Goal: Task Accomplishment & Management: Manage account settings

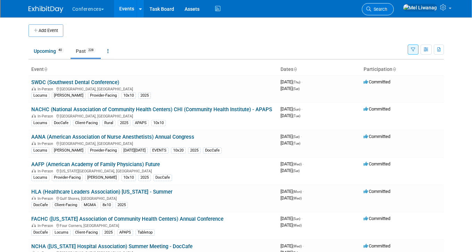
click at [371, 10] on icon at bounding box center [368, 9] width 5 height 5
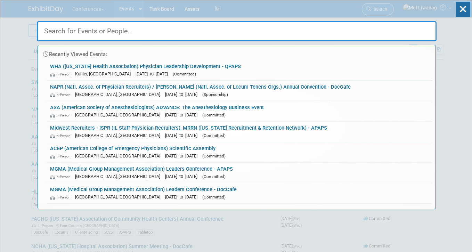
click at [389, 10] on div "Recently Viewed Events: WHA (Wisconsin Health Association) Physician Leadership…" at bounding box center [236, 104] width 399 height 209
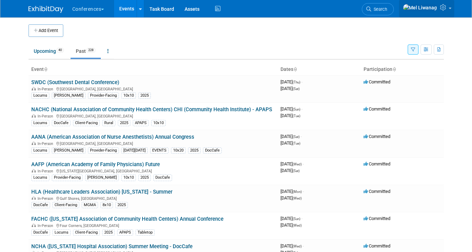
click at [452, 9] on link at bounding box center [426, 8] width 55 height 17
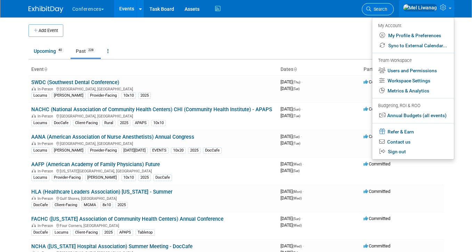
click at [387, 8] on span "Search" at bounding box center [379, 9] width 16 height 5
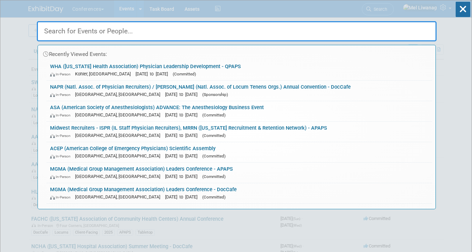
click at [365, 32] on input "text" at bounding box center [236, 31] width 399 height 20
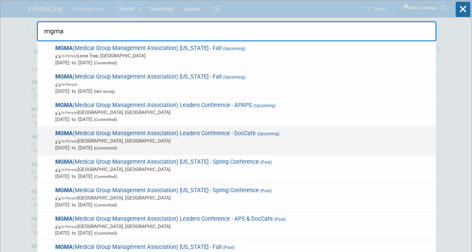
type input "mgma"
click at [281, 127] on div "MGMA (Medical Group Management Association) Leaders Conference - DocCafe (Upcom…" at bounding box center [237, 140] width 398 height 28
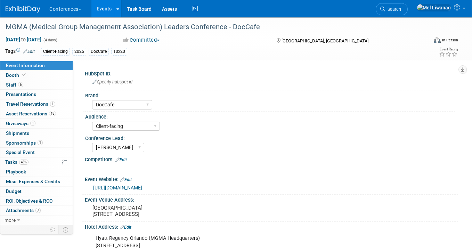
select select "DocCafe"
select select "Client-facing"
select select "Marygrace"
click at [404, 6] on link "Search" at bounding box center [391, 9] width 32 height 12
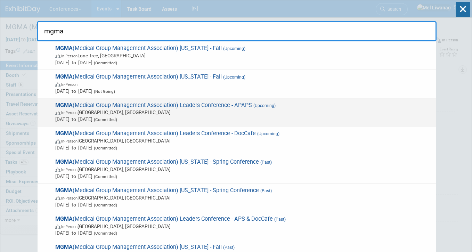
type input "mgma"
click at [241, 108] on span "MGMA (Medical Group Management Association) Leaders Conference - APAPS (Upcomin…" at bounding box center [242, 112] width 379 height 21
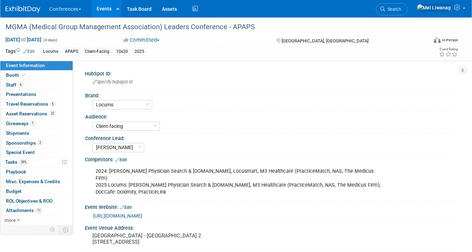
select select "Locums"
select select "Client-facing"
select select "Mel"
click at [37, 75] on link "Booth" at bounding box center [36, 74] width 72 height 9
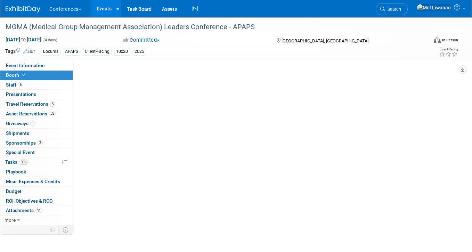
select select "10'x20'"
select select "Yes"
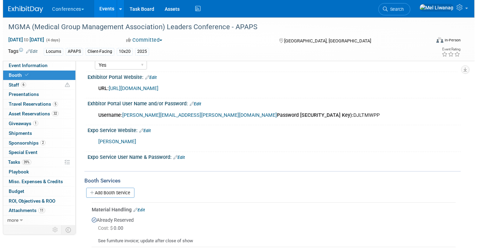
scroll to position [120, 0]
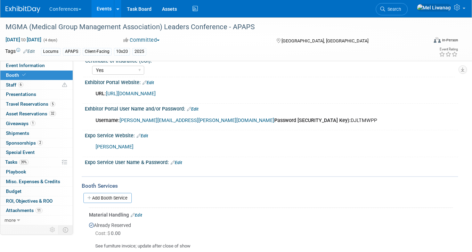
click at [156, 93] on link "https://www.conferenceharvester.com/harvester2ex/login.asp?EventKey=NUSFNBIJ" at bounding box center [131, 94] width 50 height 6
click at [30, 80] on link "6 Staff 6" at bounding box center [36, 84] width 72 height 9
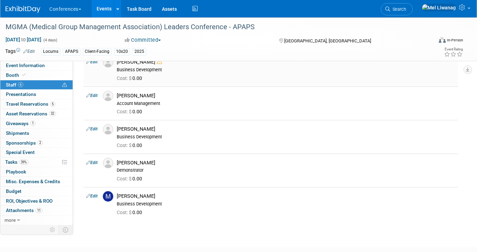
scroll to position [70, 0]
click at [24, 161] on span "39%" at bounding box center [23, 161] width 9 height 5
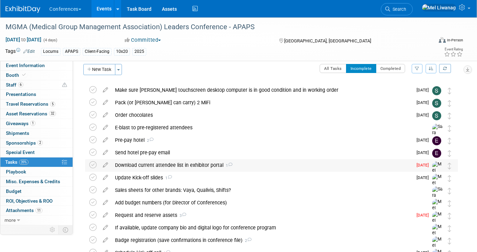
scroll to position [0, 0]
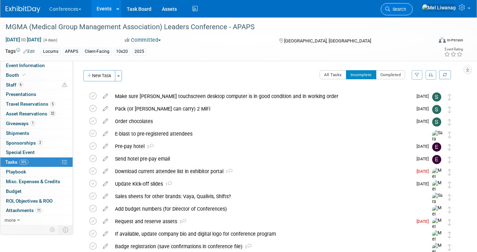
click at [406, 9] on span "Search" at bounding box center [398, 9] width 16 height 5
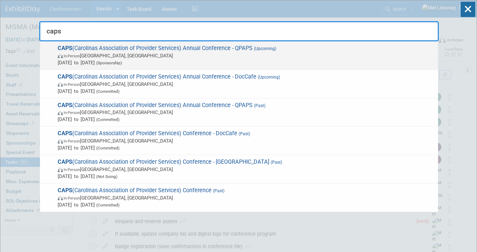
type input "caps"
click at [246, 61] on span "Nov 1, 2025 to Nov 4, 2025 (Sponsorship)" at bounding box center [246, 62] width 377 height 7
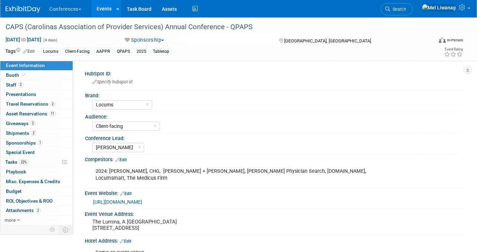
select select "Locums"
select select "Client-facing"
select select "Mel"
click at [27, 165] on span "Tasks 22%" at bounding box center [16, 162] width 23 height 6
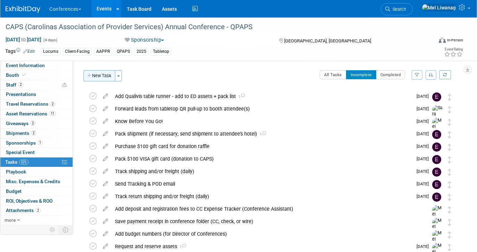
click at [106, 80] on button "New Task" at bounding box center [99, 75] width 32 height 11
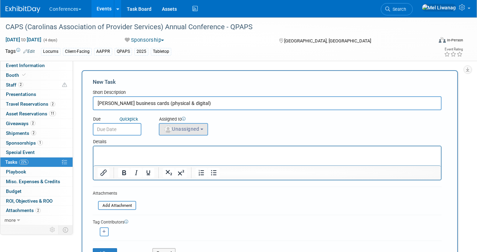
type input "[PERSON_NAME] business cards (physical & digital)"
click at [193, 126] on span "Unassigned" at bounding box center [181, 129] width 35 height 6
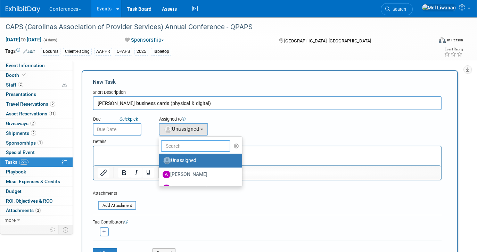
click at [183, 141] on input "text" at bounding box center [195, 146] width 69 height 12
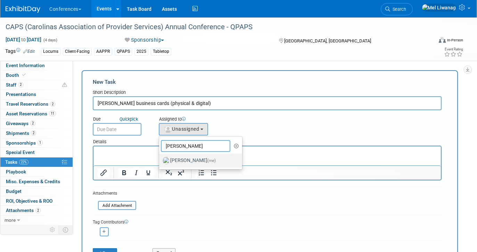
type input "[PERSON_NAME]"
click at [189, 158] on label "[PERSON_NAME] (me)" at bounding box center [199, 160] width 73 height 11
click at [160, 158] on input "[PERSON_NAME] (me)" at bounding box center [158, 159] width 5 height 5
select select "1669af0c-0251-4a15-8b2b-80baaaf13d1b"
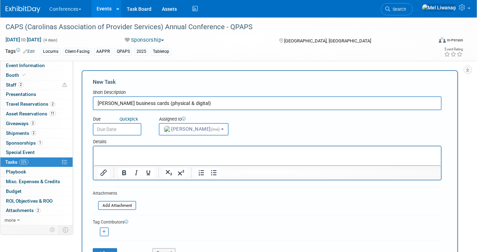
click at [132, 131] on input "text" at bounding box center [117, 129] width 49 height 13
click at [216, 104] on input "Chris Hunsaker business cards (physical & digital)" at bounding box center [267, 103] width 349 height 14
click at [411, 13] on link "Search" at bounding box center [397, 9] width 32 height 12
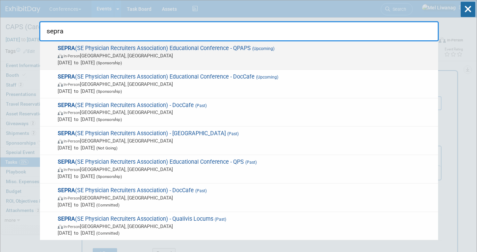
type input "sepra"
click at [240, 59] on span "Oct 11, 2025 to Oct 14, 2025 (Sponsorship)" at bounding box center [246, 62] width 377 height 7
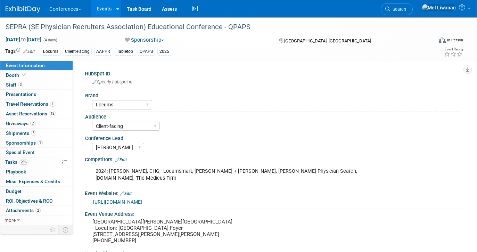
select select "Locums"
select select "Client-facing"
select select "[PERSON_NAME]"
click at [46, 162] on link "28% Tasks 28%" at bounding box center [36, 161] width 72 height 9
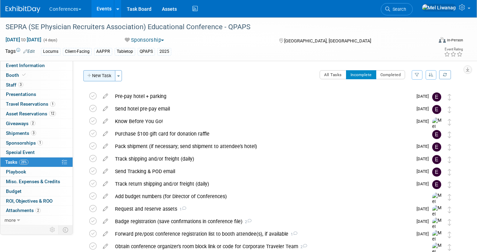
click at [94, 75] on button "New Task" at bounding box center [99, 75] width 32 height 11
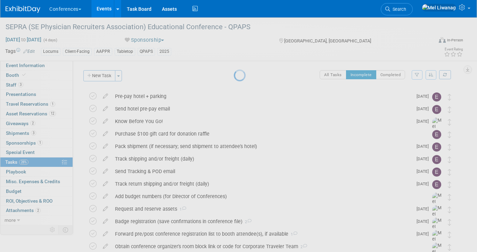
select select "7"
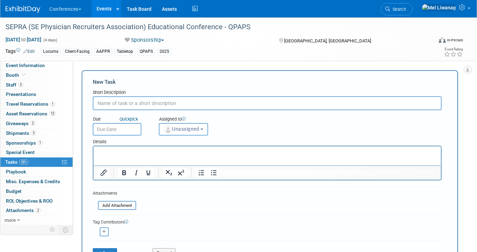
click at [160, 105] on input "text" at bounding box center [267, 103] width 349 height 14
type input "[PERSON_NAME] business cards (physical & digital)"
click at [190, 130] on span "Unassigned" at bounding box center [181, 129] width 35 height 6
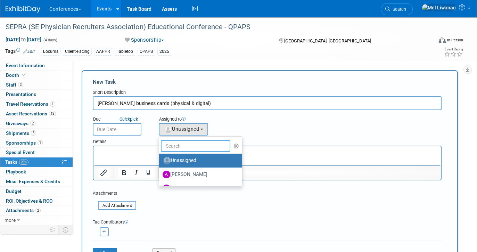
click at [183, 144] on input "text" at bounding box center [195, 146] width 69 height 12
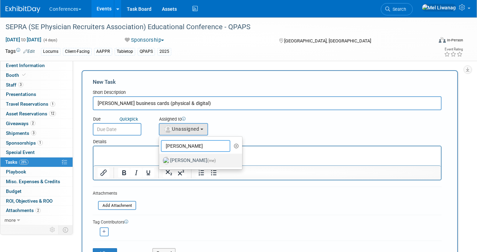
type input "mel"
click at [184, 155] on label "Mel Liwanag (me)" at bounding box center [199, 160] width 73 height 11
click at [160, 157] on input "Mel Liwanag (me)" at bounding box center [158, 159] width 5 height 5
select select "1669af0c-0251-4a15-8b2b-80baaaf13d1b"
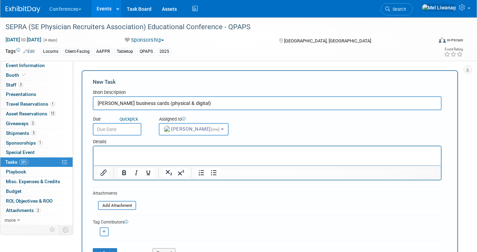
click at [136, 128] on input "text" at bounding box center [117, 129] width 49 height 13
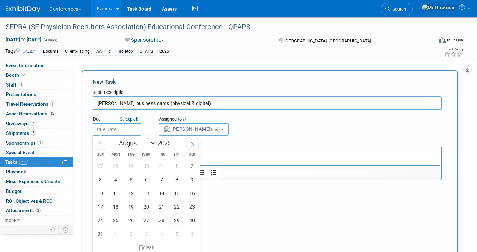
click at [194, 143] on icon at bounding box center [192, 144] width 5 height 5
select select "9"
click at [146, 165] on span "1" at bounding box center [146, 166] width 14 height 14
type input "Oct 1, 2025"
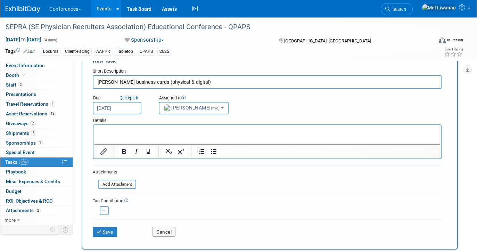
scroll to position [23, 0]
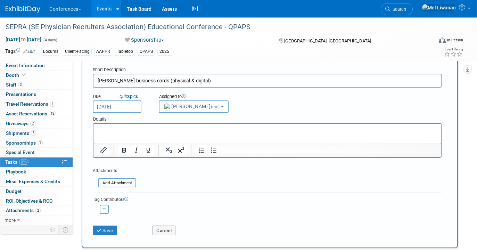
click at [135, 107] on input "Oct 1, 2025" at bounding box center [117, 106] width 49 height 13
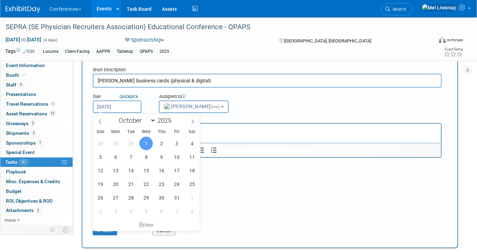
click at [135, 107] on input "Oct 1, 2025" at bounding box center [117, 106] width 49 height 13
click at [219, 184] on form "New Task Short Description Chris Hunsaker business cards (physical & digital) D…" at bounding box center [270, 148] width 354 height 184
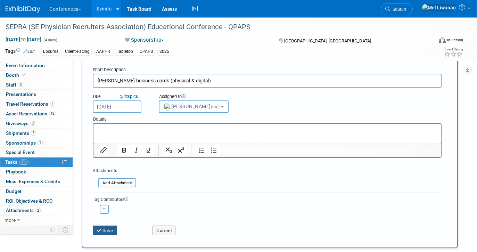
click at [112, 229] on button "Save" at bounding box center [105, 230] width 24 height 10
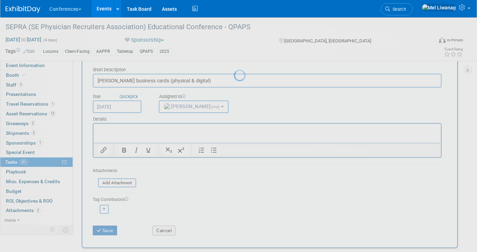
scroll to position [0, 0]
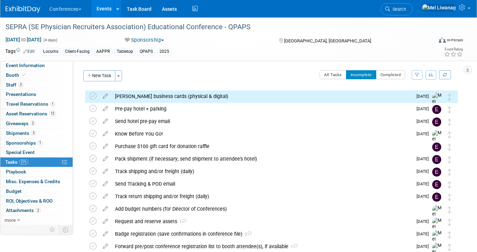
click at [169, 96] on div "Chris Hunsaker business cards (physical & digital)" at bounding box center [261, 96] width 301 height 12
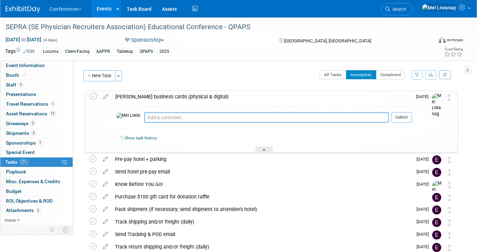
click at [157, 117] on textarea at bounding box center [266, 117] width 244 height 10
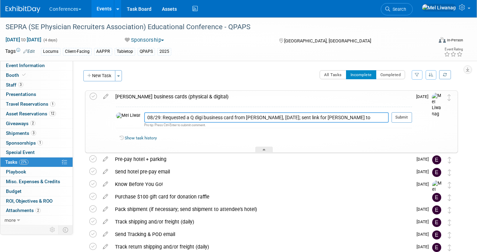
click at [278, 119] on textarea "08/29: Requested a Q digi business card from Katie, yesterday; sent link for Ch…" at bounding box center [266, 117] width 244 height 10
click at [336, 119] on textarea "08/29: Requested a Q digi business card from Katie, yesterday; sent order link …" at bounding box center [266, 117] width 244 height 10
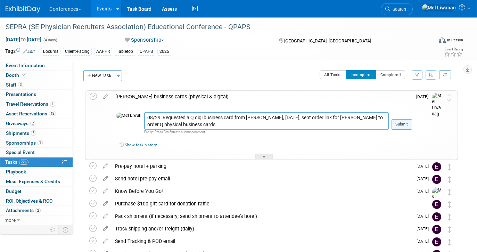
type textarea "08/29: Requested a Q digi business card from Katie, yesterday; sent order link …"
click at [402, 123] on button "Submit" at bounding box center [401, 124] width 20 height 10
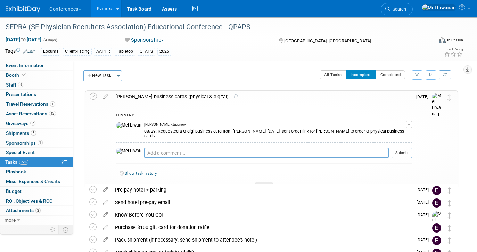
click at [228, 95] on span "1" at bounding box center [232, 97] width 9 height 5
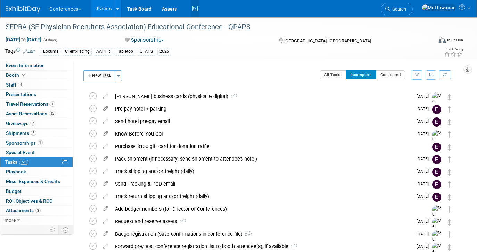
click at [199, 8] on icon at bounding box center [195, 8] width 9 height 11
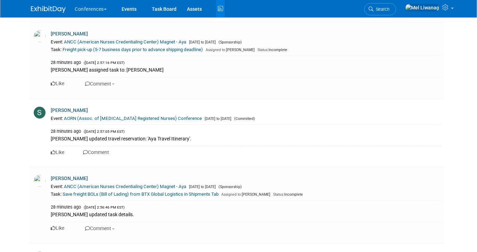
scroll to position [901, 0]
click at [58, 9] on img at bounding box center [48, 9] width 35 height 7
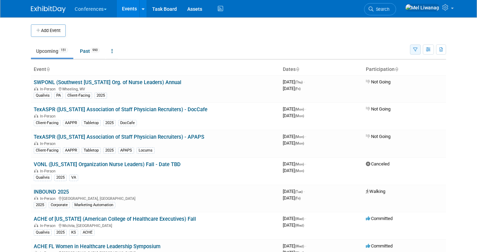
click at [412, 47] on button "button" at bounding box center [415, 49] width 11 height 10
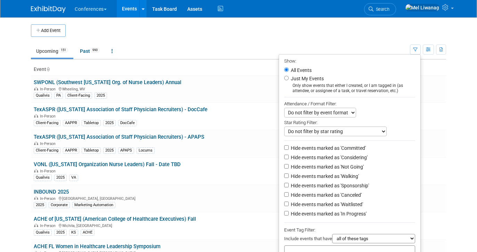
click at [315, 82] on label "Just My Events" at bounding box center [306, 78] width 34 height 7
click at [289, 80] on input "Just My Events" at bounding box center [286, 78] width 5 height 5
radio input "true"
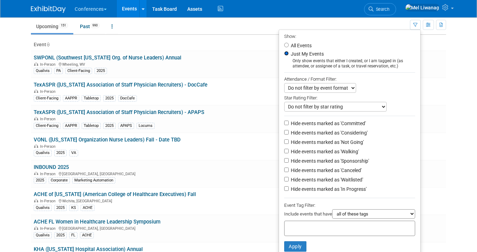
scroll to position [37, 0]
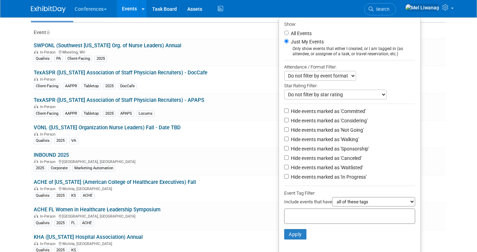
click at [315, 131] on label "Hide events marked as 'Not Going'" at bounding box center [326, 129] width 74 height 7
click at [289, 131] on input "Hide events marked as 'Not Going'" at bounding box center [286, 129] width 5 height 5
checkbox input "true"
click at [318, 168] on label "Hide events marked as 'Waitlisted'" at bounding box center [326, 167] width 74 height 7
click at [289, 168] on input "Hide events marked as 'Waitlisted'" at bounding box center [286, 167] width 5 height 5
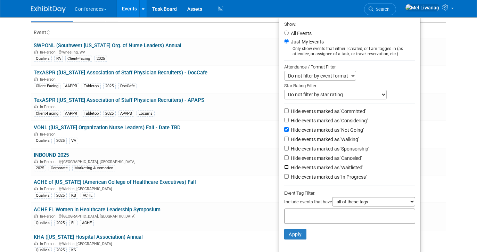
checkbox input "true"
click at [318, 161] on label "Hide events marked as 'Canceled'" at bounding box center [325, 158] width 72 height 7
click at [289, 160] on input "Hide events marked as 'Canceled'" at bounding box center [286, 157] width 5 height 5
checkbox input "true"
click at [296, 238] on button "Apply" at bounding box center [295, 234] width 22 height 10
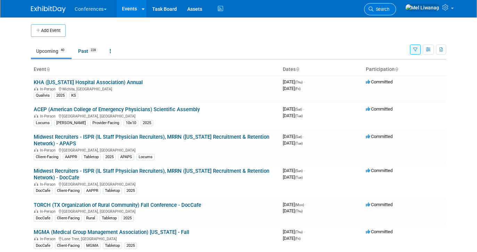
click at [389, 10] on span "Search" at bounding box center [381, 9] width 16 height 5
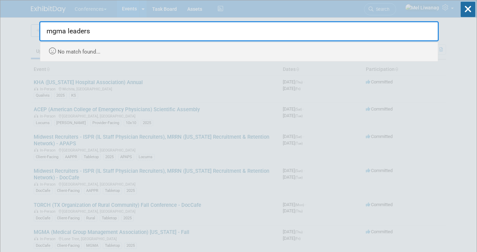
drag, startPoint x: 74, startPoint y: 35, endPoint x: 140, endPoint y: 35, distance: 66.0
click at [140, 35] on input "mgma leaders" at bounding box center [238, 31] width 399 height 20
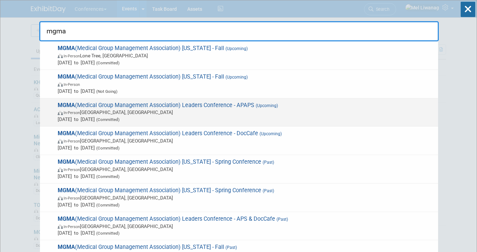
type input "mgma"
click at [133, 102] on span "MGMA (Medical Group Management Association) Leaders Conference - APAPS (Upcomin…" at bounding box center [245, 112] width 379 height 21
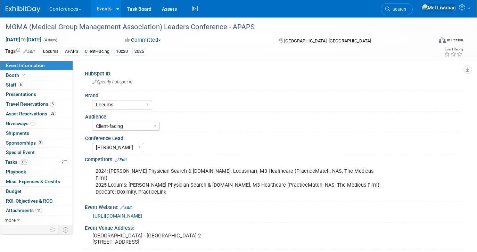
select select "Locums"
select select "Client-facing"
select select "[PERSON_NAME]"
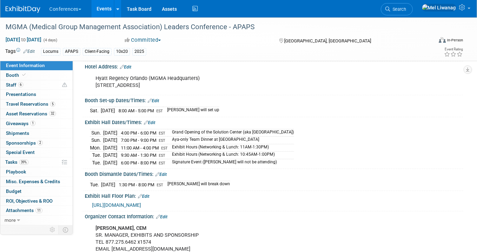
scroll to position [188, 0]
click at [171, 199] on div "https://www.conferenceharvester.com/floorplan/v2/index.asp?EventKey=NUSFNBIJ" at bounding box center [274, 204] width 378 height 10
click at [141, 202] on span "https://www.conferenceharvester.com/floorplan/v2/index.asp?EventKey=NUSFNBIJ" at bounding box center [116, 205] width 49 height 6
click at [39, 160] on link "39% Tasks 39%" at bounding box center [36, 161] width 72 height 9
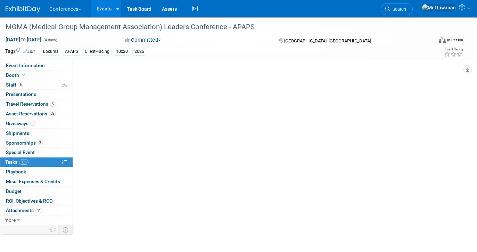
scroll to position [0, 0]
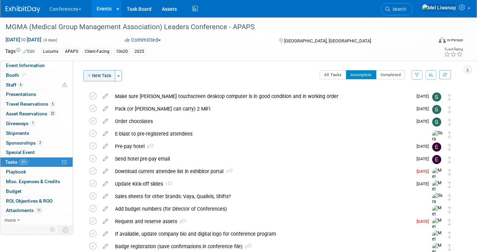
click at [95, 70] on button "New Task" at bounding box center [99, 75] width 32 height 11
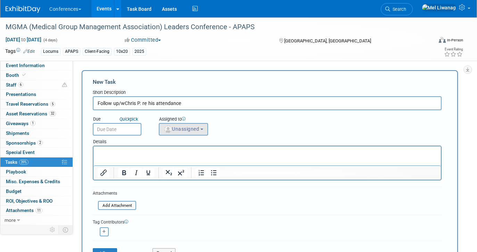
type input "Follow up/wChris P. re his attendance"
click at [197, 130] on span "Unassigned" at bounding box center [181, 129] width 35 height 6
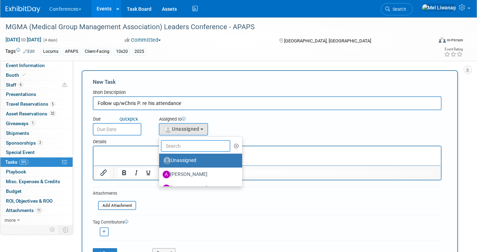
click at [186, 144] on input "text" at bounding box center [195, 146] width 69 height 12
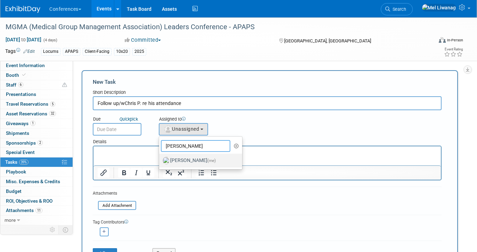
type input "[PERSON_NAME]"
click at [186, 163] on label "[PERSON_NAME] (me)" at bounding box center [199, 160] width 73 height 11
click at [160, 162] on input "[PERSON_NAME] (me)" at bounding box center [158, 159] width 5 height 5
select select "1669af0c-0251-4a15-8b2b-80baaaf13d1b"
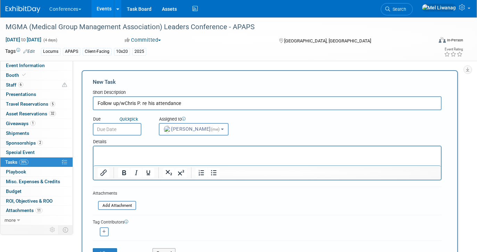
click at [134, 139] on div "Details" at bounding box center [267, 140] width 349 height 10
click at [129, 129] on input "text" at bounding box center [117, 129] width 49 height 13
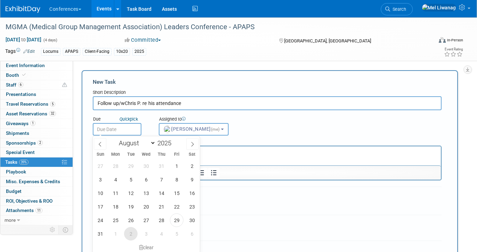
click at [130, 233] on span "2" at bounding box center [131, 234] width 14 height 14
type input "Sep 2, 2025"
click at [269, 147] on html at bounding box center [266, 151] width 347 height 10
click at [221, 156] on html at bounding box center [266, 151] width 347 height 10
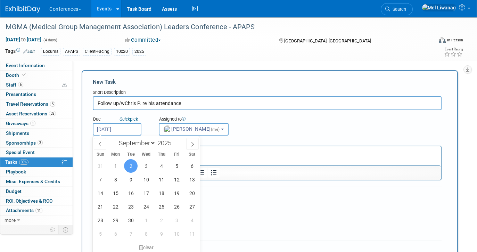
click at [220, 154] on p "Rich Text Area. Press ALT-0 for help." at bounding box center [267, 152] width 339 height 7
click at [230, 178] on div at bounding box center [266, 172] width 347 height 11
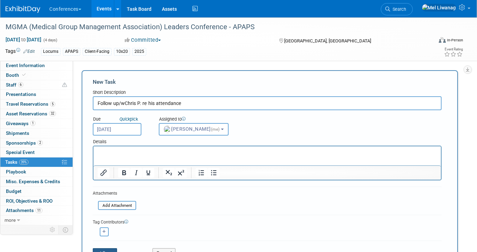
click at [100, 251] on icon "submit" at bounding box center [100, 253] width 6 height 5
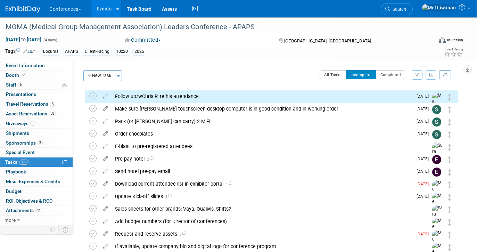
click at [160, 95] on div "Follow up/wChris P. re his attendance" at bounding box center [261, 96] width 301 height 12
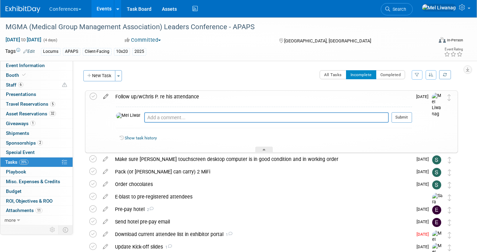
click at [107, 95] on icon at bounding box center [106, 95] width 12 height 9
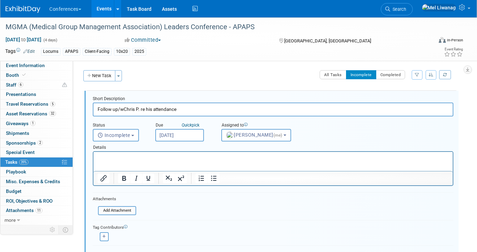
click at [123, 108] on input "Follow up/wChris P. re his attendance" at bounding box center [273, 109] width 360 height 14
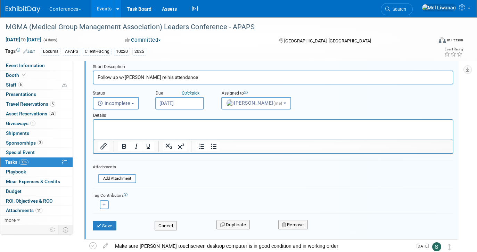
scroll to position [41, 0]
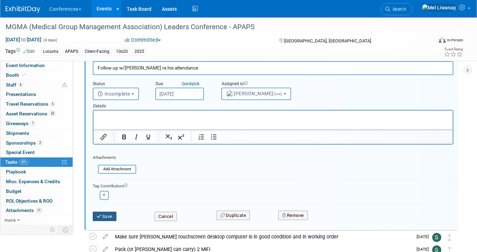
type input "Follow up w/Chris P. re his attendance"
click at [112, 217] on button "Save" at bounding box center [105, 216] width 24 height 10
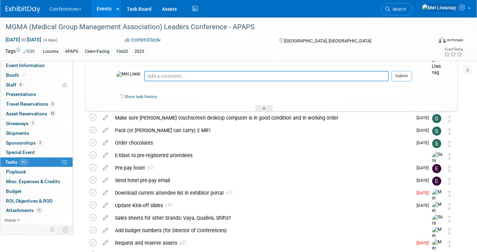
click at [199, 76] on textarea at bounding box center [266, 76] width 244 height 10
click at [144, 76] on textarea "Chris Pew 12:21PM" at bounding box center [266, 76] width 244 height 10
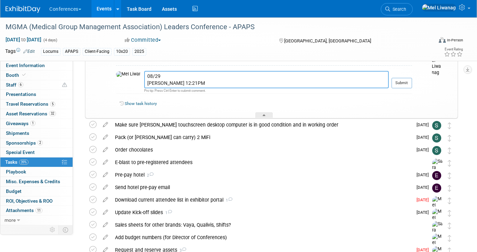
click at [186, 86] on textarea "08/29 Chris Pew 12:21PM" at bounding box center [266, 79] width 244 height 17
paste textarea "I need to wait until Monday of next week to send in travel.. I am waiting to se…"
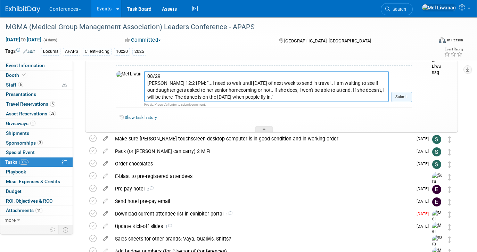
type textarea "08/29 Chris Pew 12:21PM: "...I need to wait until Monday of next week to send i…"
click at [399, 94] on button "Submit" at bounding box center [401, 97] width 20 height 10
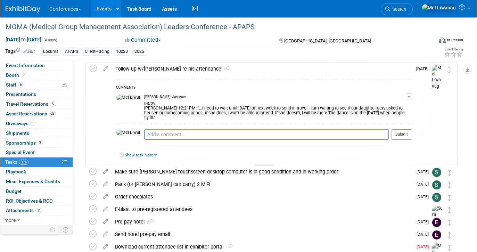
scroll to position [10, 0]
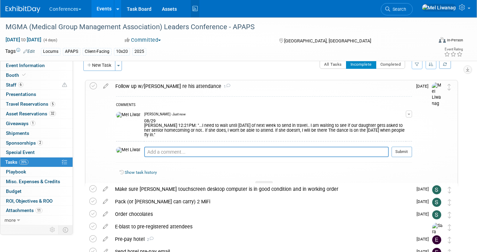
click at [199, 10] on icon at bounding box center [195, 8] width 9 height 11
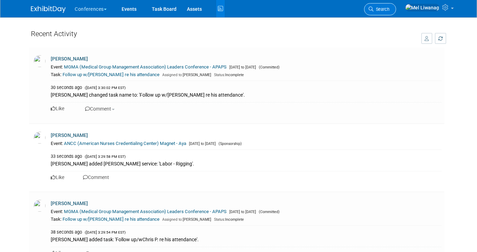
click at [394, 13] on link "Search" at bounding box center [380, 9] width 32 height 12
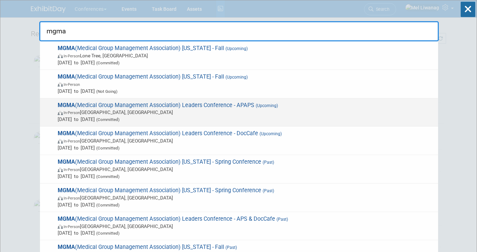
type input "mgma"
click at [276, 102] on span "MGMA (Medical Group Management Association) Leaders Conference - APAPS (Upcomin…" at bounding box center [245, 112] width 379 height 21
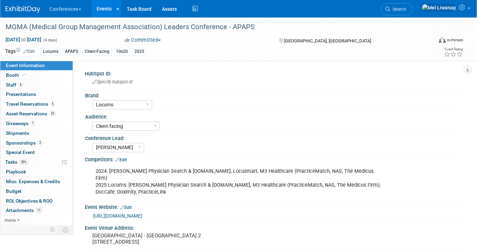
select select "Locums"
select select "Client-facing"
select select "[PERSON_NAME]"
click at [46, 77] on link "Booth" at bounding box center [36, 74] width 72 height 9
select select "10'x20'"
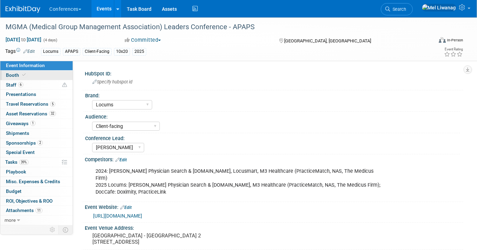
select select "Yes"
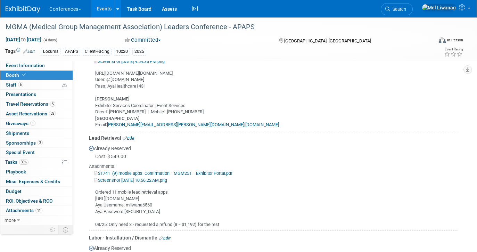
scroll to position [359, 0]
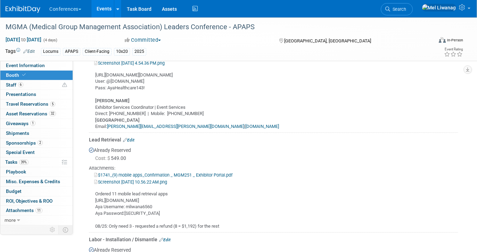
click at [130, 140] on link "Edit" at bounding box center [128, 140] width 11 height 5
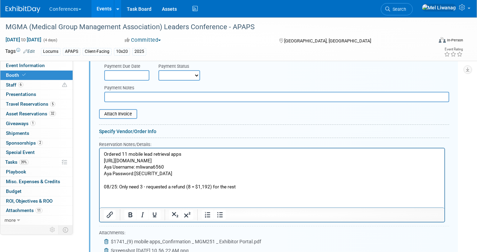
scroll to position [540, 0]
drag, startPoint x: 243, startPoint y: 186, endPoint x: 108, endPoint y: 180, distance: 135.2
click at [108, 180] on p "Ordered 11 mobile lead retrieval apps https://exhibitor.swap.mge360.com/#/ Aya …" at bounding box center [272, 169] width 336 height 39
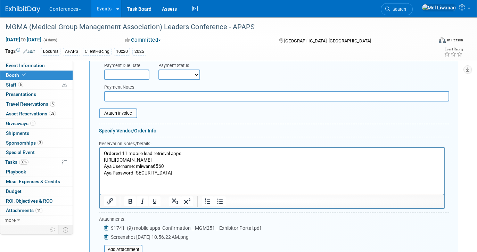
click at [125, 152] on p "Ordered 11 mobile lead retrieval apps https://exhibitor.swap.mge360.com/#/ Aya …" at bounding box center [272, 163] width 336 height 26
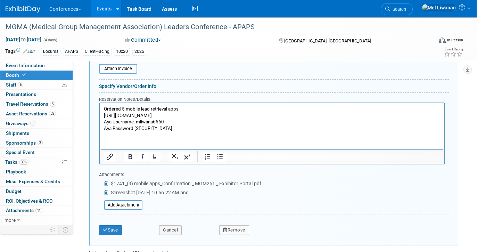
scroll to position [591, 0]
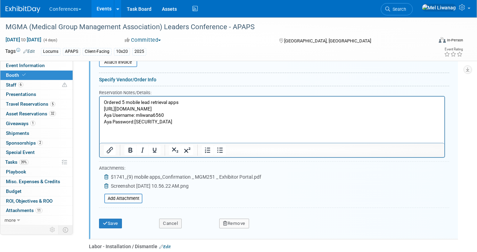
click at [106, 185] on icon at bounding box center [107, 185] width 6 height 5
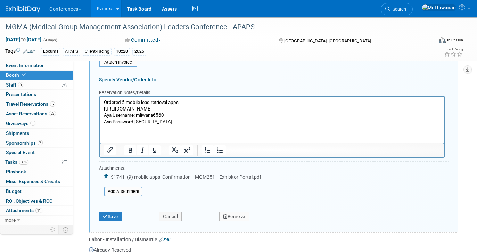
click at [106, 179] on link at bounding box center [107, 177] width 7 height 6
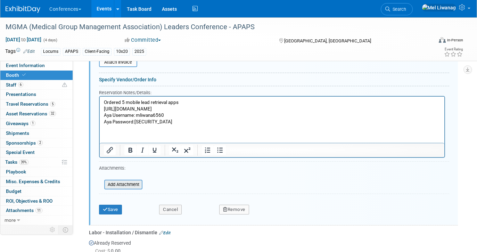
click at [114, 185] on input "file" at bounding box center [100, 184] width 83 height 8
click at [115, 181] on input "file" at bounding box center [100, 184] width 83 height 8
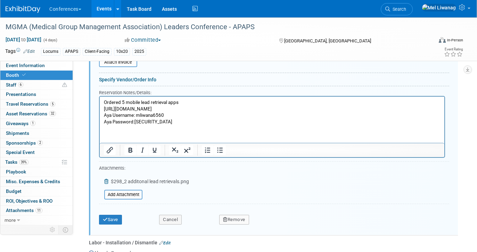
click at [107, 182] on icon at bounding box center [107, 181] width 6 height 5
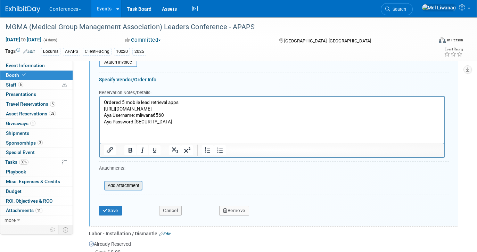
click at [129, 186] on input "file" at bounding box center [100, 185] width 83 height 8
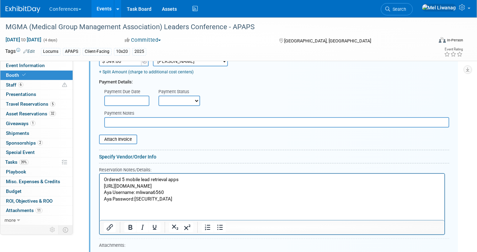
scroll to position [508, 0]
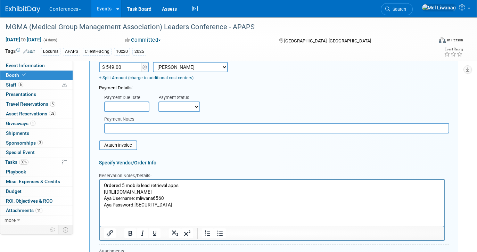
click at [135, 70] on input "$ 549.00" at bounding box center [120, 67] width 43 height 10
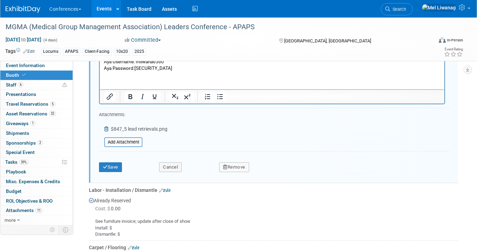
scroll to position [654, 0]
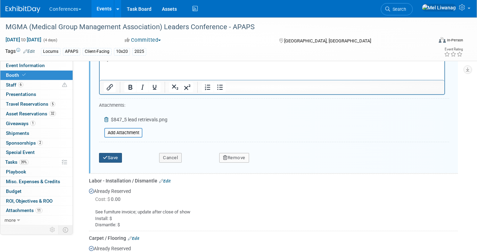
type input "$ 847.00"
click at [122, 161] on button "Save" at bounding box center [110, 158] width 23 height 10
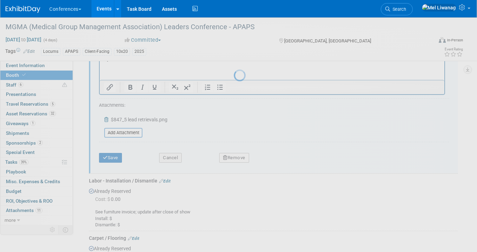
click at [234, 159] on div at bounding box center [239, 126] width 10 height 252
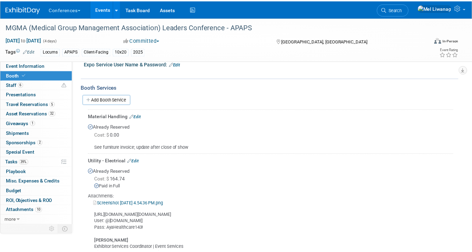
scroll to position [0, 0]
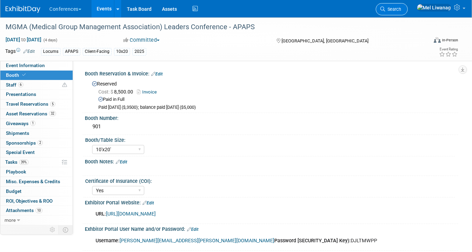
click at [401, 10] on span "Search" at bounding box center [393, 9] width 16 height 5
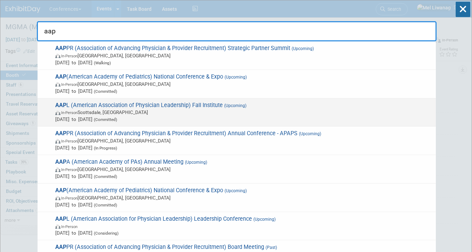
type input "aap"
click at [195, 102] on span "AAP L (American Association of Physician Leadership) Fall Institute (Upcoming) …" at bounding box center [242, 112] width 379 height 21
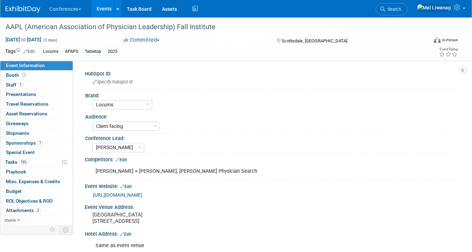
select select "Locums"
select select "Client-facing"
select select "[PERSON_NAME]"
click at [162, 218] on pre "[GEOGRAPHIC_DATA] [STREET_ADDRESS]" at bounding box center [162, 217] width 140 height 13
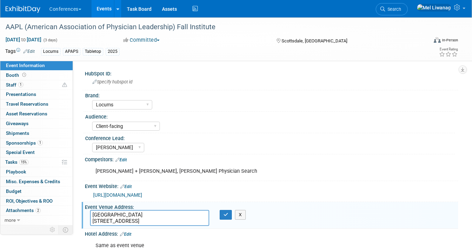
click at [163, 216] on textarea "[GEOGRAPHIC_DATA] [STREET_ADDRESS]" at bounding box center [149, 218] width 119 height 16
click at [193, 216] on textarea "[GEOGRAPHIC_DATA] - [GEOGRAPHIC_DATA] [STREET_ADDRESS]" at bounding box center [149, 218] width 119 height 16
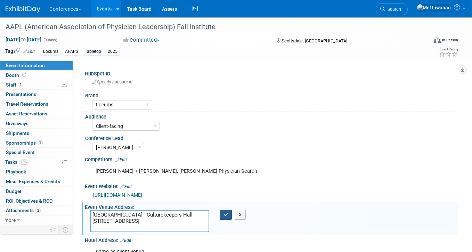
type textarea "[GEOGRAPHIC_DATA] - Culturekeepers Hall [STREET_ADDRESS]"
click at [224, 218] on button "button" at bounding box center [225, 215] width 13 height 10
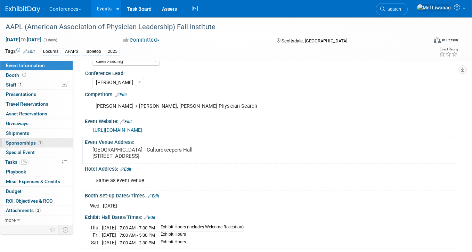
scroll to position [65, 0]
click at [30, 75] on link "Booth" at bounding box center [36, 74] width 72 height 9
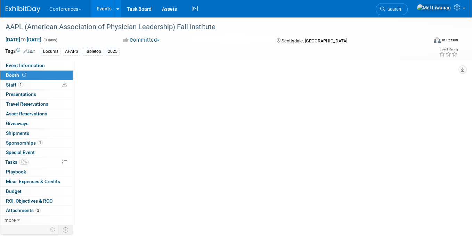
scroll to position [0, 0]
click at [30, 75] on link "Booth" at bounding box center [36, 74] width 72 height 9
select select "6' tabletop"
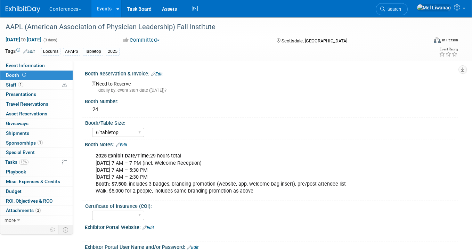
click at [127, 144] on link "Edit" at bounding box center [121, 144] width 11 height 5
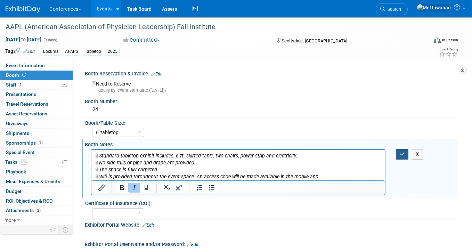
drag, startPoint x: 411, startPoint y: 152, endPoint x: 402, endPoint y: 155, distance: 9.1
click at [402, 155] on div "X" at bounding box center [405, 154] width 19 height 10
click at [402, 155] on icon "button" at bounding box center [401, 153] width 5 height 5
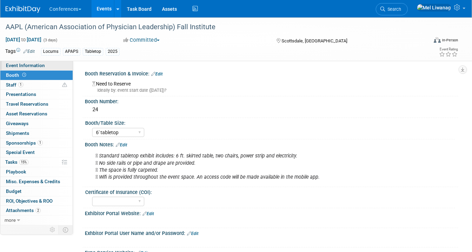
click at [57, 66] on link "Event Information" at bounding box center [36, 65] width 72 height 9
select select "Locums"
select select "Client-facing"
select select "[PERSON_NAME]"
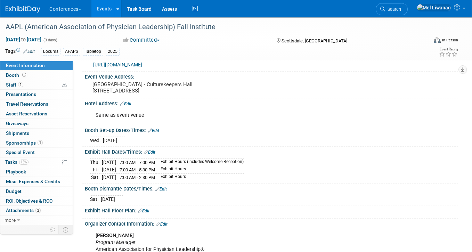
scroll to position [132, 0]
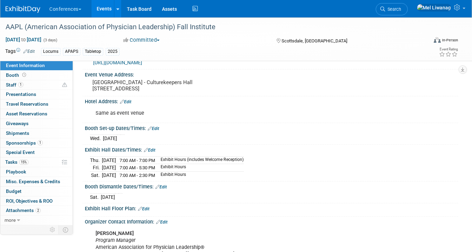
click at [157, 128] on link "Edit" at bounding box center [153, 128] width 11 height 5
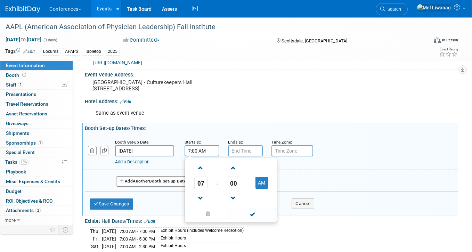
click at [193, 156] on input "7:00 AM" at bounding box center [201, 150] width 35 height 11
click at [202, 183] on span "07" at bounding box center [200, 182] width 13 height 13
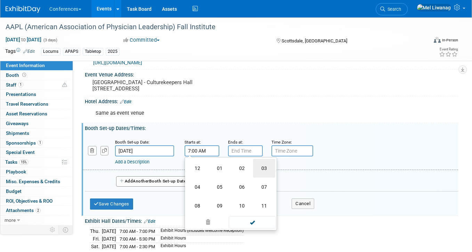
click at [262, 172] on td "03" at bounding box center [264, 168] width 22 height 19
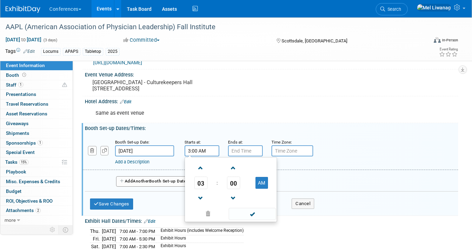
click at [273, 197] on td at bounding box center [261, 198] width 27 height 18
click at [272, 190] on td at bounding box center [261, 198] width 27 height 18
click at [264, 182] on button "AM" at bounding box center [261, 183] width 13 height 12
type input "3:00 PM"
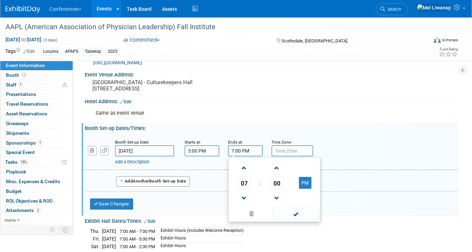
click at [249, 153] on input "7:00 PM" at bounding box center [245, 150] width 35 height 11
click at [248, 198] on span at bounding box center [244, 198] width 12 height 12
type input "6:00 PM"
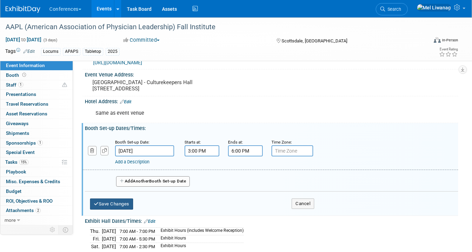
click at [132, 204] on button "Save Changes" at bounding box center [111, 203] width 43 height 11
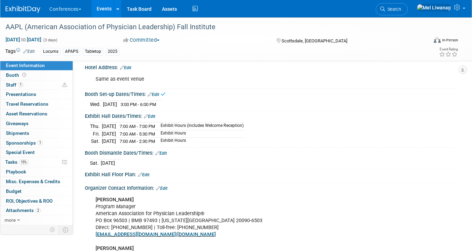
scroll to position [167, 0]
click at [164, 152] on link "Edit" at bounding box center [160, 152] width 11 height 5
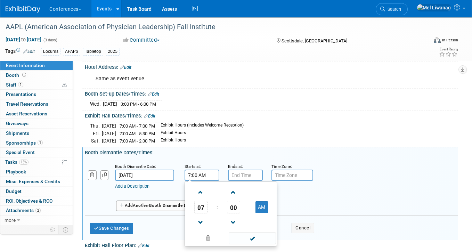
click at [196, 178] on input "7:00 AM" at bounding box center [201, 174] width 35 height 11
click at [203, 205] on span "07" at bounding box center [200, 207] width 13 height 13
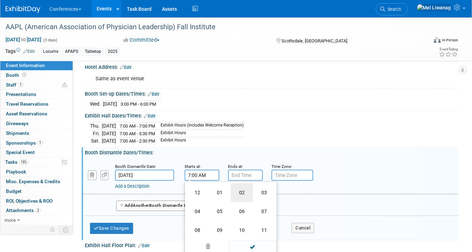
click at [246, 188] on td "02" at bounding box center [242, 192] width 22 height 19
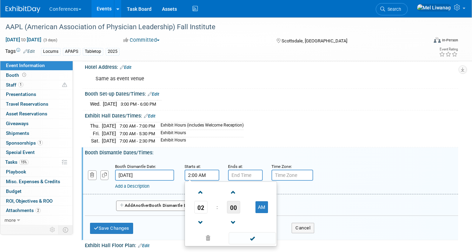
click at [235, 202] on span "00" at bounding box center [233, 207] width 13 height 13
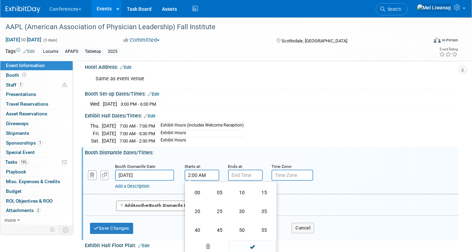
click at [235, 202] on td "30" at bounding box center [242, 211] width 22 height 19
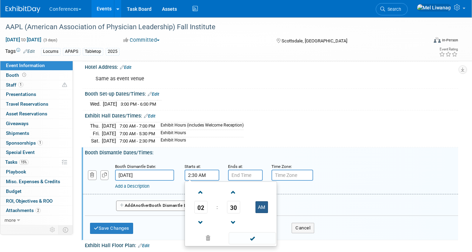
click at [259, 207] on button "AM" at bounding box center [261, 207] width 13 height 12
type input "2:30 PM"
click at [242, 174] on input "7:00 PM" at bounding box center [245, 174] width 35 height 11
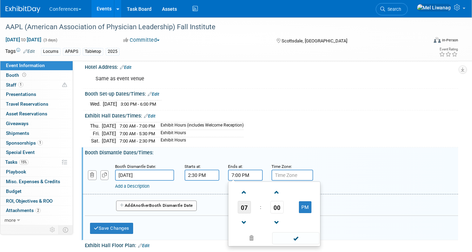
click at [247, 203] on span "07" at bounding box center [244, 207] width 13 height 13
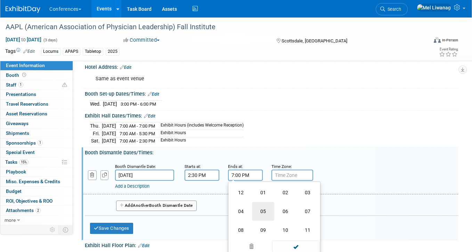
click at [265, 211] on td "05" at bounding box center [263, 211] width 22 height 19
type input "5:00 PM"
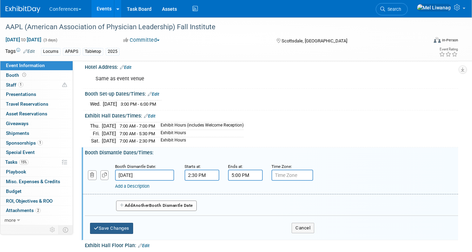
click at [122, 228] on button "Save Changes" at bounding box center [111, 228] width 43 height 11
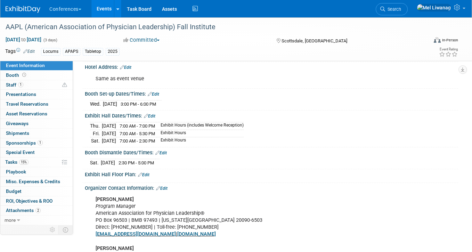
click at [154, 115] on link "Edit" at bounding box center [149, 116] width 11 height 5
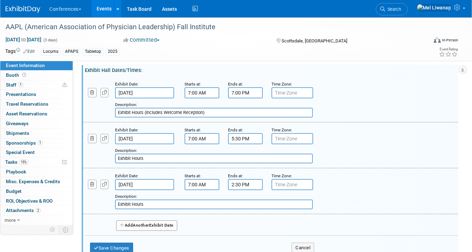
scroll to position [220, 0]
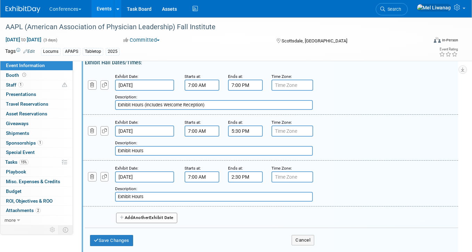
click at [242, 126] on input "5:30 PM" at bounding box center [245, 130] width 35 height 11
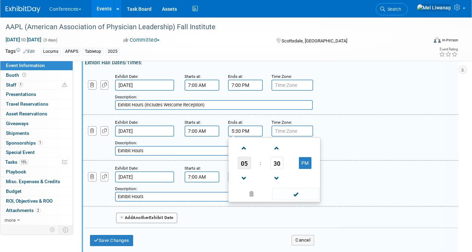
click at [248, 157] on span "05" at bounding box center [244, 163] width 13 height 13
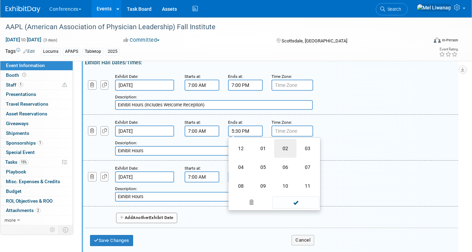
click at [275, 149] on td "02" at bounding box center [285, 148] width 22 height 19
type input "2:30 PM"
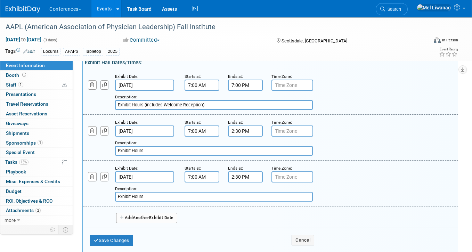
click at [141, 146] on input "Exhibit Hours" at bounding box center [214, 151] width 198 height 10
click at [145, 148] on input "Exhibit Hours" at bounding box center [214, 151] width 198 height 10
click at [107, 129] on button "button" at bounding box center [104, 130] width 8 height 9
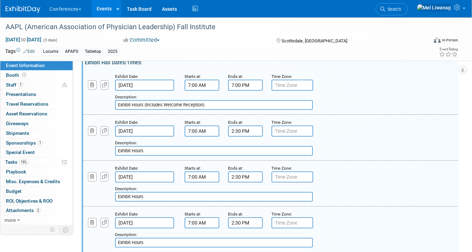
drag, startPoint x: 157, startPoint y: 196, endPoint x: 99, endPoint y: 196, distance: 58.7
click at [99, 196] on div "Add a Description Description: Exhibit Hours" at bounding box center [237, 191] width 321 height 19
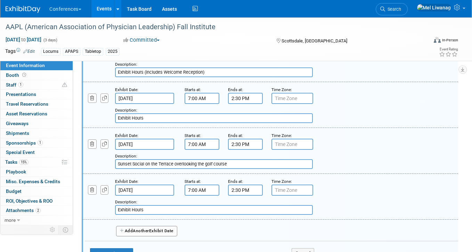
scroll to position [257, 0]
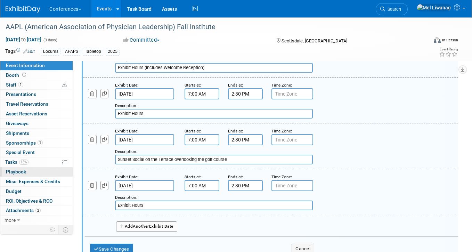
type input "Sunset Social on the Terrace overlooking the golf course"
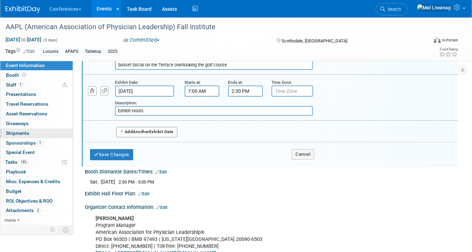
scroll to position [356, 0]
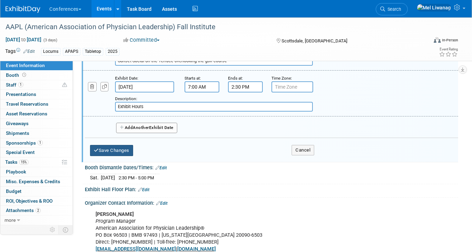
click at [118, 151] on button "Save Changes" at bounding box center [111, 150] width 43 height 11
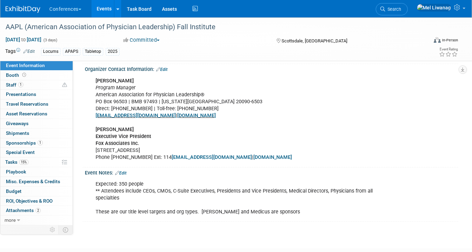
scroll to position [294, 0]
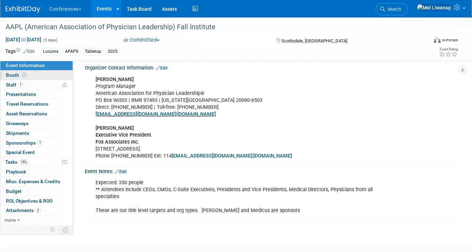
click at [43, 71] on link "Booth" at bounding box center [36, 74] width 72 height 9
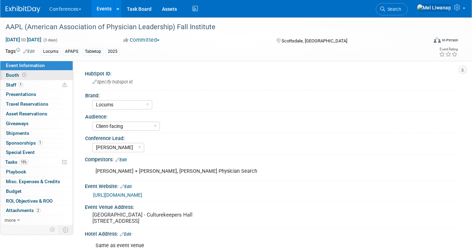
select select "6' tabletop"
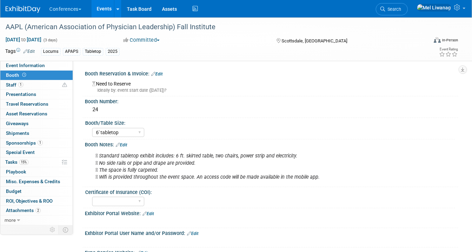
click at [125, 142] on link "Edit" at bounding box center [121, 144] width 11 height 5
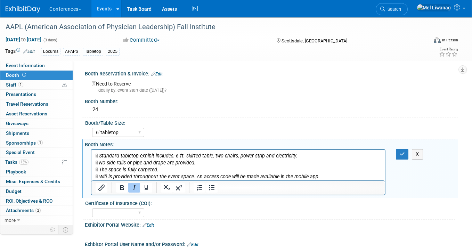
click at [321, 176] on p " Standard tabletop exhibit includes: 6 ft. skirted table, two chairs, power st…" at bounding box center [237, 166] width 285 height 28
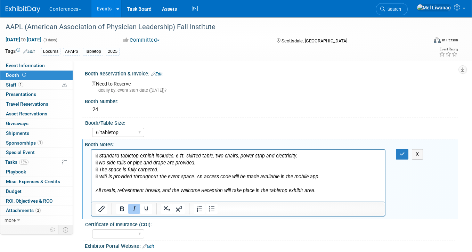
click at [97, 190] on icon "All meals, refreshment breaks, and the Welcome Reception will take place in the…" at bounding box center [205, 191] width 220 height 6
click at [398, 151] on button "button" at bounding box center [402, 154] width 13 height 10
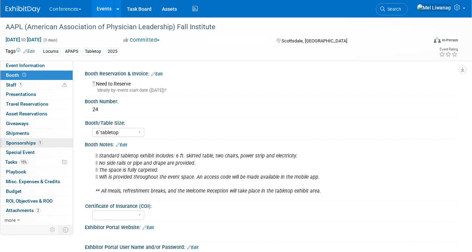
click at [36, 144] on span "Sponsorships 1" at bounding box center [24, 143] width 37 height 6
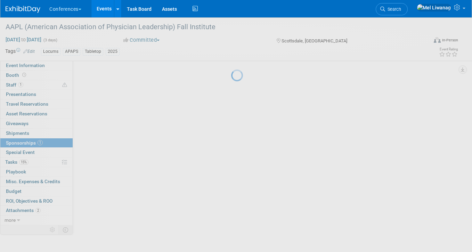
click at [231, 144] on div at bounding box center [236, 126] width 10 height 252
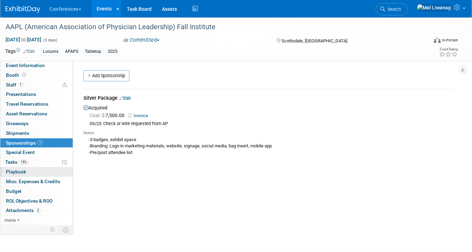
click at [19, 172] on span "Playbook 0" at bounding box center [16, 172] width 20 height 6
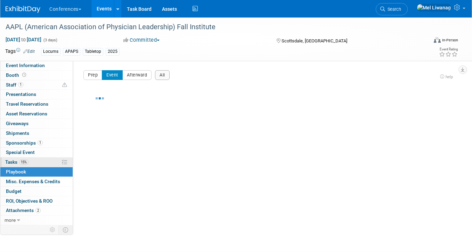
click at [21, 160] on span "15%" at bounding box center [23, 161] width 9 height 5
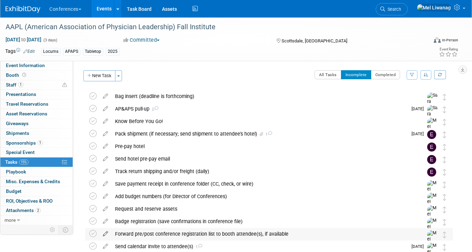
click at [107, 232] on icon at bounding box center [105, 232] width 12 height 9
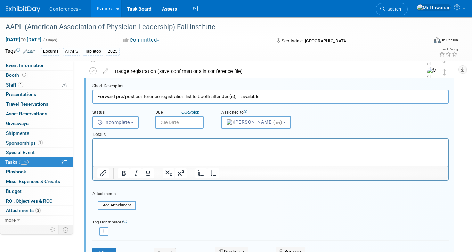
scroll to position [162, 0]
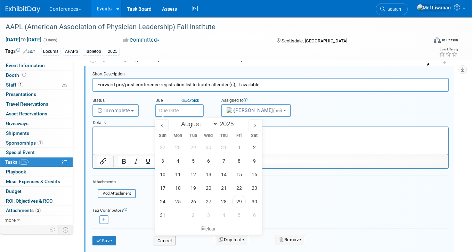
click at [196, 108] on input "text" at bounding box center [179, 110] width 49 height 13
click at [192, 125] on select "January February March April May June July August September October November De…" at bounding box center [198, 123] width 40 height 9
select select "9"
click at [178, 119] on select "January February March April May June July August September October November De…" at bounding box center [198, 123] width 40 height 9
click at [226, 174] on span "16" at bounding box center [224, 174] width 14 height 14
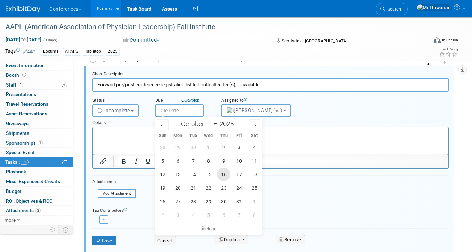
type input "Oct 16, 2025"
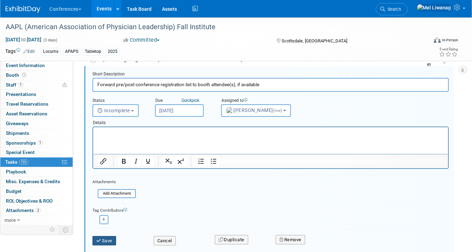
click at [111, 240] on button "Save" at bounding box center [104, 241] width 24 height 10
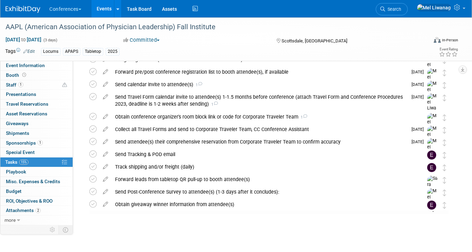
click at [198, 72] on div "Forward pre/post conference registration list to booth attendee(s), if available" at bounding box center [259, 72] width 296 height 12
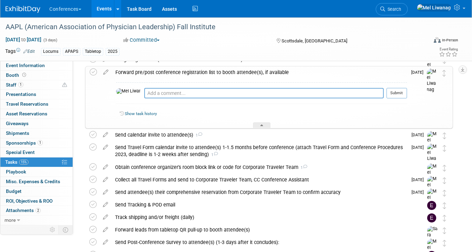
click at [190, 87] on div "Pro tip: Press Ctrl-Enter to submit comment. Submit" at bounding box center [261, 94] width 291 height 25
click at [188, 91] on textarea at bounding box center [263, 93] width 239 height 10
paste textarea "AAPL will email the preliminary registration list to all exhibitors on 10/16/20…"
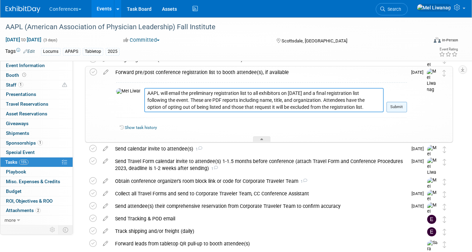
type textarea "AAPL will email the preliminary registration list to all exhibitors on 10/16/20…"
click at [398, 108] on button "Submit" at bounding box center [396, 107] width 20 height 10
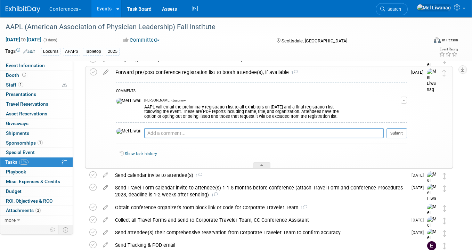
click at [143, 70] on div "Forward pre/post conference registration list to booth attendee(s), if availabl…" at bounding box center [259, 72] width 295 height 12
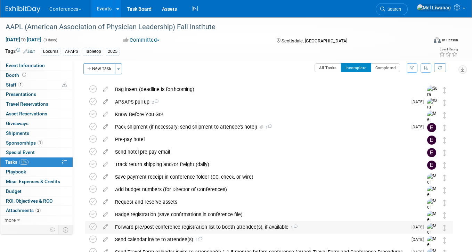
scroll to position [0, 0]
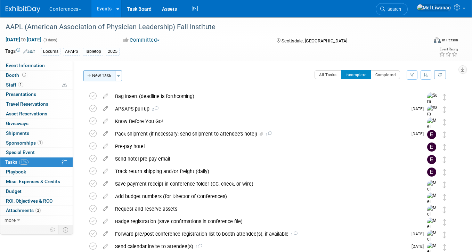
click at [98, 74] on button "New Task" at bounding box center [99, 75] width 32 height 11
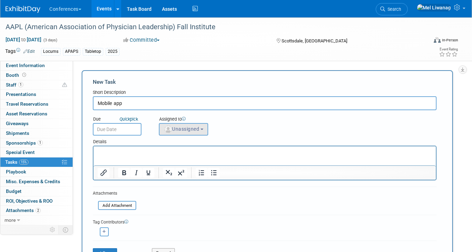
type input "Mobile app"
click at [196, 128] on span "Unassigned" at bounding box center [181, 129] width 35 height 6
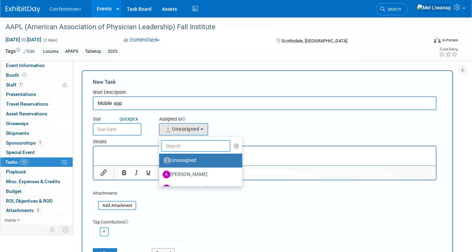
click at [189, 140] on input "text" at bounding box center [195, 146] width 69 height 12
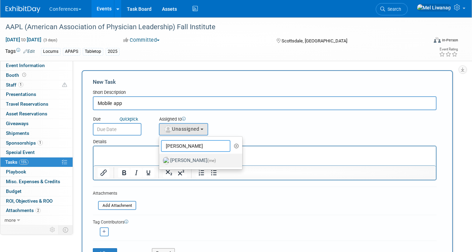
type input "mel"
click at [180, 162] on label "Mel Liwanag (me)" at bounding box center [199, 160] width 73 height 11
click at [160, 162] on input "Mel Liwanag (me)" at bounding box center [158, 159] width 5 height 5
select select "1669af0c-0251-4a15-8b2b-80baaaf13d1b"
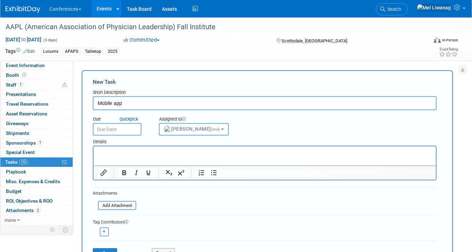
click at [136, 153] on p "Rich Text Area. Press ALT-0 for help." at bounding box center [265, 152] width 334 height 7
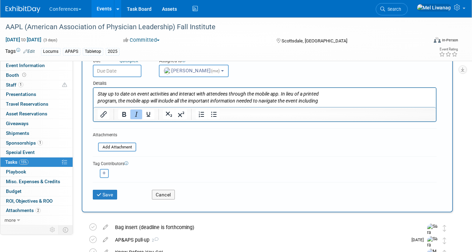
scroll to position [66, 0]
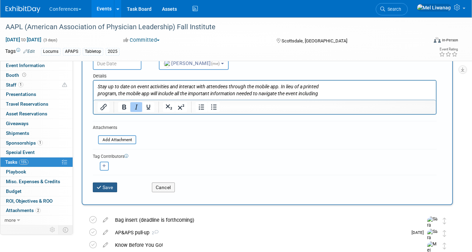
click at [105, 189] on button "Save" at bounding box center [105, 187] width 24 height 10
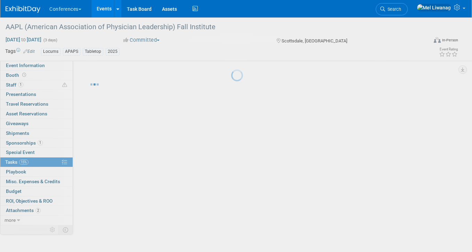
scroll to position [0, 0]
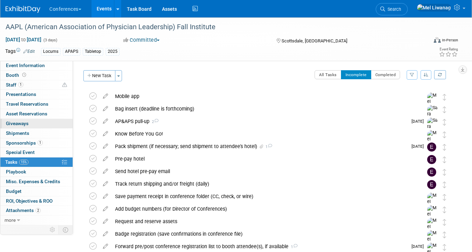
click at [22, 126] on span "Giveaways 0" at bounding box center [17, 123] width 23 height 6
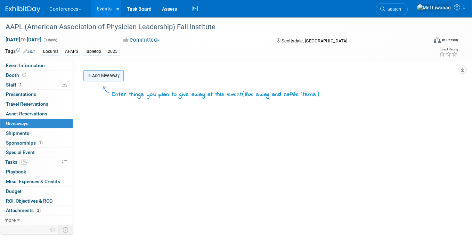
click at [116, 73] on link "Add Giveaway" at bounding box center [103, 75] width 40 height 11
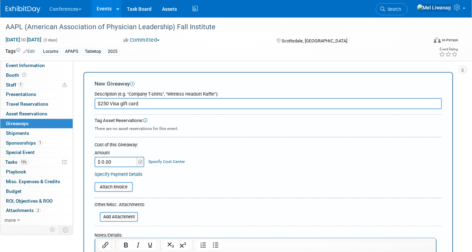
click at [178, 161] on link "Specify Cost Center" at bounding box center [166, 161] width 36 height 5
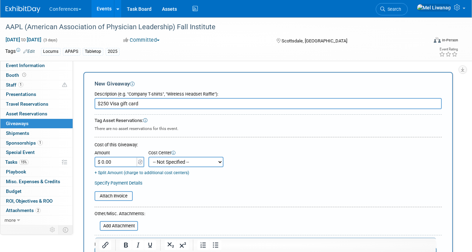
click at [211, 142] on div "Cost of this Giveaway:" at bounding box center [267, 145] width 347 height 6
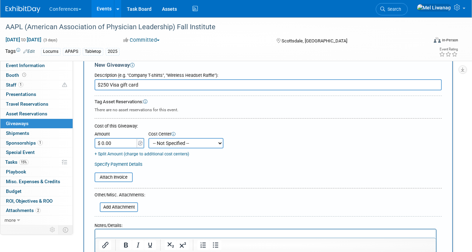
scroll to position [24, 0]
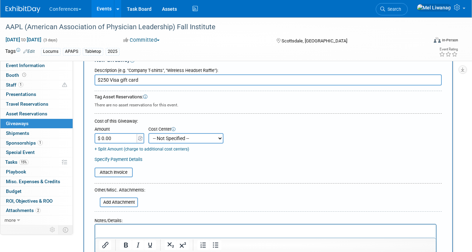
drag, startPoint x: 144, startPoint y: 74, endPoint x: 112, endPoint y: 74, distance: 31.6
click at [112, 74] on div "Description (e.g. "Company T-shirts", "Wireless Headset Raffle"): $250 Visa gif…" at bounding box center [267, 74] width 347 height 21
drag, startPoint x: 139, startPoint y: 80, endPoint x: 45, endPoint y: 77, distance: 93.4
click at [45, 77] on div "Event Information Event Info Booth Booth 1 Staff 1 Staff 0 Presentations 0 Pres…" at bounding box center [236, 142] width 472 height 296
type input "Visa gift card"
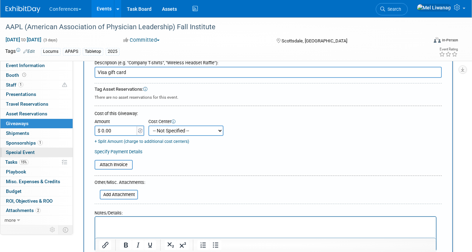
scroll to position [35, 0]
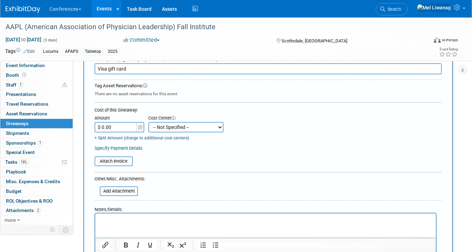
click at [115, 222] on p "Rich Text Area. Press ALT-0 for help." at bounding box center [265, 219] width 332 height 7
paste body "Rich Text Area. Press ALT-0 for help."
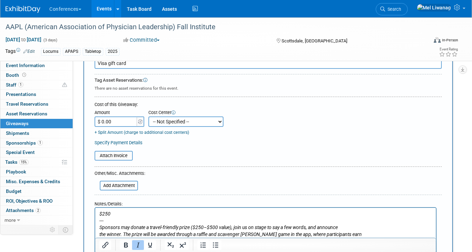
scroll to position [117, 0]
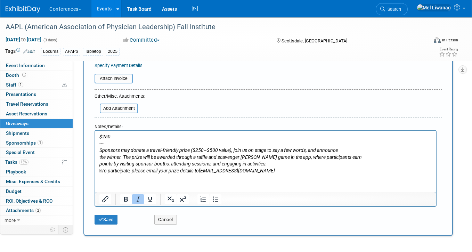
click at [112, 225] on div "Save Cancel" at bounding box center [267, 217] width 347 height 21
click at [110, 216] on button "Save" at bounding box center [105, 220] width 23 height 10
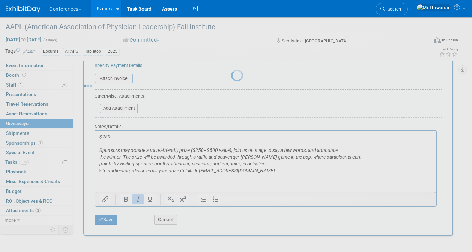
scroll to position [0, 0]
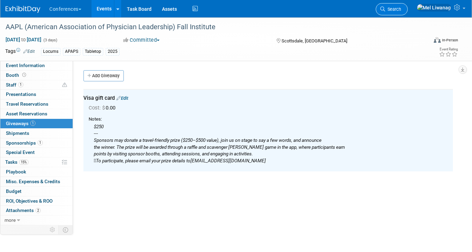
click at [401, 5] on link "Search" at bounding box center [391, 9] width 32 height 12
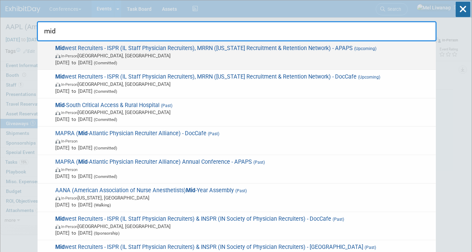
type input "mid"
click at [188, 51] on span "Mid west Recruiters - ISPR (IL Staff Physician Recruiters), MRRN (Michigan Recr…" at bounding box center [242, 55] width 379 height 21
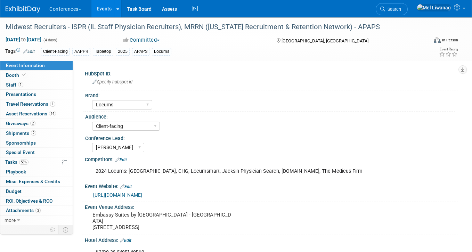
select select "Locums"
select select "Client-facing"
select select "[PERSON_NAME]"
click at [48, 118] on link "14 Asset Reservations 14" at bounding box center [36, 113] width 72 height 9
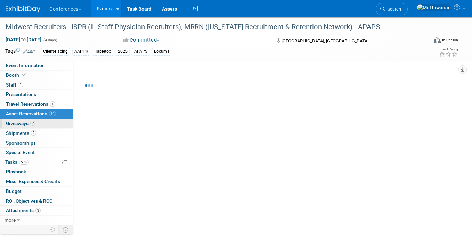
click at [45, 124] on link "2 Giveaways 2" at bounding box center [36, 123] width 72 height 9
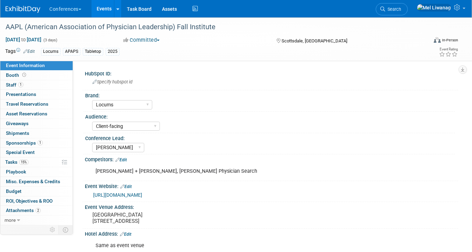
select select "Locums"
select select "Client-facing"
select select "[PERSON_NAME]"
click at [57, 123] on link "1 Giveaways 1" at bounding box center [36, 123] width 72 height 9
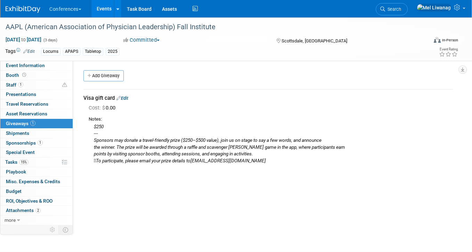
click at [127, 99] on link "Edit" at bounding box center [122, 97] width 12 height 5
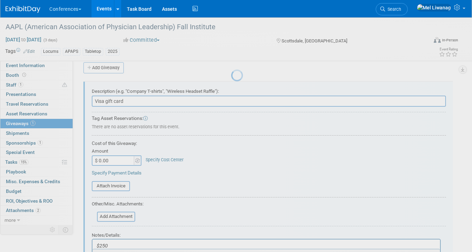
scroll to position [10, 0]
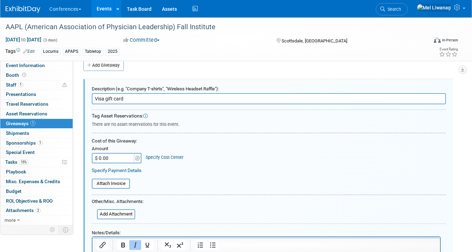
drag, startPoint x: 104, startPoint y: 98, endPoint x: 190, endPoint y: 95, distance: 85.8
click at [190, 95] on input "Visa gift card" at bounding box center [269, 98] width 354 height 11
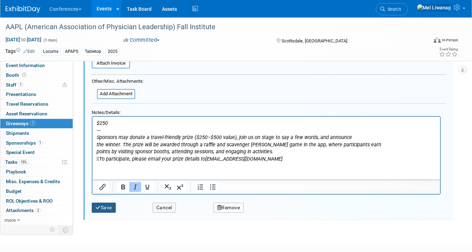
type input "Visa Gift Card"
click at [109, 207] on button "Save" at bounding box center [104, 207] width 24 height 10
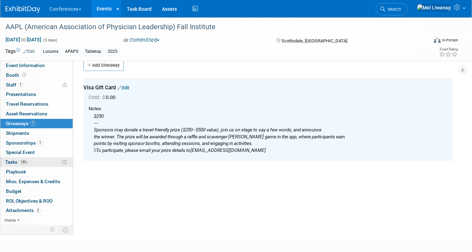
click at [39, 161] on link "15% Tasks 15%" at bounding box center [36, 161] width 72 height 9
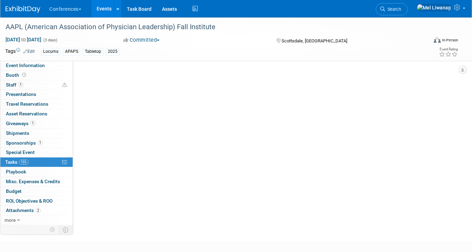
scroll to position [0, 0]
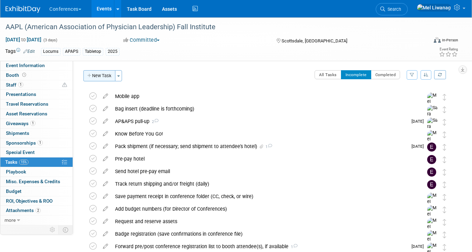
click at [110, 77] on button "New Task" at bounding box center [99, 75] width 32 height 11
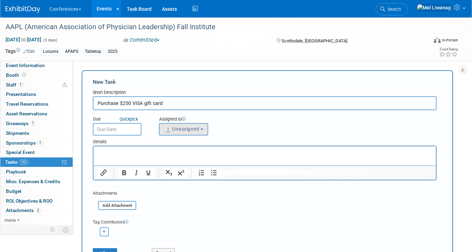
type input "Purchase $250 VISA gift card"
click at [176, 123] on button "Unassigned" at bounding box center [183, 129] width 49 height 13
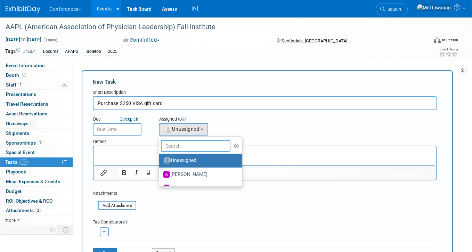
click at [180, 147] on input "text" at bounding box center [195, 146] width 69 height 12
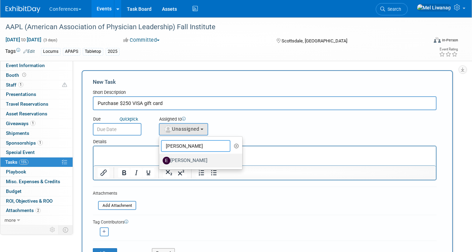
type input "erin"
click at [187, 161] on label "[PERSON_NAME]" at bounding box center [199, 160] width 73 height 11
click at [160, 161] on input "[PERSON_NAME]" at bounding box center [158, 159] width 5 height 5
select select "05738ff0-bddb-4e68-890b-b446aa749597"
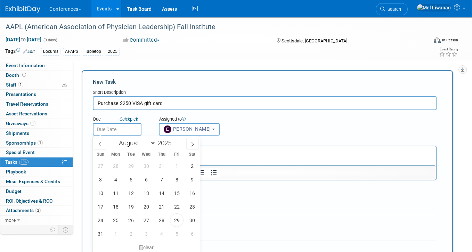
click at [115, 127] on input "text" at bounding box center [117, 129] width 49 height 13
click at [261, 149] on html at bounding box center [264, 151] width 342 height 10
click at [249, 153] on p "Rich Text Area. Press ALT-0 for help." at bounding box center [265, 152] width 334 height 7
click at [249, 152] on p "Rich Text Area. Press ALT-0 for help." at bounding box center [265, 152] width 334 height 7
click at [263, 201] on form "New Task Short Description Purchase $250 VISA gift card Due Quick pick erin (me…" at bounding box center [267, 170] width 349 height 184
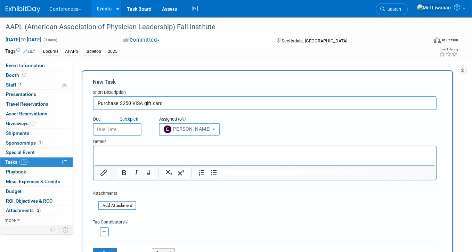
click at [239, 150] on p "Rich Text Area. Press ALT-0 for help." at bounding box center [265, 152] width 334 height 7
paste body "Rich Text Area. Press ALT-0 for help."
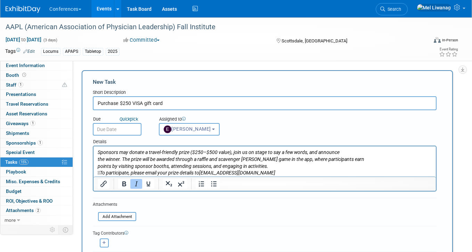
click at [98, 156] on p "the winner. The prize will be awarded through a raffle and scavenger hunt game …" at bounding box center [265, 159] width 334 height 7
click at [98, 165] on icon "points by visiting sponsor booths, attending sessions, and engaging in activiti…" at bounding box center [183, 166] width 171 height 6
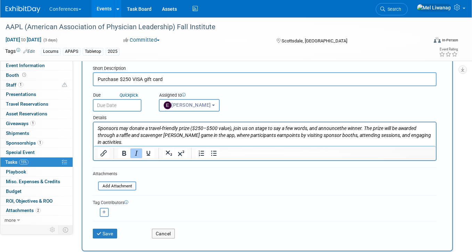
scroll to position [27, 0]
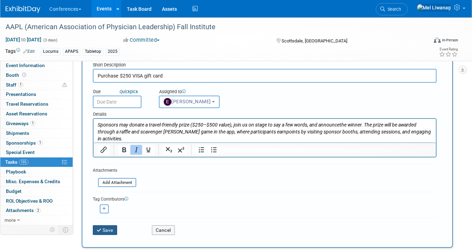
click at [111, 229] on button "Save" at bounding box center [105, 230] width 24 height 10
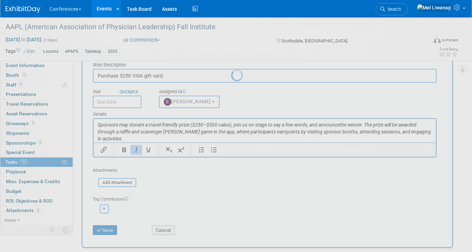
scroll to position [0, 0]
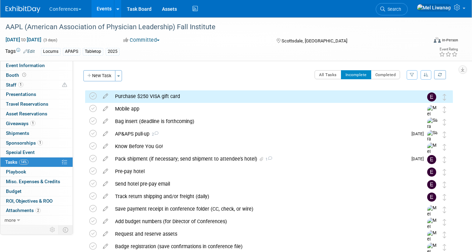
click at [182, 89] on div "AAPL (American Association of Physician Leadership) Fall Institute Scottsdale, …" at bounding box center [265, 257] width 374 height 338
click at [182, 92] on div "Purchase $250 VISA gift card" at bounding box center [261, 96] width 301 height 12
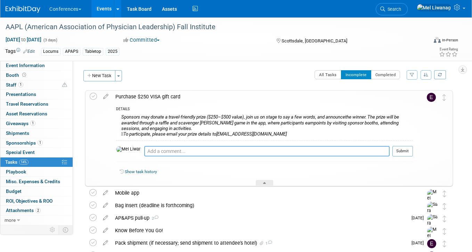
click at [163, 150] on textarea at bounding box center [266, 151] width 245 height 10
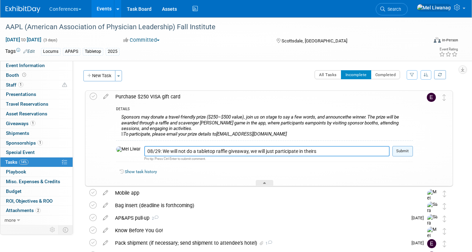
type textarea "08/29: We will not do a tabletop raffle giveaway, we will just participate in t…"
click at [401, 152] on button "Submit" at bounding box center [402, 151] width 20 height 10
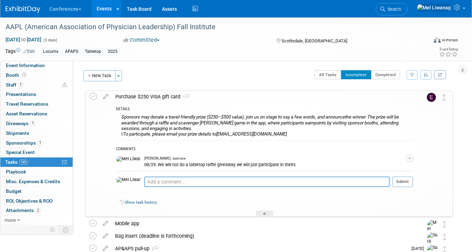
click at [258, 100] on div "Purchase $250 VISA gift card 1" at bounding box center [262, 97] width 301 height 12
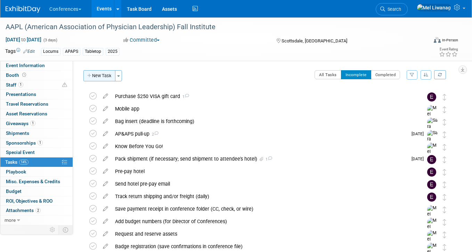
click at [101, 78] on button "New Task" at bounding box center [99, 75] width 32 height 11
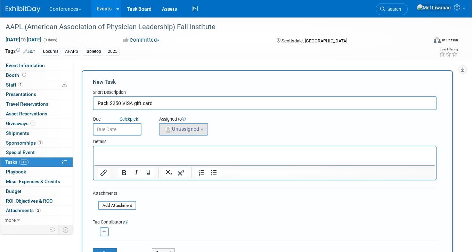
type input "Pack $250 VISA gift card"
click at [173, 134] on button "Unassigned" at bounding box center [183, 129] width 49 height 13
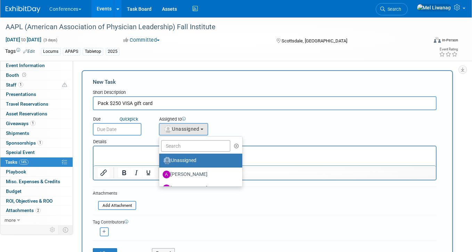
click at [106, 101] on input "Pack $250 VISA gift card" at bounding box center [264, 103] width 343 height 14
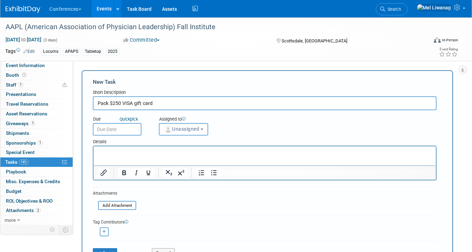
click at [110, 102] on input "Pack $250 VISA gift card" at bounding box center [264, 103] width 343 height 14
click at [175, 129] on span "Unassigned" at bounding box center [181, 129] width 35 height 6
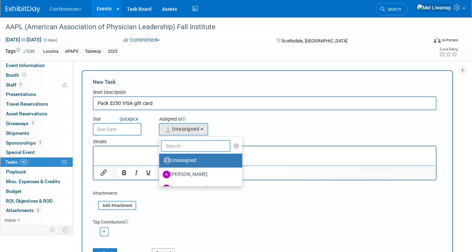
click at [178, 145] on input "text" at bounding box center [195, 146] width 69 height 12
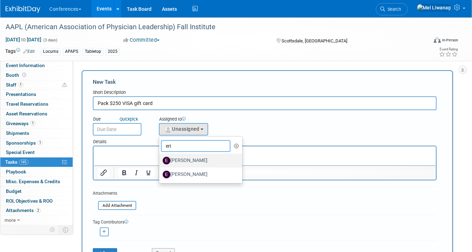
type input "eri"
click at [182, 157] on label "Erika LeFiell" at bounding box center [199, 160] width 73 height 11
click at [160, 157] on input "Erika LeFiell" at bounding box center [158, 159] width 5 height 5
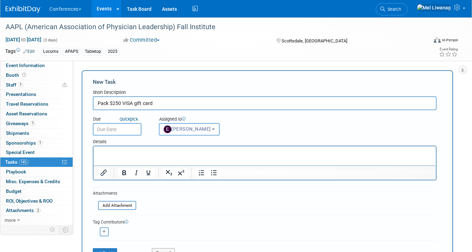
click at [182, 156] on html at bounding box center [264, 151] width 342 height 10
click at [189, 138] on div "Details" at bounding box center [264, 140] width 343 height 10
click at [189, 134] on button "Erika LeFiell" at bounding box center [189, 129] width 61 height 13
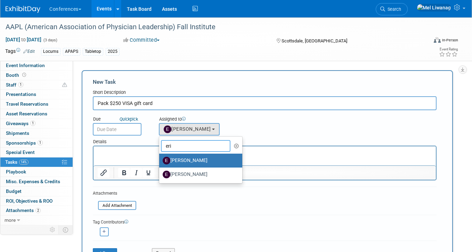
click at [188, 144] on input "eri" at bounding box center [195, 146] width 69 height 12
click at [184, 173] on label "[PERSON_NAME]" at bounding box center [199, 174] width 73 height 11
click at [160, 173] on input "[PERSON_NAME]" at bounding box center [158, 173] width 5 height 5
select select "05738ff0-bddb-4e68-890b-b446aa749597"
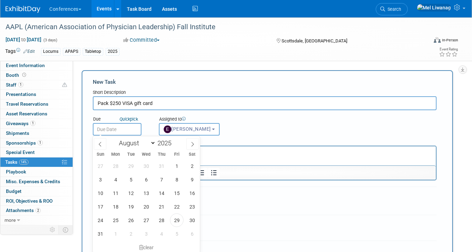
click at [118, 131] on input "text" at bounding box center [117, 129] width 49 height 13
click at [195, 147] on span at bounding box center [192, 144] width 13 height 12
select select "9"
click at [116, 194] on span "13" at bounding box center [116, 193] width 14 height 14
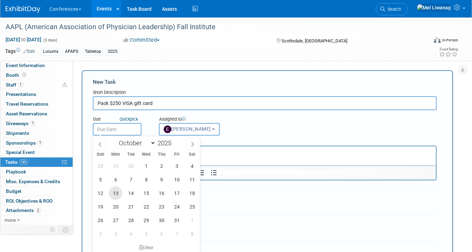
type input "Oct 13, 2025"
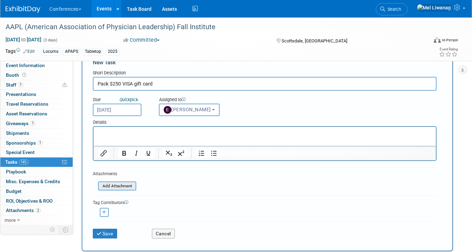
scroll to position [34, 0]
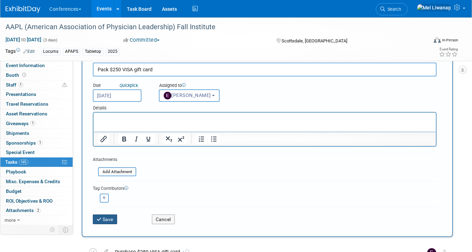
click at [112, 217] on button "Save" at bounding box center [105, 219] width 24 height 10
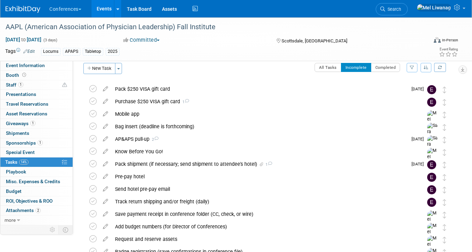
scroll to position [0, 0]
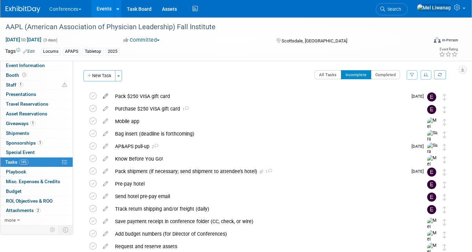
click at [107, 97] on icon at bounding box center [105, 94] width 12 height 9
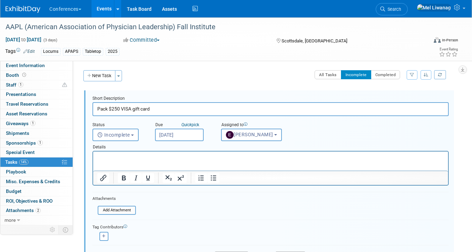
click at [181, 139] on input "Oct 13, 2025" at bounding box center [179, 134] width 49 height 13
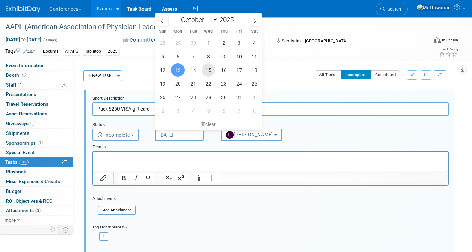
click at [208, 68] on span "15" at bounding box center [208, 70] width 14 height 14
type input "Oct 15, 2025"
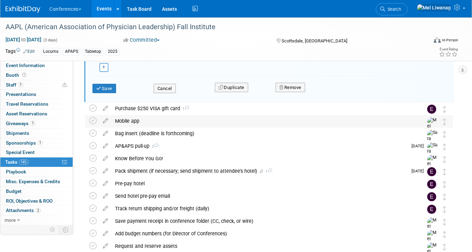
scroll to position [183, 0]
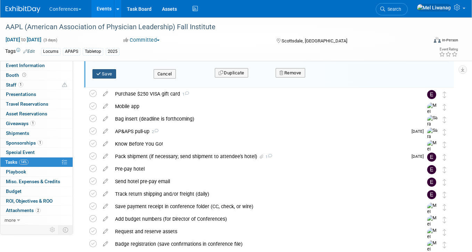
click at [113, 78] on button "Save" at bounding box center [104, 74] width 24 height 10
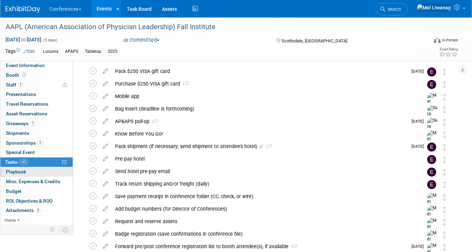
scroll to position [0, 0]
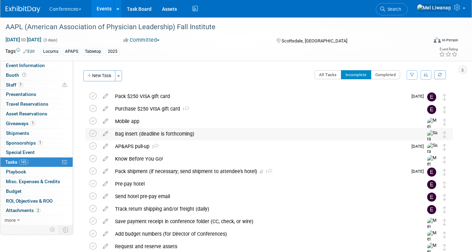
click at [172, 131] on div "Bag insert (deadline is forthcoming)" at bounding box center [261, 134] width 301 height 12
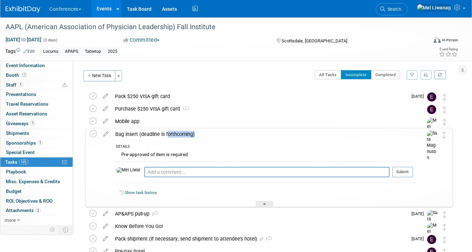
click at [172, 131] on div "Bag insert (deadline is forthcoming)" at bounding box center [262, 134] width 301 height 12
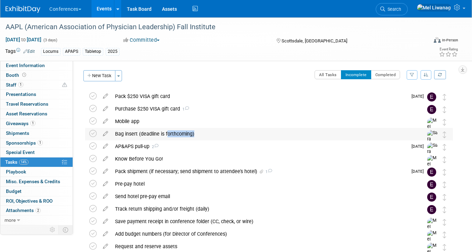
click at [172, 131] on div "Bag insert (deadline is forthcoming)" at bounding box center [261, 134] width 301 height 12
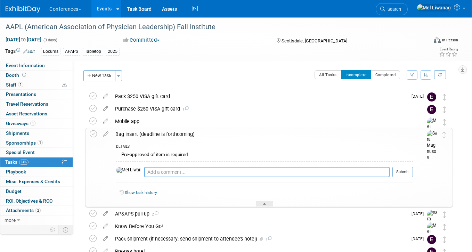
click at [144, 174] on textarea at bounding box center [266, 172] width 245 height 10
paste textarea "Sponsors may provide one item for each attendee's welcome bag. Pre-approval of …"
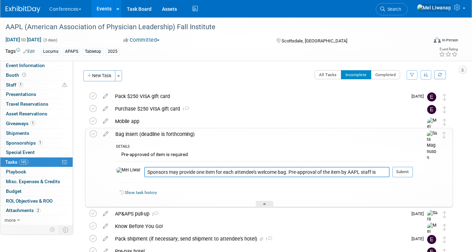
scroll to position [19, 0]
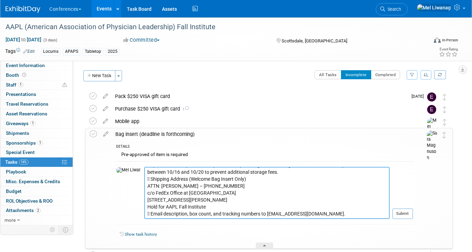
click at [185, 202] on textarea "Sponsors may provide one item for each attendee's welcome bag. Pre-approval of …" at bounding box center [266, 193] width 245 height 52
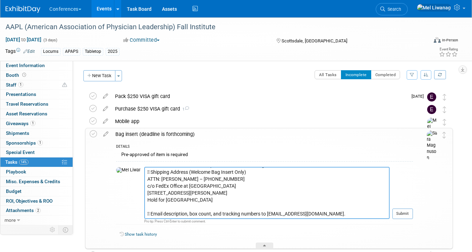
scroll to position [0, 0]
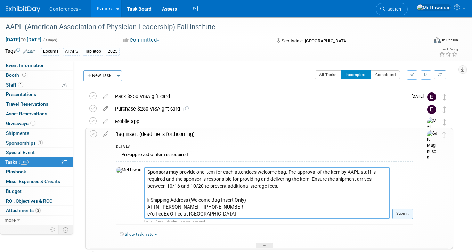
type textarea "Sponsors may provide one item for each attendee's welcome bag. Pre-approval of …"
click at [404, 213] on button "Submit" at bounding box center [402, 213] width 20 height 10
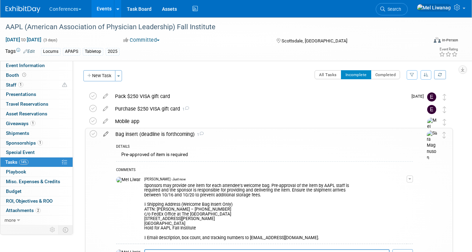
click at [107, 133] on icon at bounding box center [106, 132] width 12 height 9
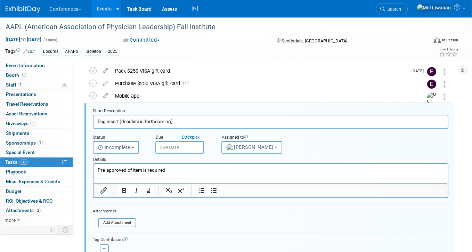
scroll to position [26, 0]
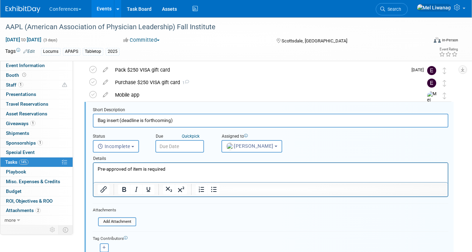
click at [183, 140] on body "Conferences Explore: My Workspaces 2 Go to Workspace: Conferences Marketing Req…" at bounding box center [236, 100] width 472 height 252
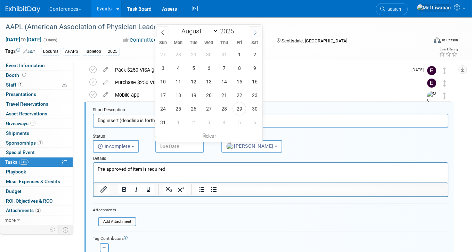
click at [252, 34] on icon at bounding box center [254, 32] width 5 height 5
select select "9"
click at [236, 68] on span "10" at bounding box center [239, 68] width 14 height 14
type input "Oct 10, 2025"
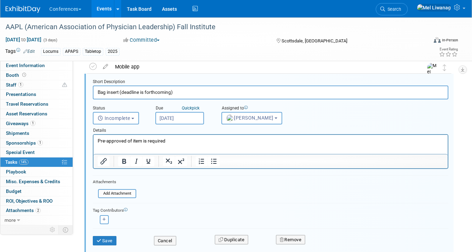
scroll to position [58, 0]
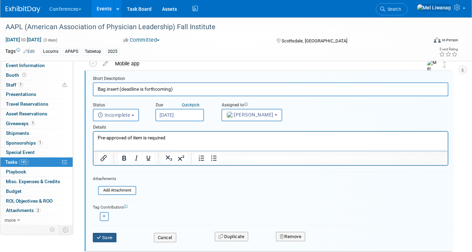
click at [108, 236] on button "Save" at bounding box center [105, 238] width 24 height 10
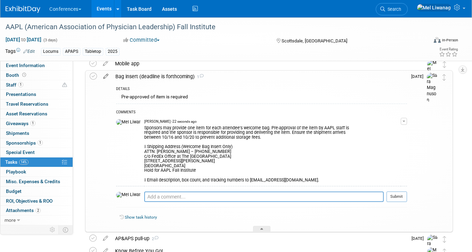
click at [108, 76] on icon at bounding box center [106, 74] width 12 height 9
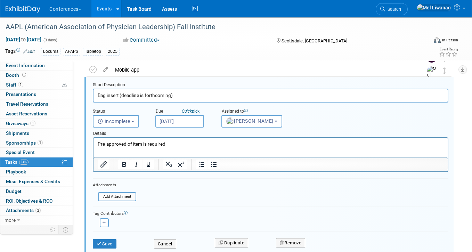
scroll to position [66, 0]
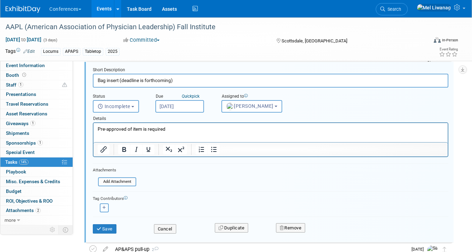
click at [107, 207] on button "button" at bounding box center [104, 207] width 9 height 9
select select
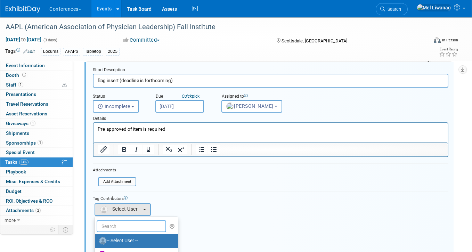
click at [129, 226] on input "text" at bounding box center [131, 226] width 69 height 12
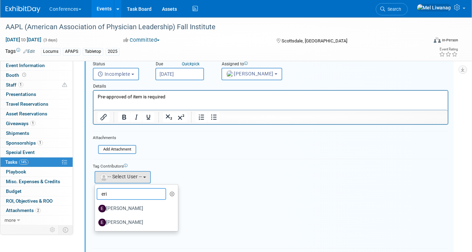
scroll to position [102, 0]
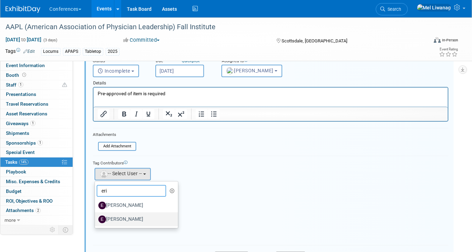
type input "eri"
click at [137, 224] on label "[PERSON_NAME]" at bounding box center [134, 219] width 73 height 11
click at [96, 221] on input "[PERSON_NAME]" at bounding box center [93, 218] width 5 height 5
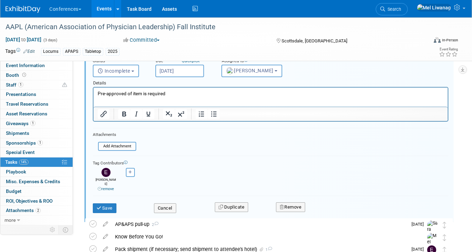
click at [105, 199] on div "Save" at bounding box center [118, 206] width 61 height 14
click at [103, 204] on button "Save" at bounding box center [105, 208] width 24 height 10
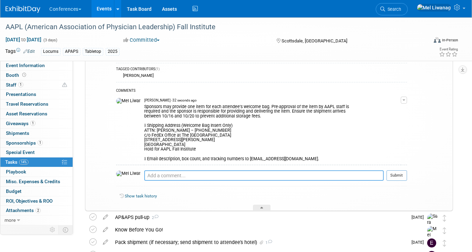
click at [180, 173] on textarea at bounding box center [263, 175] width 239 height 10
click at [147, 177] on textarea "08/29: Are you good with the AP&APS sales sheet?" at bounding box center [263, 175] width 239 height 10
type textarea "08/29: Sara, are you good with the AP&APS sales sheet?"
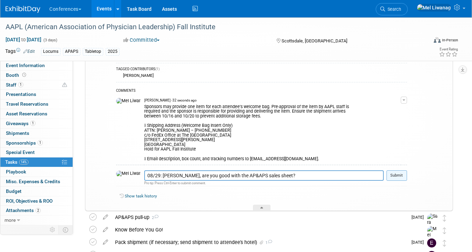
click at [403, 179] on button "Submit" at bounding box center [396, 175] width 20 height 10
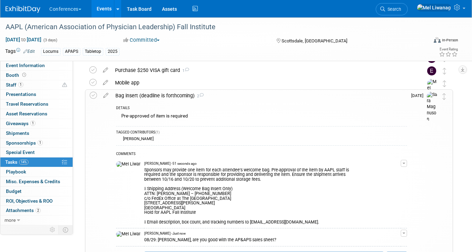
scroll to position [37, 0]
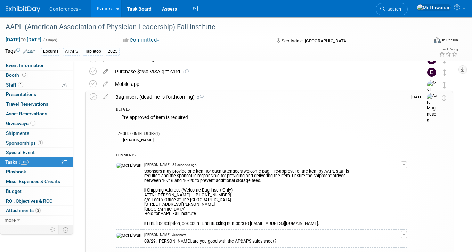
click at [219, 94] on div "Bag insert (deadline is forthcoming) 2" at bounding box center [259, 97] width 295 height 12
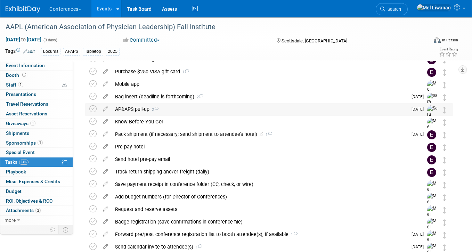
scroll to position [0, 0]
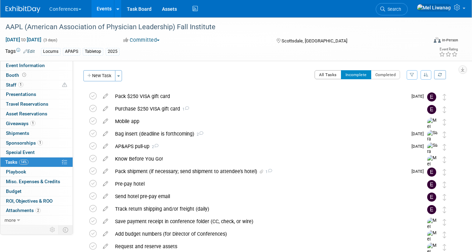
click at [330, 74] on button "All Tasks" at bounding box center [327, 74] width 27 height 9
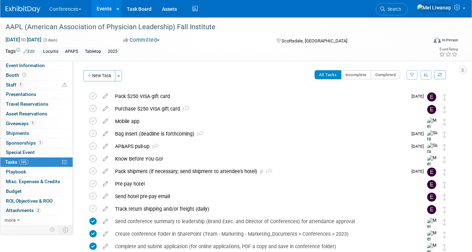
click at [33, 10] on img at bounding box center [23, 9] width 35 height 7
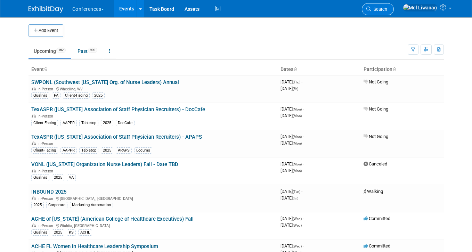
click at [387, 7] on span "Search" at bounding box center [379, 9] width 16 height 5
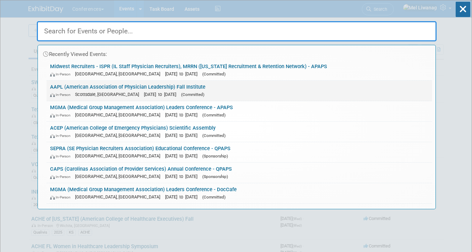
click at [308, 87] on link "AAPL (American Association of Physician Leadership) Fall Institute In-Person [G…" at bounding box center [239, 91] width 385 height 20
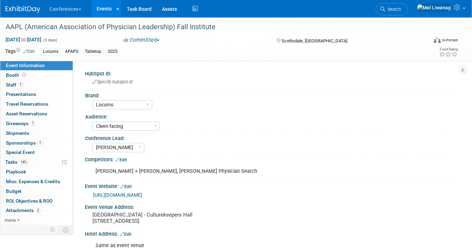
select select "Locums"
select select "Client-facing"
select select "[PERSON_NAME]"
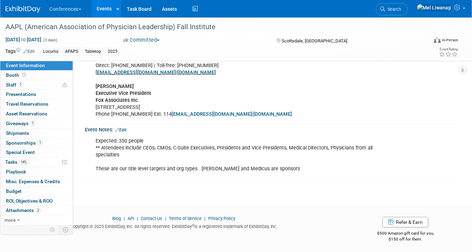
scroll to position [336, 0]
click at [40, 123] on link "1 Giveaways 1" at bounding box center [36, 123] width 72 height 9
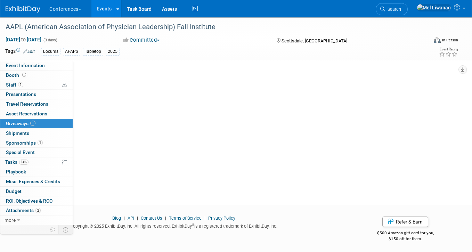
scroll to position [0, 0]
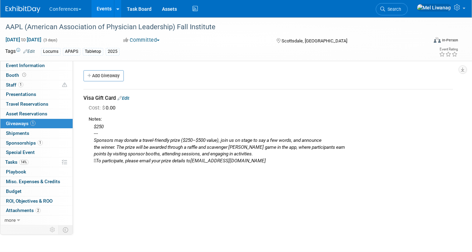
click at [128, 97] on link "Edit" at bounding box center [123, 97] width 12 height 5
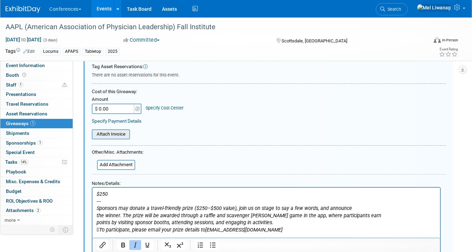
scroll to position [61, 0]
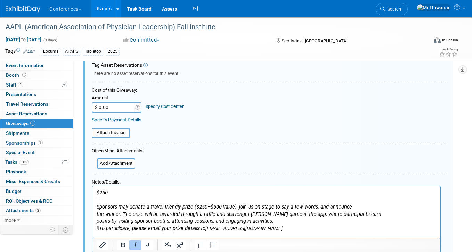
click at [103, 190] on icon "$250" at bounding box center [102, 192] width 11 height 6
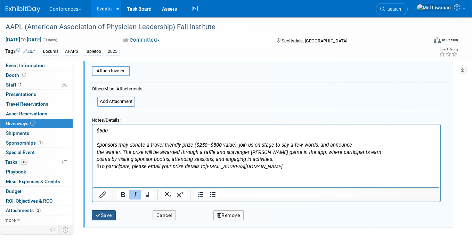
click at [108, 217] on button "Save" at bounding box center [104, 215] width 24 height 10
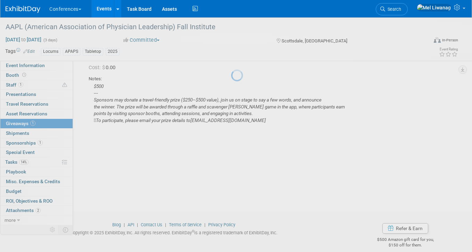
scroll to position [10, 0]
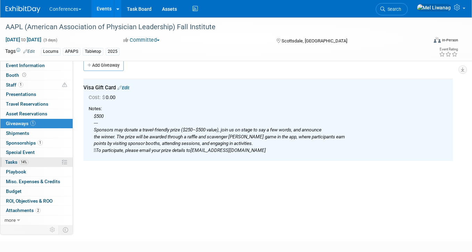
click at [34, 164] on link "14% Tasks 14%" at bounding box center [36, 161] width 72 height 9
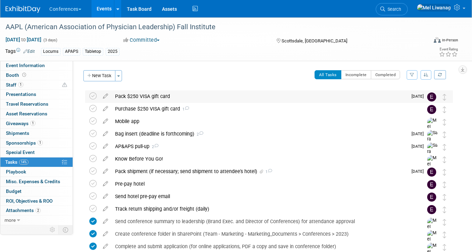
click at [160, 91] on div "Pack $250 VISA gift card" at bounding box center [259, 96] width 296 height 12
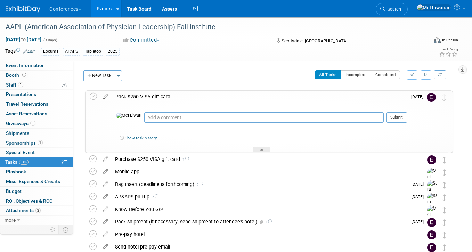
click at [107, 97] on icon at bounding box center [106, 95] width 12 height 9
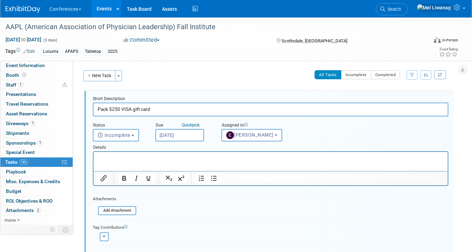
click at [115, 109] on input "Pack $250 VISA gift card" at bounding box center [270, 109] width 355 height 14
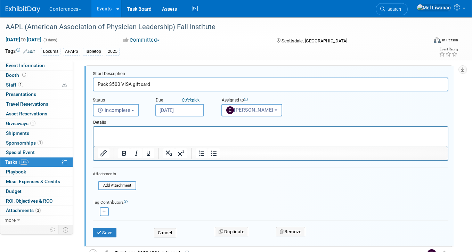
scroll to position [49, 0]
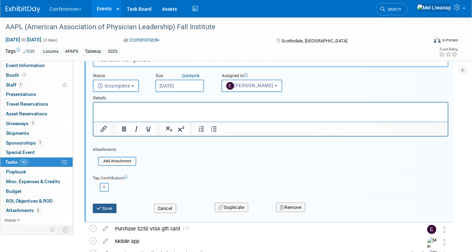
type input "Pack $500 VISA gift card"
click at [116, 210] on button "Save" at bounding box center [105, 208] width 24 height 10
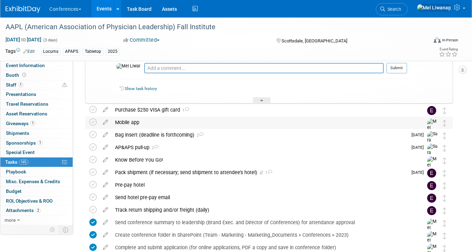
click at [173, 116] on div "Mobile app" at bounding box center [261, 122] width 301 height 12
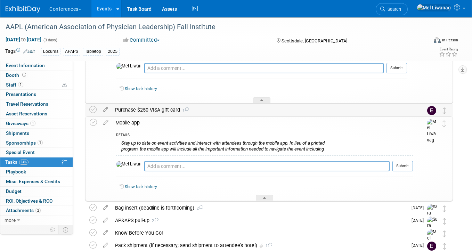
click at [172, 116] on table "Purchase $250 VISA gift card 1 DETAILS Sponsors may donate a travel-friendly pr…" at bounding box center [268, 110] width 359 height 13
click at [164, 120] on div "Mobile app" at bounding box center [262, 123] width 301 height 12
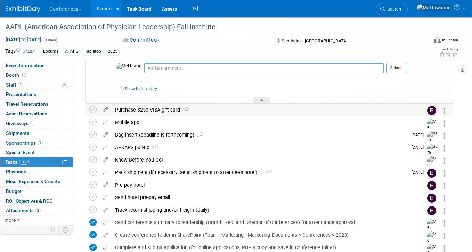
click at [163, 114] on div "Purchase $250 VISA gift card 1" at bounding box center [261, 110] width 301 height 12
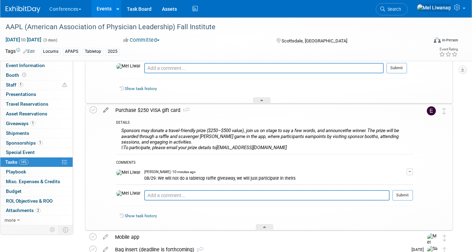
click at [106, 107] on icon at bounding box center [106, 108] width 12 height 9
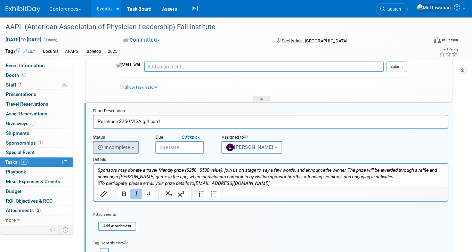
scroll to position [52, 0]
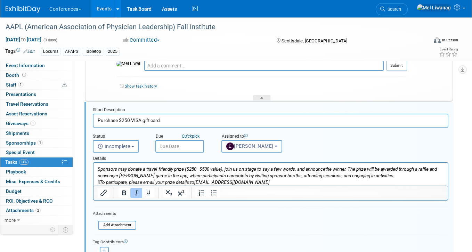
click at [125, 121] on input "Purchase $250 VISA gift card" at bounding box center [270, 121] width 355 height 14
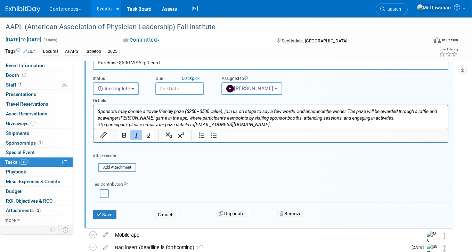
scroll to position [117, 0]
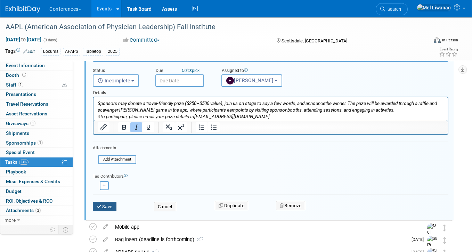
type input "Purchase $500 VISA gift card"
click at [108, 205] on button "Save" at bounding box center [105, 207] width 24 height 10
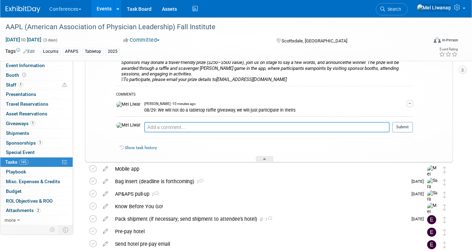
click at [171, 127] on textarea at bounding box center [266, 127] width 245 height 10
click at [299, 134] on div "Pro tip: Press Ctrl-Enter to submit comment." at bounding box center [266, 134] width 245 height 5
click at [299, 126] on textarea at bounding box center [266, 127] width 245 height 10
type textarea "08/29: Updated it to $500"
drag, startPoint x: 193, startPoint y: 127, endPoint x: 111, endPoint y: 126, distance: 81.3
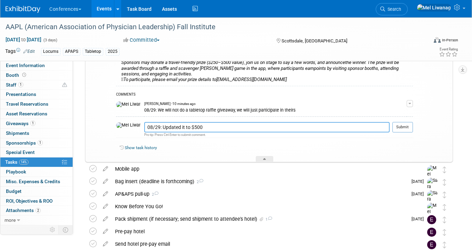
click at [111, 126] on tr "Purchase $500 VISA gift card 1 DETAILS Sponsors may donate a travel-friendly pr…" at bounding box center [269, 99] width 358 height 126
click at [198, 126] on textarea "08/29: Updated it to $500" at bounding box center [266, 127] width 245 height 10
drag, startPoint x: 189, startPoint y: 127, endPoint x: 417, endPoint y: 119, distance: 228.3
click at [417, 119] on tr "Purchase $500 VISA gift card 1 DETAILS Sponsors may donate a travel-friendly pr…" at bounding box center [269, 99] width 358 height 126
click at [215, 132] on div "Pro tip: Press Ctrl-Enter to submit comment." at bounding box center [266, 134] width 245 height 5
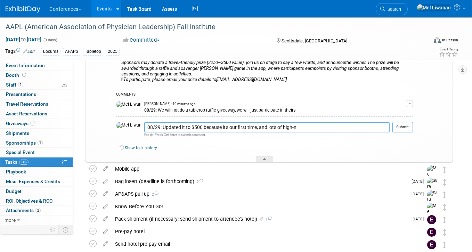
drag, startPoint x: 242, startPoint y: 128, endPoint x: 328, endPoint y: 127, distance: 85.8
click at [328, 127] on textarea "08/29: Updated it to $500 because it's our first time, and lots of high-n" at bounding box center [266, 127] width 245 height 10
type textarea "08/29: Updated it to $500 because it's our first time attending"
click at [400, 125] on button "Submit" at bounding box center [402, 127] width 20 height 10
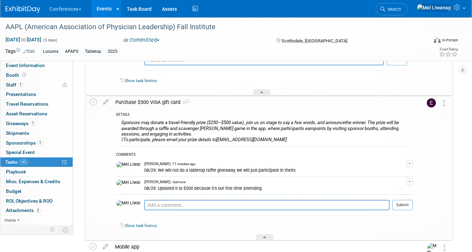
scroll to position [52, 0]
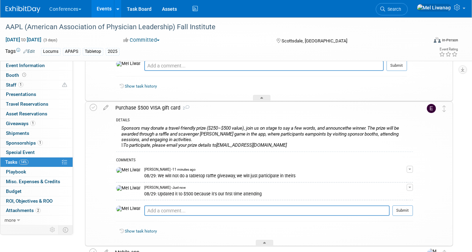
click at [219, 107] on div "Purchase $500 VISA gift card 2" at bounding box center [262, 108] width 301 height 12
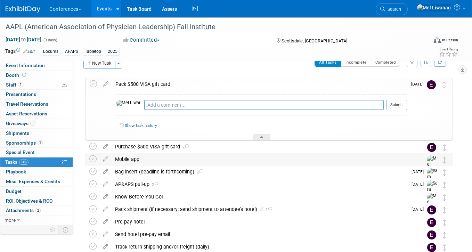
scroll to position [0, 0]
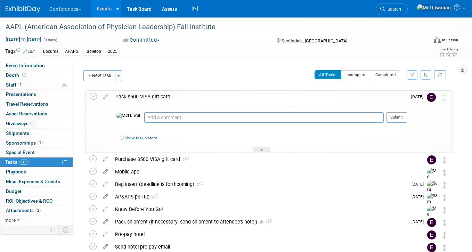
click at [167, 94] on div "Pack $500 VISA gift card" at bounding box center [259, 97] width 295 height 12
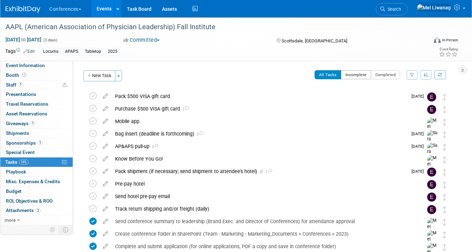
click at [363, 78] on button "Incomplete" at bounding box center [356, 74] width 30 height 9
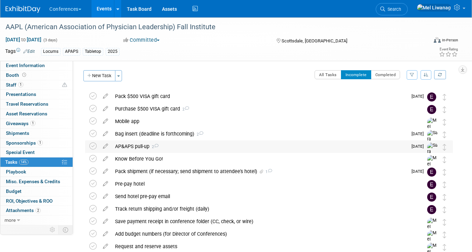
click at [228, 149] on div "AP&APS pull-up 2" at bounding box center [259, 146] width 296 height 12
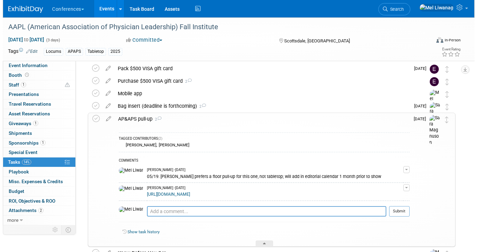
scroll to position [27, 0]
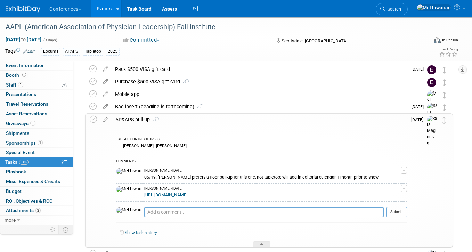
click at [191, 122] on div "AP&APS pull-up 2" at bounding box center [259, 120] width 295 height 12
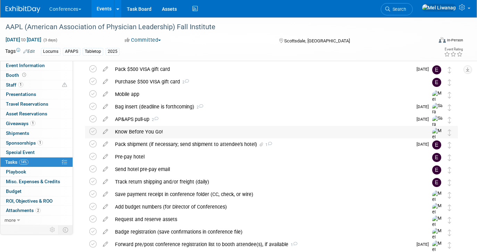
scroll to position [0, 0]
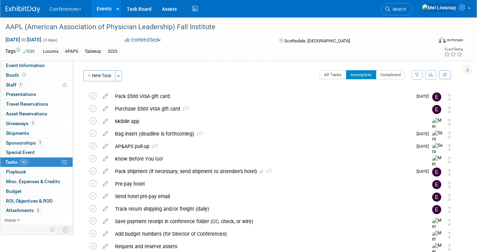
click at [27, 6] on img at bounding box center [23, 9] width 35 height 7
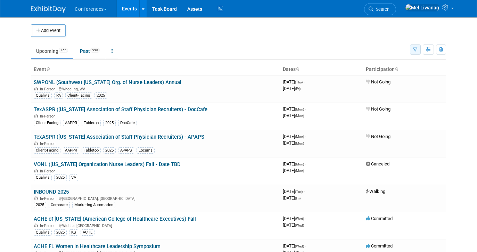
click at [417, 53] on button "button" at bounding box center [415, 49] width 11 height 10
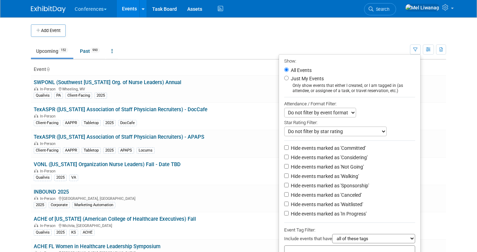
click at [304, 79] on label "Just My Events" at bounding box center [306, 78] width 34 height 7
click at [289, 79] on input "Just My Events" at bounding box center [286, 78] width 5 height 5
radio input "true"
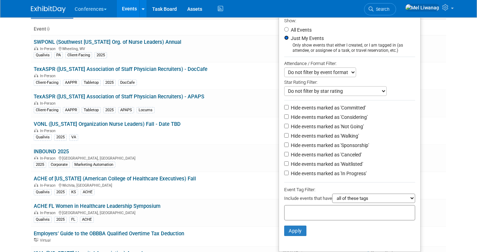
scroll to position [60, 0]
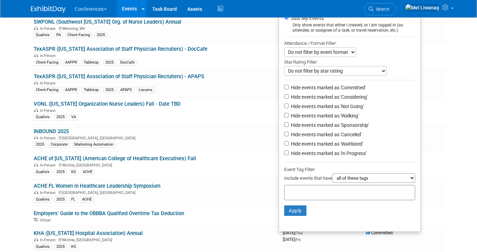
click at [321, 107] on label "Hide events marked as 'Not Going'" at bounding box center [326, 106] width 74 height 7
click at [289, 107] on input "Hide events marked as 'Not Going'" at bounding box center [286, 105] width 5 height 5
checkbox input "true"
click at [329, 147] on label "Hide events marked as 'Waitlisted'" at bounding box center [326, 143] width 74 height 7
click at [289, 145] on input "Hide events marked as 'Waitlisted'" at bounding box center [286, 143] width 5 height 5
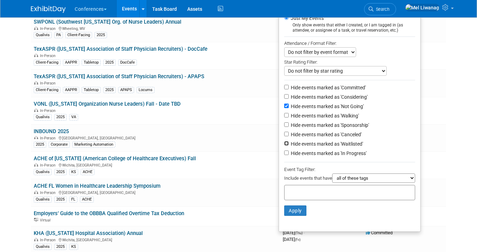
checkbox input "true"
click at [329, 140] on li "Hide events marked as 'Canceled'" at bounding box center [349, 134] width 141 height 9
click at [329, 138] on label "Hide events marked as 'Canceled'" at bounding box center [325, 134] width 72 height 7
click at [289, 136] on input "Hide events marked as 'Canceled'" at bounding box center [286, 134] width 5 height 5
checkbox input "true"
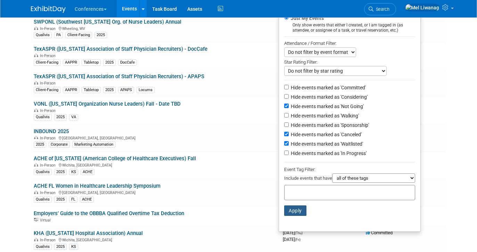
click at [285, 209] on button "Apply" at bounding box center [295, 210] width 22 height 10
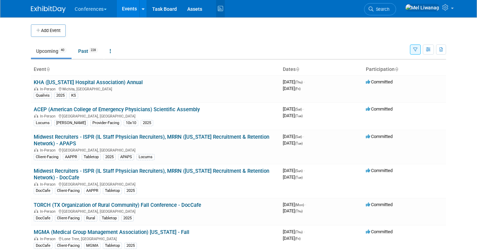
click at [223, 13] on icon at bounding box center [220, 8] width 9 height 11
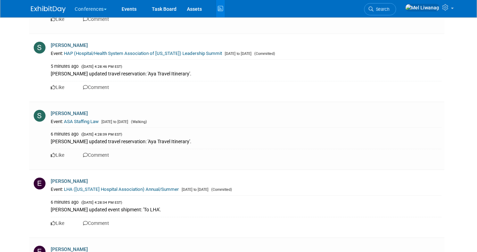
scroll to position [2162, 0]
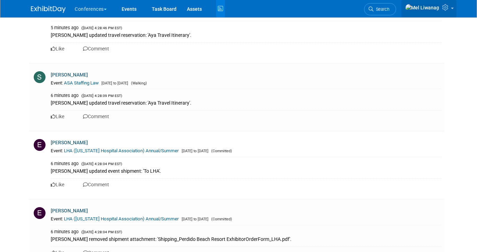
click at [448, 3] on link at bounding box center [428, 8] width 55 height 17
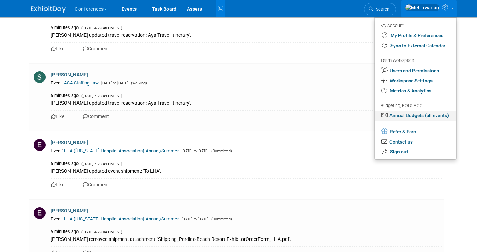
click at [440, 115] on link "Annual Budgets (all events)" at bounding box center [415, 115] width 82 height 10
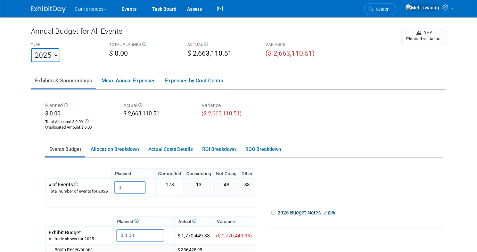
click at [208, 69] on div "Annual Budget for All Events YEAR [DATE] 2021 2022 2023 2024 2025 2026 2027 202…" at bounding box center [238, 220] width 415 height 388
click at [205, 77] on link "Expenses by Cost Center" at bounding box center [194, 80] width 66 height 15
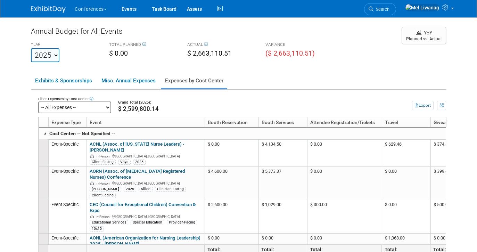
click at [79, 105] on select "-- All Expenses -- -- Cost Center Not Specified -- Aya Education Aya Healthcare…" at bounding box center [74, 107] width 73 height 12
click select "-- All Expenses -- -- Cost Center Not Specified -- Aya Education Aya Healthcare…" at bounding box center [74, 107] width 73 height 12
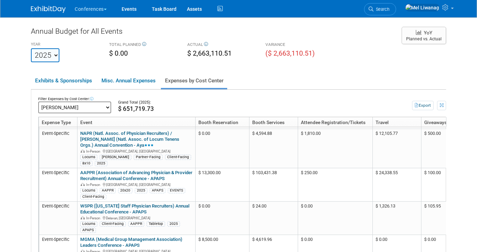
scroll to position [255, 0]
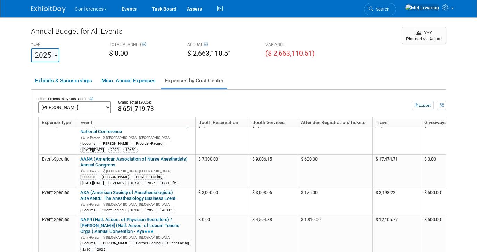
click at [35, 7] on img at bounding box center [48, 9] width 35 height 7
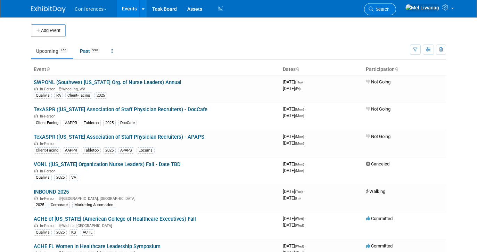
click at [396, 12] on link "Search" at bounding box center [380, 9] width 32 height 12
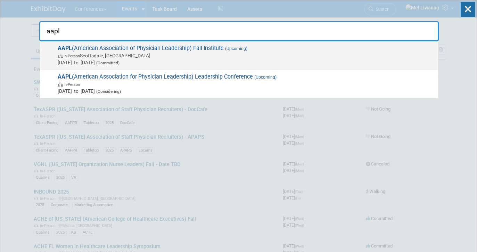
type input "aapl"
click at [104, 61] on span "[DATE] to [DATE] (Committed)" at bounding box center [246, 62] width 377 height 7
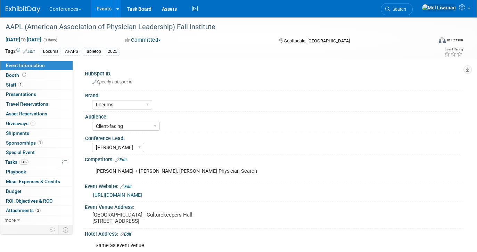
select select "Locums"
select select "Client-facing"
select select "[PERSON_NAME]"
click at [42, 38] on span "[DATE] to [DATE]" at bounding box center [23, 39] width 36 height 6
select select "9"
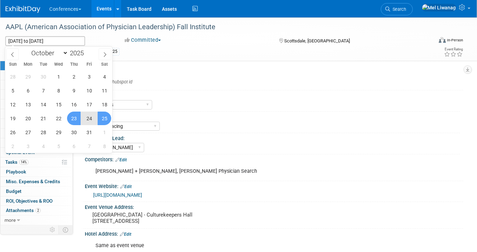
click at [143, 69] on div "HubSpot ID:" at bounding box center [274, 72] width 378 height 9
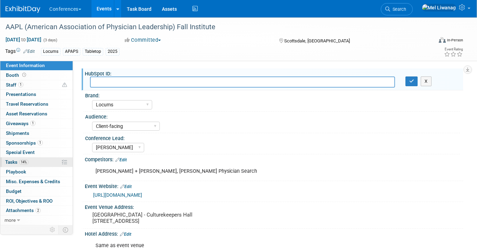
click at [31, 160] on link "14% Tasks 14%" at bounding box center [36, 161] width 72 height 9
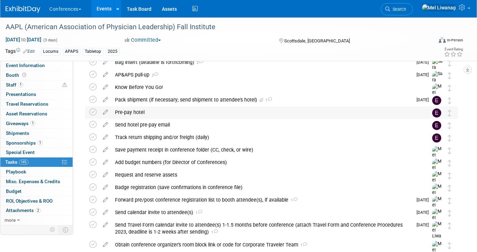
scroll to position [70, 0]
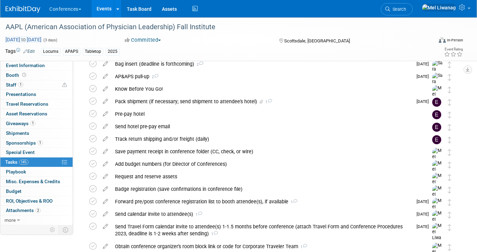
click at [42, 41] on span "[DATE] to [DATE]" at bounding box center [23, 39] width 36 height 6
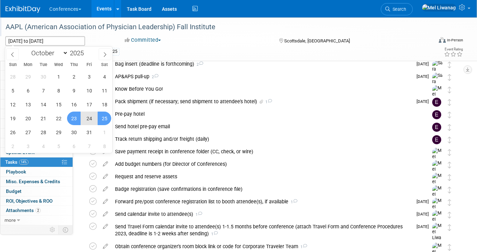
click at [264, 30] on div "AAPL (American Association of Physician Leadership) Fall Institute" at bounding box center [213, 27] width 421 height 13
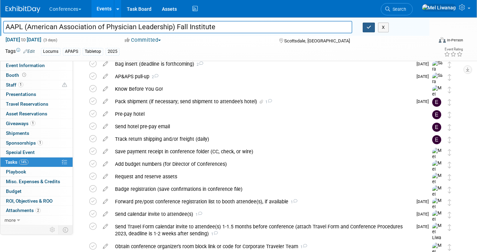
click at [371, 26] on button "button" at bounding box center [369, 28] width 13 height 10
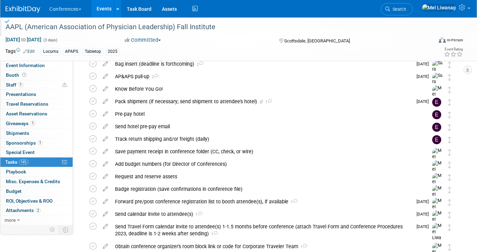
click at [35, 7] on img at bounding box center [23, 9] width 35 height 7
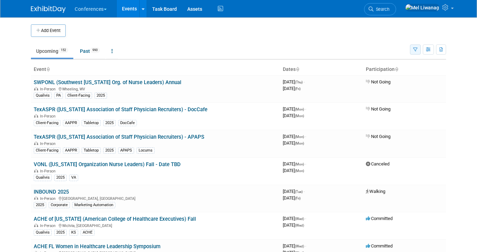
click at [411, 48] on button "button" at bounding box center [415, 49] width 11 height 10
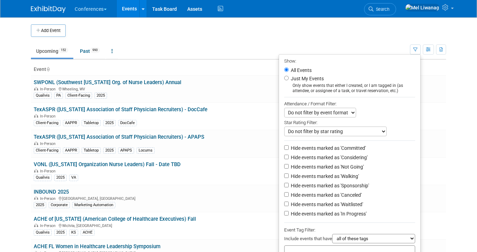
click at [307, 78] on label "Just My Events" at bounding box center [306, 78] width 34 height 7
click at [289, 78] on input "Just My Events" at bounding box center [286, 78] width 5 height 5
radio input "true"
click at [328, 167] on label "Hide events marked as 'Not Going'" at bounding box center [326, 166] width 74 height 7
click at [289, 167] on input "Hide events marked as 'Not Going'" at bounding box center [286, 166] width 5 height 5
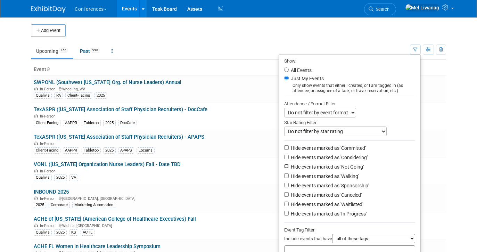
checkbox input "true"
click at [326, 203] on label "Hide events marked as 'Waitlisted'" at bounding box center [326, 204] width 74 height 7
click at [289, 203] on input "Hide events marked as 'Waitlisted'" at bounding box center [286, 203] width 5 height 5
checkbox input "true"
click at [326, 197] on label "Hide events marked as 'Canceled'" at bounding box center [325, 194] width 72 height 7
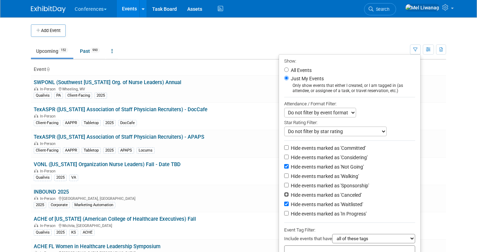
click at [289, 197] on input "Hide events marked as 'Canceled'" at bounding box center [286, 194] width 5 height 5
checkbox input "true"
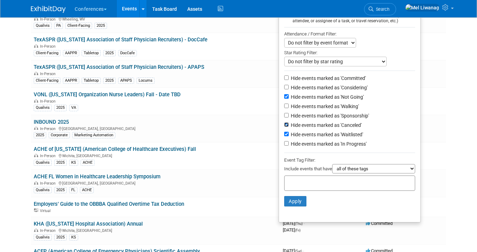
scroll to position [80, 0]
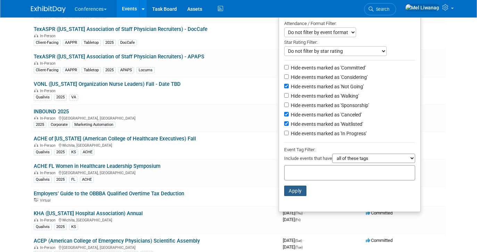
click at [296, 192] on button "Apply" at bounding box center [295, 190] width 22 height 10
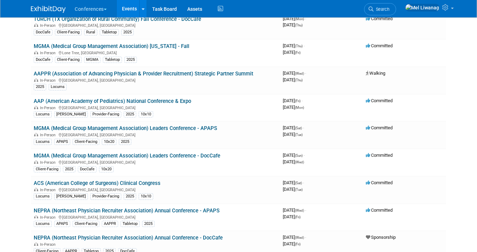
scroll to position [186, 0]
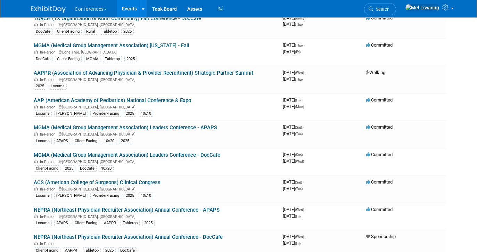
drag, startPoint x: 142, startPoint y: 100, endPoint x: 17, endPoint y: 101, distance: 124.7
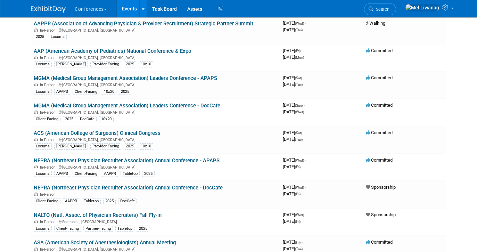
scroll to position [237, 0]
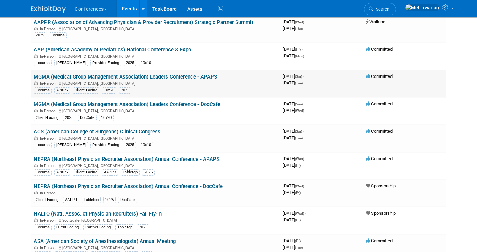
click at [109, 76] on link "MGMA (Medical Group Management Association) Leaders Conference - APAPS" at bounding box center [125, 77] width 183 height 6
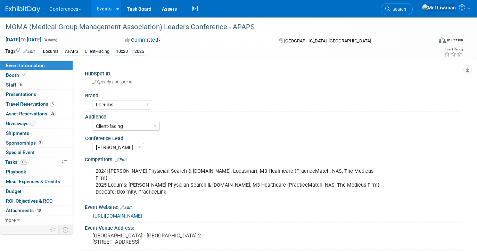
select select "Locums"
select select "Client-facing"
select select "[PERSON_NAME]"
click at [48, 113] on span "Asset Reservations 32" at bounding box center [31, 114] width 50 height 6
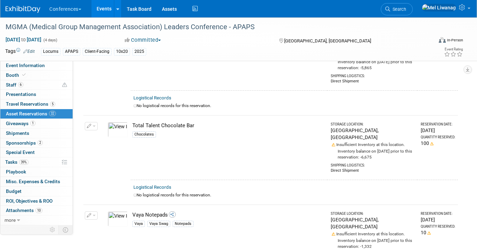
scroll to position [2364, 0]
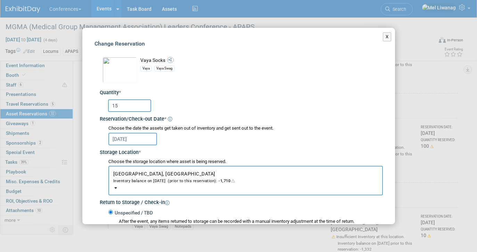
drag, startPoint x: 135, startPoint y: 104, endPoint x: 100, endPoint y: 107, distance: 34.8
click at [101, 107] on div "15" at bounding box center [241, 104] width 283 height 17
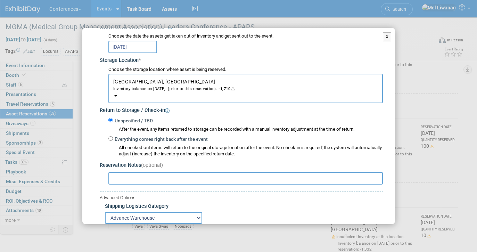
scroll to position [141, 0]
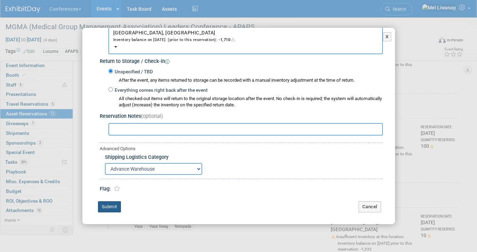
type input "30"
click at [111, 203] on button "Submit" at bounding box center [109, 206] width 23 height 11
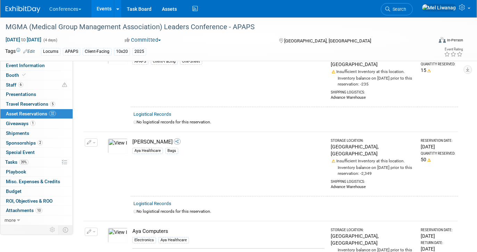
scroll to position [225, 0]
click at [64, 74] on link "Booth" at bounding box center [36, 74] width 72 height 9
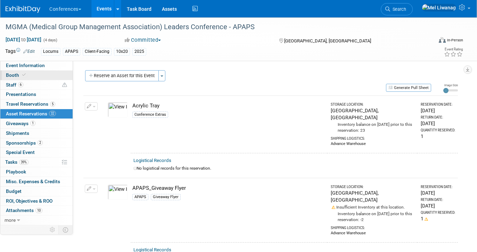
select select "10'x20'"
select select "Yes"
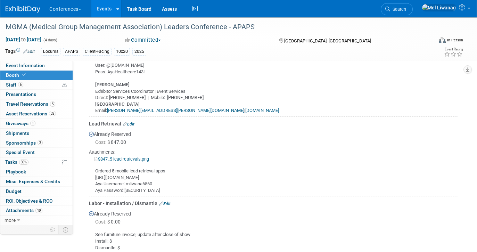
scroll to position [376, 0]
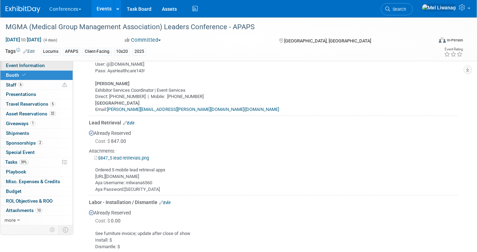
click at [48, 66] on link "Event Information" at bounding box center [36, 65] width 72 height 9
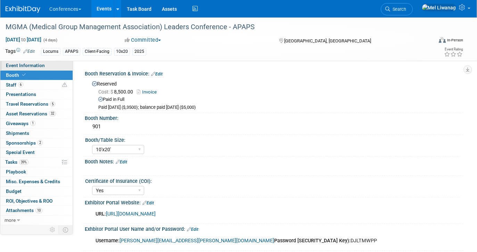
select select "Locums"
select select "Client-facing"
select select "[PERSON_NAME]"
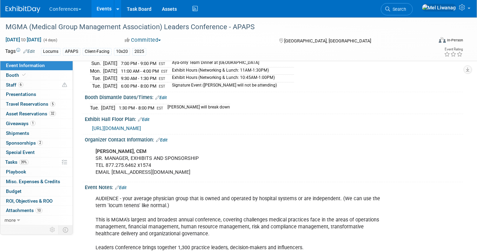
scroll to position [259, 0]
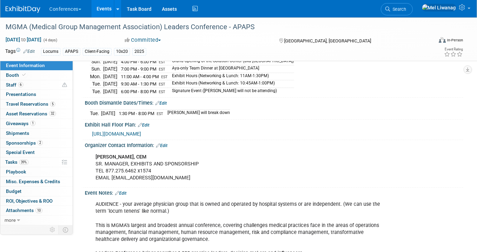
click at [150, 152] on div "DENISE MILLER, CEM SR. MANAGER, EXHIBITS AND SPONSORSHIP TEL 877.275.6462 x1574…" at bounding box center [240, 167] width 299 height 35
drag, startPoint x: 144, startPoint y: 147, endPoint x: 96, endPoint y: 141, distance: 49.0
click at [96, 148] on div "DENISE MILLER, CEM SR. MANAGER, EXHIBITS AND SPONSORSHIP TEL 877.275.6462 x1574…" at bounding box center [272, 149] width 369 height 3
click at [143, 174] on div "DENISE MILLER, CEM SR. MANAGER, EXHIBITS AND SPONSORSHIP TEL 877.275.6462 x1574…" at bounding box center [240, 167] width 299 height 35
drag, startPoint x: 159, startPoint y: 169, endPoint x: 111, endPoint y: 167, distance: 47.3
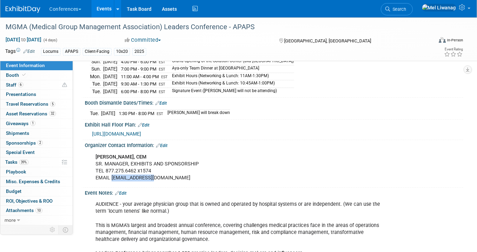
click at [111, 167] on div "DENISE MILLER, CEM SR. MANAGER, EXHIBITS AND SPONSORSHIP TEL 877.275.6462 x1574…" at bounding box center [240, 167] width 299 height 35
copy div "dmiller@mgma.com"
click at [139, 188] on div "Event Notes: Edit" at bounding box center [274, 192] width 378 height 9
click at [40, 74] on link "Booth" at bounding box center [36, 74] width 72 height 9
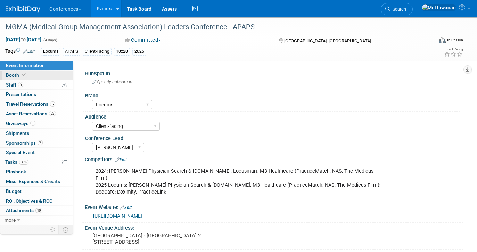
select select "10'x20'"
select select "Yes"
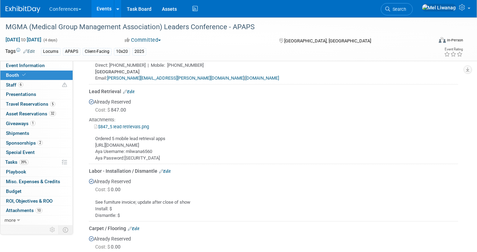
scroll to position [411, 0]
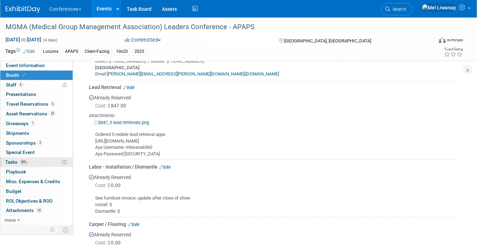
click at [34, 164] on link "39% Tasks 39%" at bounding box center [36, 161] width 72 height 9
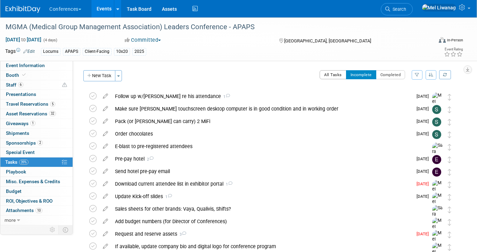
click at [326, 74] on button "All Tasks" at bounding box center [332, 74] width 27 height 9
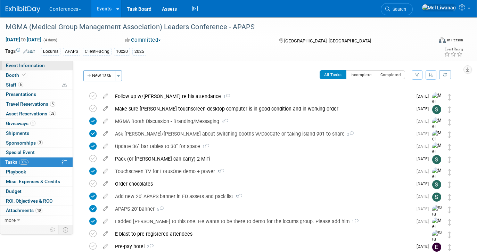
click at [48, 67] on link "Event Information" at bounding box center [36, 65] width 72 height 9
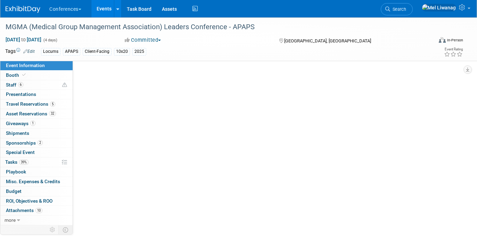
select select "Locums"
select select "Client-facing"
select select "[PERSON_NAME]"
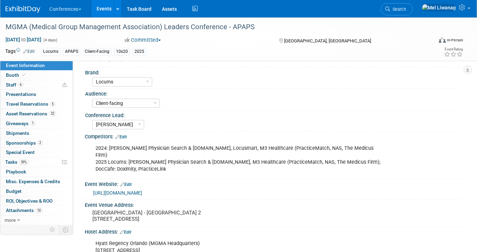
scroll to position [26, 0]
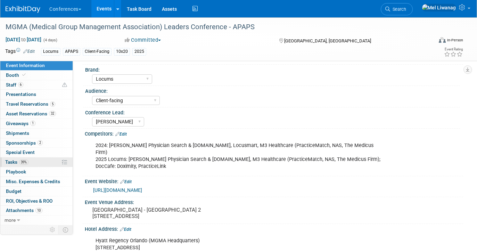
click at [27, 159] on span "39%" at bounding box center [23, 161] width 9 height 5
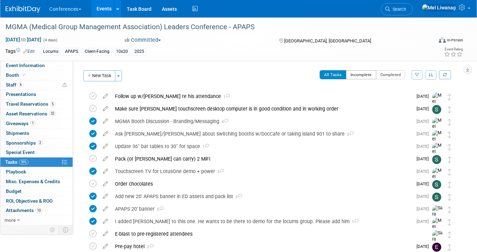
click at [367, 75] on button "Incomplete" at bounding box center [361, 74] width 30 height 9
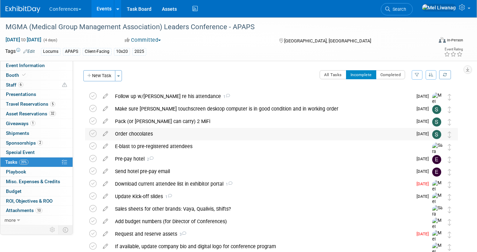
click at [183, 134] on div "Order chocolates" at bounding box center [261, 134] width 301 height 12
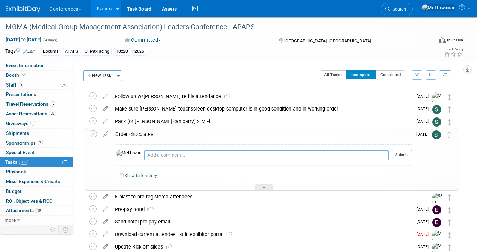
click at [161, 157] on textarea at bounding box center [266, 155] width 244 height 10
type textarea "08/29: Contacted organizer about bringing chocolates inside OCC"
click at [405, 154] on button "Submit" at bounding box center [401, 155] width 20 height 10
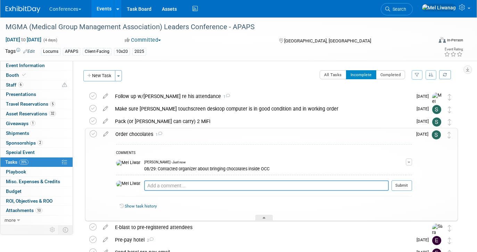
click at [386, 139] on div "Order chocolates 1" at bounding box center [262, 134] width 300 height 12
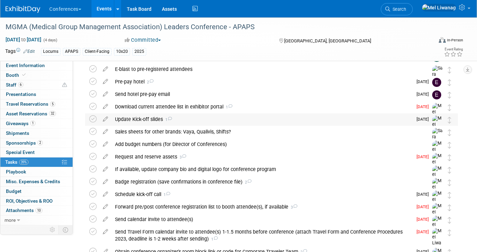
scroll to position [77, 0]
click at [41, 65] on span "Event Information" at bounding box center [25, 66] width 39 height 6
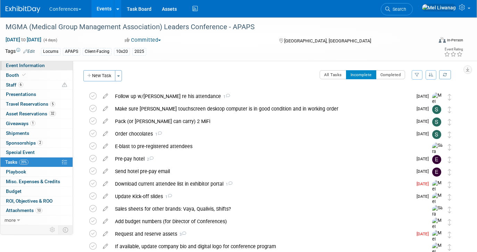
select select "Locums"
select select "Client-facing"
select select "[PERSON_NAME]"
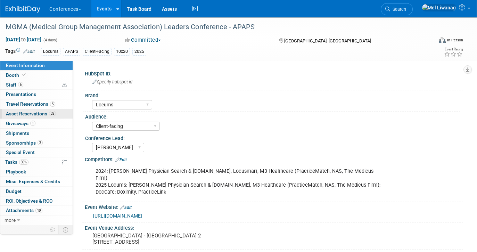
click at [40, 113] on span "Asset Reservations 32" at bounding box center [31, 114] width 50 height 6
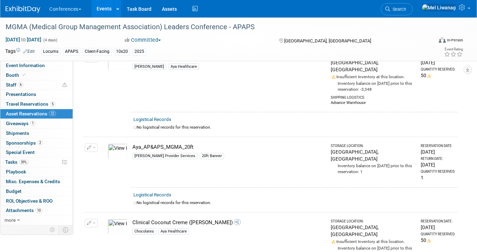
scroll to position [689, 0]
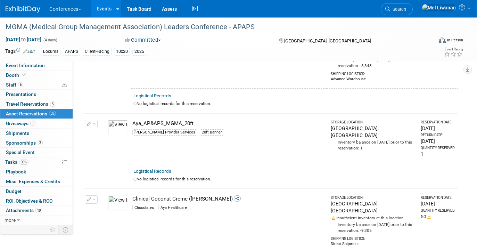
click at [90, 197] on icon "button" at bounding box center [89, 199] width 5 height 5
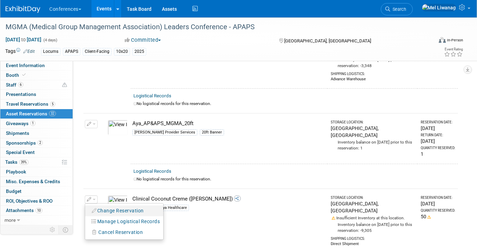
click at [98, 206] on button "Change Reservation" at bounding box center [118, 210] width 59 height 9
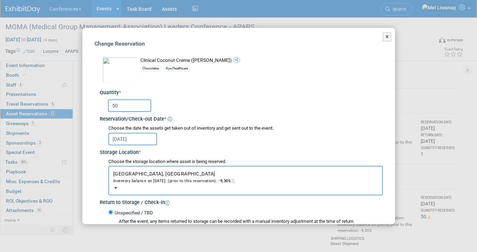
drag, startPoint x: 146, startPoint y: 105, endPoint x: 80, endPoint y: 103, distance: 66.4
click at [80, 103] on div "X Change Reservation * * 50 *" at bounding box center [238, 126] width 477 height 252
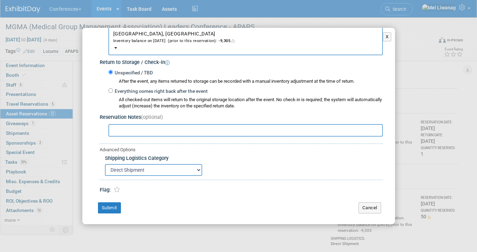
scroll to position [141, 0]
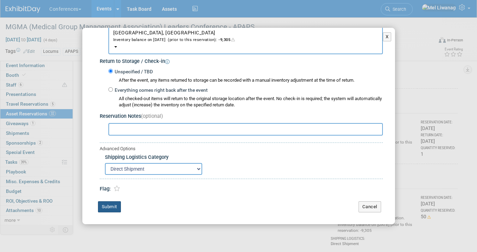
type input "100"
click at [106, 202] on button "Submit" at bounding box center [109, 206] width 23 height 11
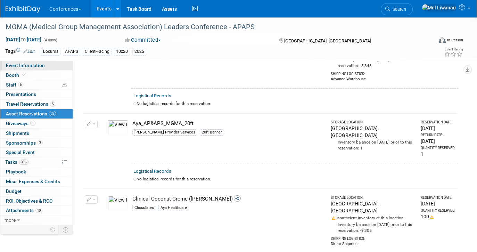
click at [43, 65] on span "Event Information" at bounding box center [25, 66] width 39 height 6
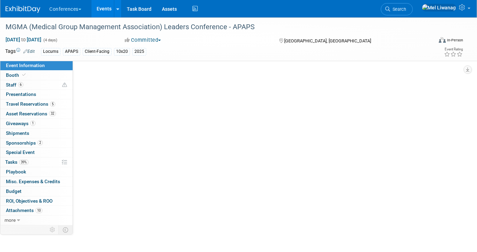
click at [43, 65] on span "Event Information" at bounding box center [25, 66] width 39 height 6
select select "Locums"
select select "Client-facing"
select select "Mel"
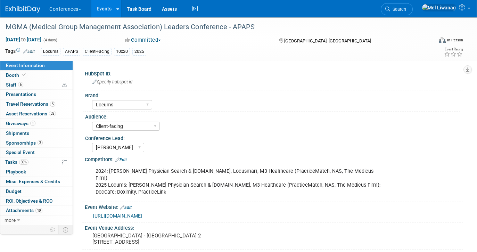
click at [142, 213] on link "https://www.mgma.com/conferences/leaders/schedule" at bounding box center [117, 216] width 49 height 6
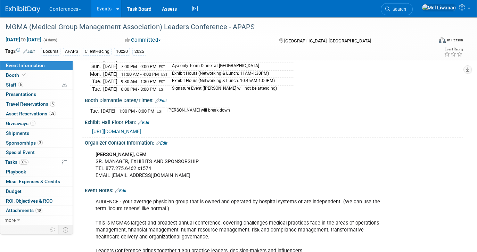
scroll to position [266, 0]
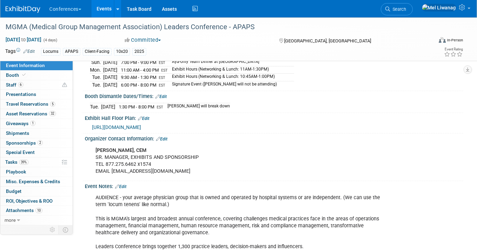
click at [164, 136] on link "Edit" at bounding box center [161, 138] width 11 height 5
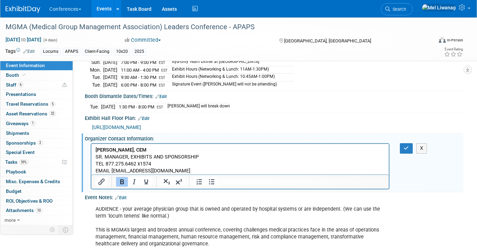
scroll to position [0, 0]
click at [169, 168] on p "DENISE MILLER, CEM SR. MANAGER, EXHIBITS AND SPONSORSHIP TEL 877.275.6462 x1574…" at bounding box center [239, 161] width 289 height 28
click at [406, 11] on span "Search" at bounding box center [398, 9] width 16 height 5
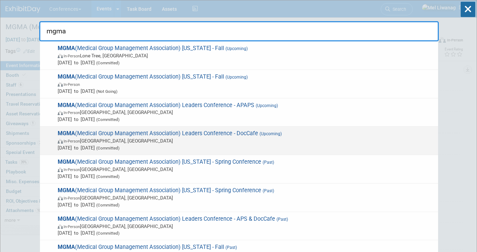
type input "mgma"
click at [339, 150] on span "Sep 28, 2025 to Oct 1, 2025 (Committed)" at bounding box center [246, 147] width 377 height 7
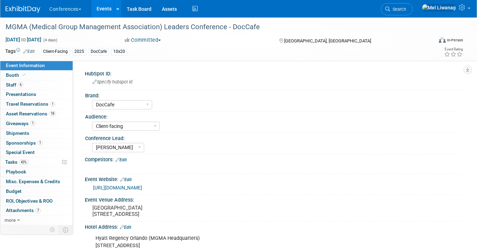
select select "DocCafe"
select select "Client-facing"
select select "[PERSON_NAME]"
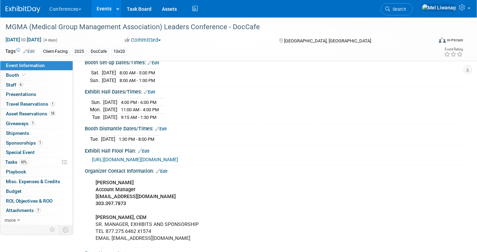
scroll to position [198, 0]
click at [406, 11] on span "Search" at bounding box center [398, 9] width 16 height 5
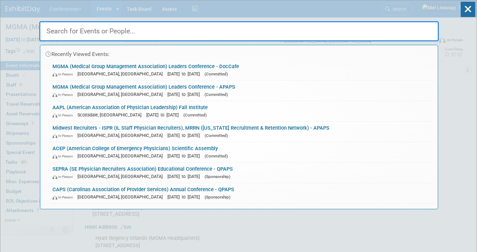
click at [415, 11] on div "Recently Viewed Events: MGMA (Medical Group Management Association) Leaders Con…" at bounding box center [238, 104] width 399 height 209
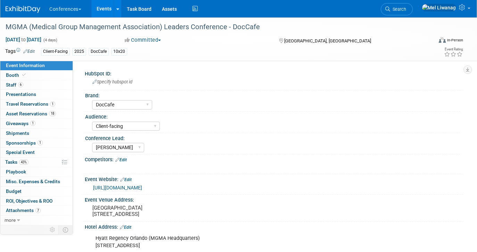
click at [406, 11] on span "Search" at bounding box center [398, 9] width 16 height 5
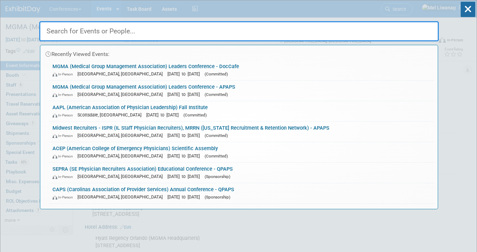
click at [415, 11] on div "Recently Viewed Events: MGMA (Medical Group Management Association) Leaders Con…" at bounding box center [238, 104] width 399 height 209
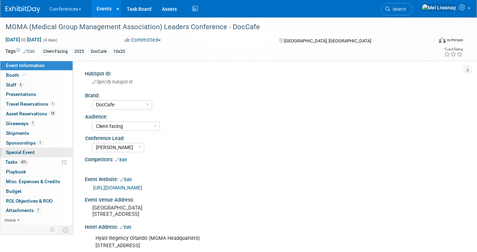
click at [54, 155] on link "Special Event" at bounding box center [36, 152] width 72 height 9
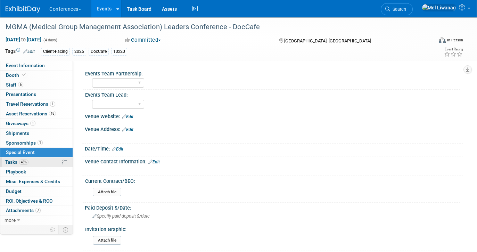
click at [33, 166] on link "43% Tasks 43%" at bounding box center [36, 161] width 72 height 9
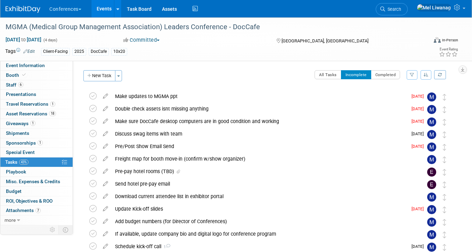
click at [28, 0] on div at bounding box center [27, 6] width 43 height 13
click at [25, 5] on link at bounding box center [27, 6] width 43 height 6
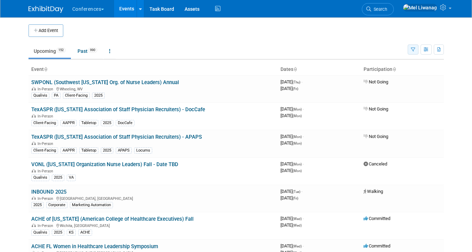
click at [413, 49] on icon "button" at bounding box center [412, 50] width 5 height 5
click at [168, 6] on link "Task Board" at bounding box center [161, 8] width 35 height 17
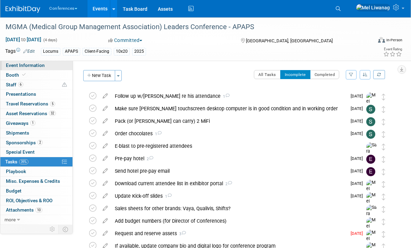
click at [66, 68] on link "Event Information" at bounding box center [36, 65] width 72 height 9
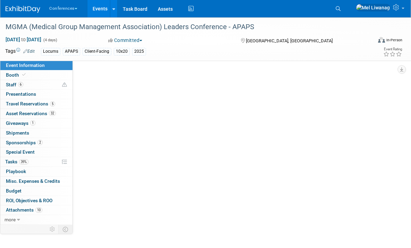
select select "Locums"
select select "Client-facing"
select select "[PERSON_NAME]"
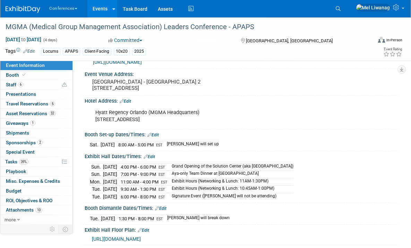
scroll to position [292, 0]
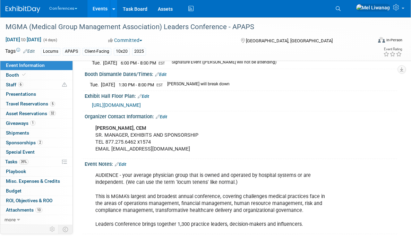
click at [141, 105] on span "[URL][DOMAIN_NAME]" at bounding box center [116, 105] width 49 height 6
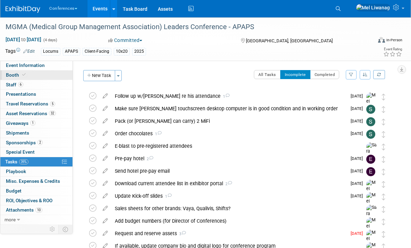
click at [53, 76] on link "Booth" at bounding box center [36, 74] width 72 height 9
select select "10'x20'"
select select "Yes"
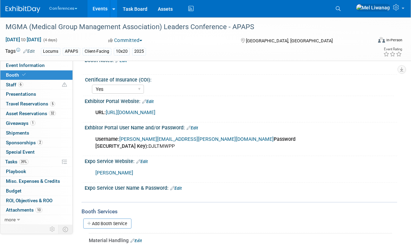
scroll to position [103, 0]
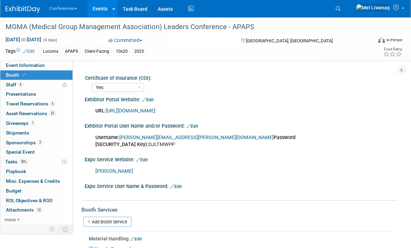
click at [156, 112] on link "https://www.conferenceharvester.com/harvester2ex/login.asp?EventKey=NUSFNBIJ" at bounding box center [131, 111] width 50 height 6
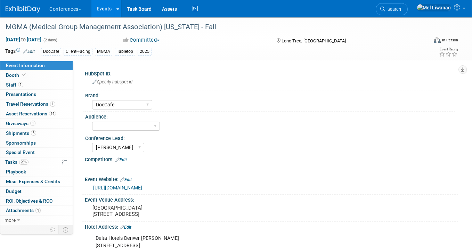
select select "DocCafe"
select select "[PERSON_NAME]"
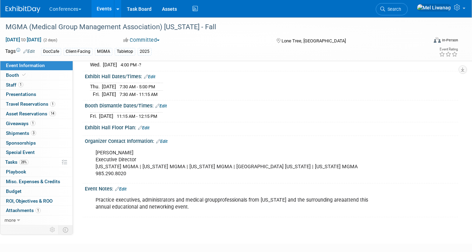
scroll to position [207, 0]
click at [401, 9] on span "Search" at bounding box center [393, 9] width 16 height 5
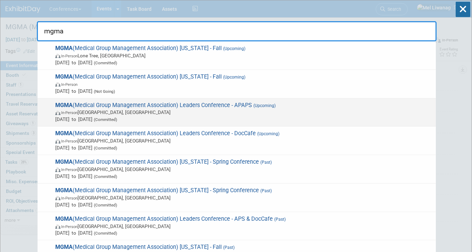
type input "mgma"
click at [268, 117] on span "Sep 27, 2025 to Sep 30, 2025 (Committed)" at bounding box center [243, 119] width 377 height 7
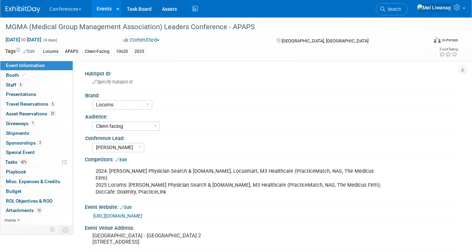
select select "Locums"
select select "Client-facing"
select select "[PERSON_NAME]"
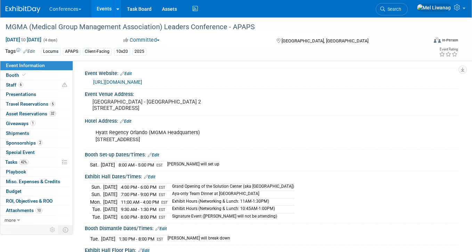
scroll to position [135, 0]
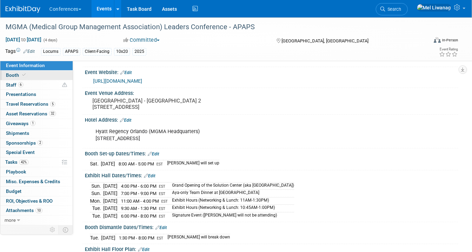
click at [41, 74] on link "Booth" at bounding box center [36, 74] width 72 height 9
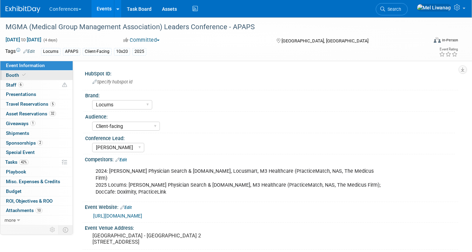
select select "10'x20'"
select select "Yes"
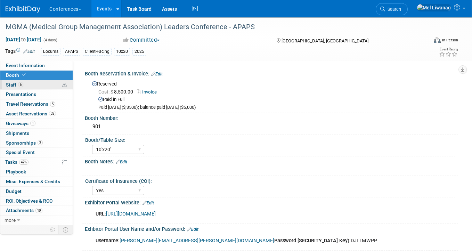
select select "10'x20'"
select select "Yes"
click at [48, 160] on link "42% Tasks 42%" at bounding box center [36, 161] width 72 height 9
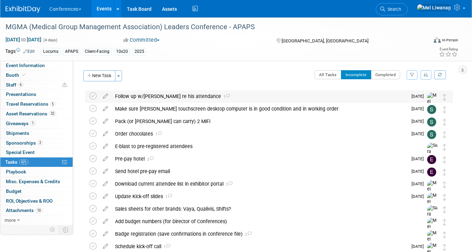
click at [188, 92] on div "Follow up w/Chris P. re his attendance 1" at bounding box center [259, 96] width 296 height 12
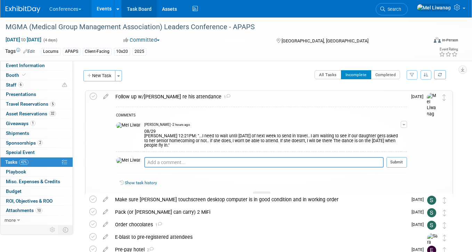
click at [143, 12] on link "Task Board" at bounding box center [139, 8] width 35 height 17
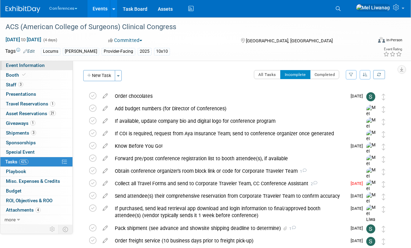
click at [29, 66] on span "Event Information" at bounding box center [25, 66] width 39 height 6
select select "Locums"
select select "Clinician/Provider-facing"
select select "[PERSON_NAME]"
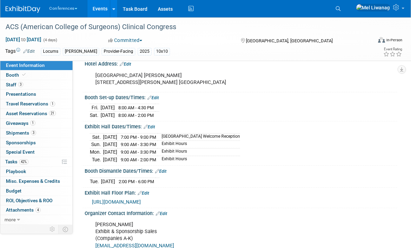
scroll to position [172, 0]
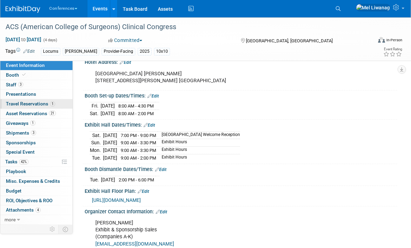
click at [42, 104] on span "Travel Reservations 1" at bounding box center [30, 104] width 49 height 6
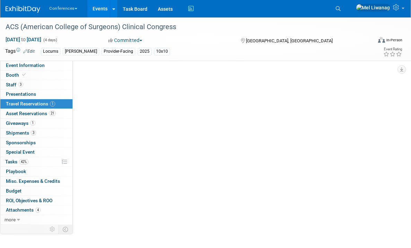
scroll to position [0, 0]
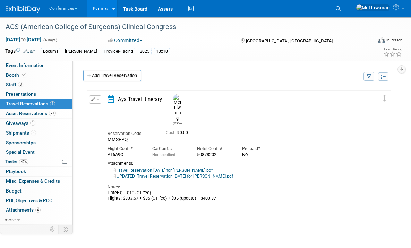
click at [151, 174] on link "UPDATED_Travel Reservation [DATE] for [PERSON_NAME].pdf" at bounding box center [173, 176] width 120 height 5
click at [40, 67] on span "Event Information" at bounding box center [25, 66] width 39 height 6
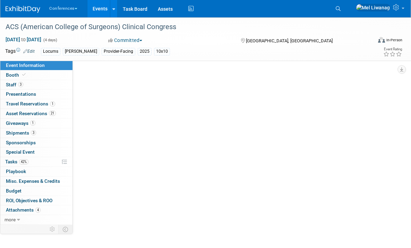
click at [40, 67] on span "Event Information" at bounding box center [25, 66] width 39 height 6
select select "Locums"
select select "Clinician/Provider-facing"
select select "[PERSON_NAME]"
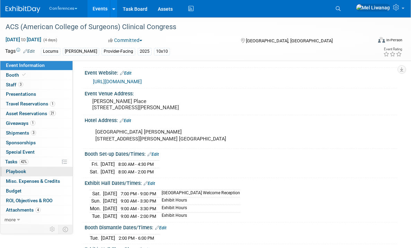
scroll to position [114, 0]
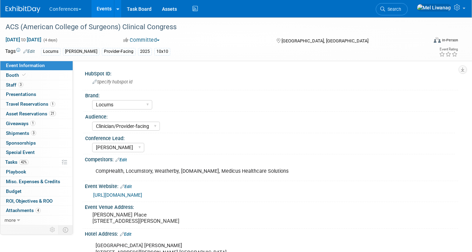
select select "Locums"
select select "Clinician/Provider-facing"
select select "[PERSON_NAME]"
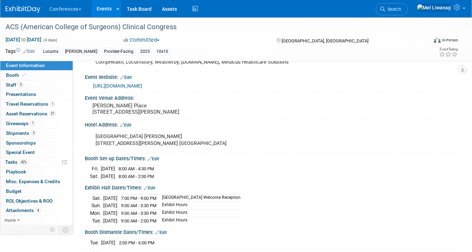
scroll to position [115, 0]
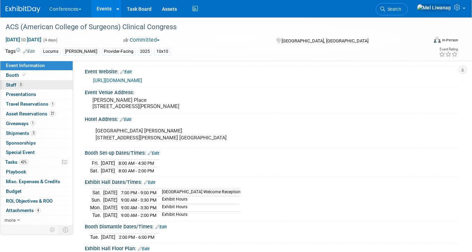
click at [53, 83] on link "3 Staff 3" at bounding box center [36, 84] width 72 height 9
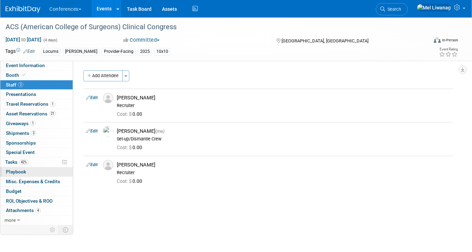
click at [14, 171] on span "Playbook 0" at bounding box center [16, 172] width 20 height 6
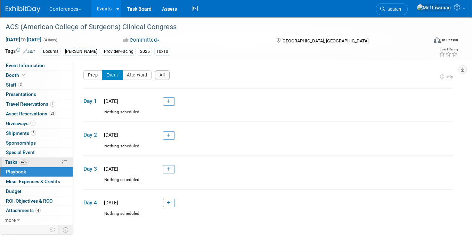
click at [28, 158] on link "42% Tasks 42%" at bounding box center [36, 161] width 72 height 9
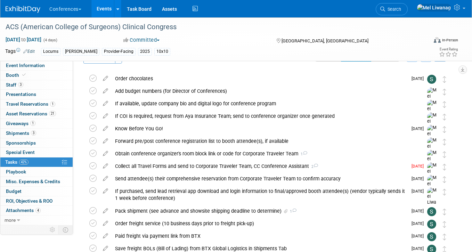
scroll to position [19, 0]
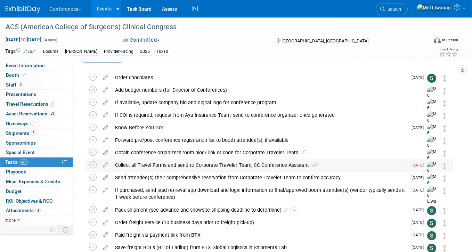
click at [198, 171] on td "Collect all Travel Forms and send to Corporate Traveler Team, CC Conference Ass…" at bounding box center [259, 172] width 296 height 27
click at [196, 152] on div "Obtain conference organizer's room block link or code for Corporate Traveler Te…" at bounding box center [261, 153] width 301 height 12
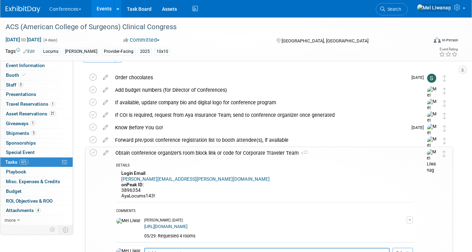
click at [196, 152] on div "Obtain conference organizer's room block link or code for Corporate Traveler Te…" at bounding box center [262, 153] width 301 height 12
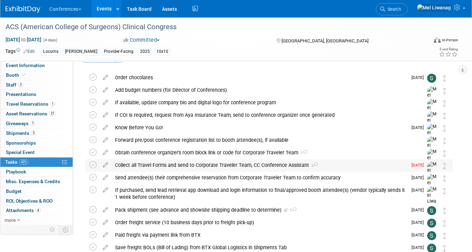
click at [178, 164] on div "Collect all Travel Forms and send to Corporate Traveler Team, CC Conference Ass…" at bounding box center [259, 165] width 296 height 12
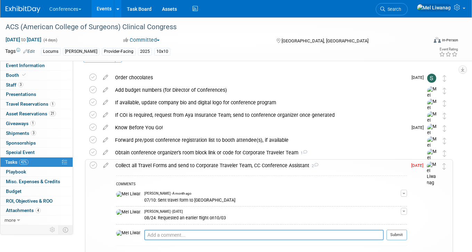
click at [155, 239] on textarea at bounding box center [263, 235] width 239 height 10
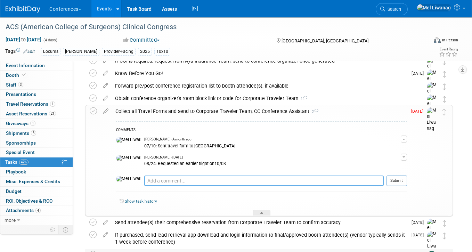
scroll to position [73, 0]
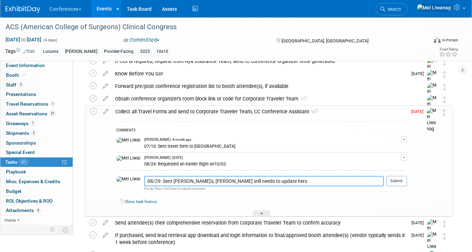
type textarea "08/29: Sent Rachel's; Kristin still needs to update hers"
click at [408, 177] on td "Aug 29" at bounding box center [417, 161] width 20 height 110
click at [405, 177] on button "Submit" at bounding box center [396, 181] width 20 height 10
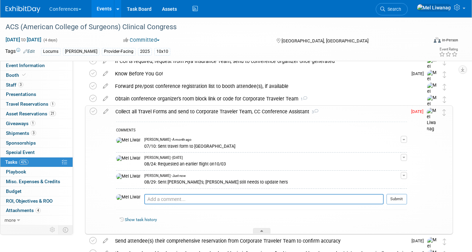
click at [154, 108] on div "Collect all Travel Forms and send to Corporate Traveler Team, CC Conference Ass…" at bounding box center [259, 112] width 295 height 12
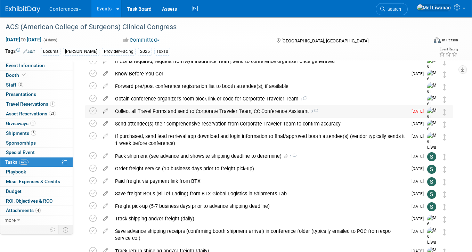
click at [106, 112] on icon at bounding box center [105, 109] width 12 height 9
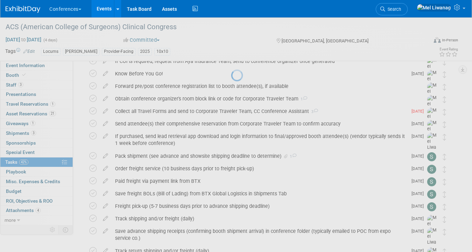
select select "7"
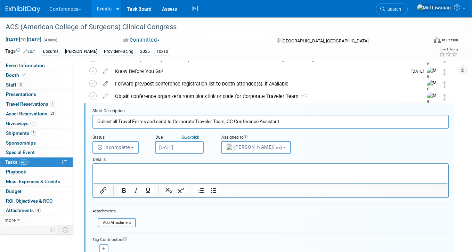
scroll to position [76, 0]
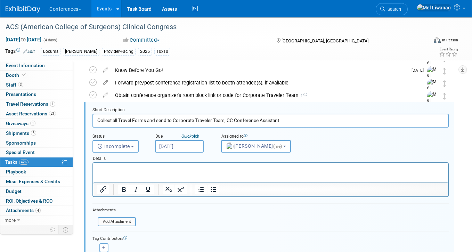
click at [190, 147] on input "Aug 29, 2025" at bounding box center [179, 146] width 49 height 13
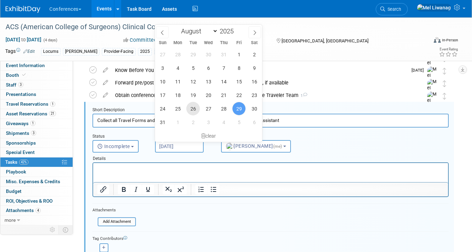
click at [189, 109] on span "26" at bounding box center [193, 109] width 14 height 14
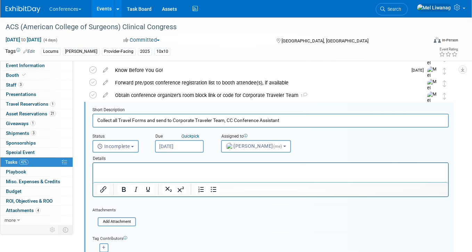
click at [198, 151] on input "Aug 26, 2025" at bounding box center [179, 146] width 49 height 13
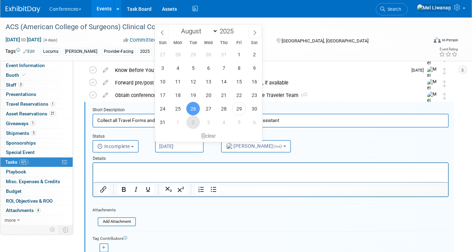
click at [194, 120] on span "2" at bounding box center [193, 122] width 14 height 14
click at [201, 143] on input "Sep 2, 2025" at bounding box center [179, 146] width 49 height 13
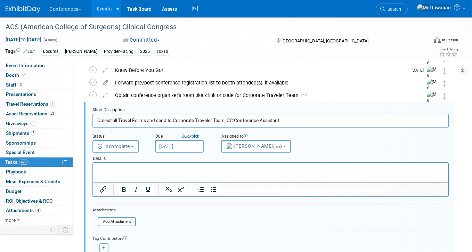
click at [309, 119] on input "Collect all Travel Forms and send to Corporate Traveler Team, CC Conference Ass…" at bounding box center [270, 121] width 356 height 14
click at [184, 143] on input "Sep 2, 2025" at bounding box center [179, 146] width 49 height 13
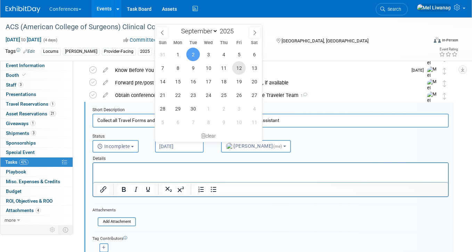
click at [236, 69] on span "12" at bounding box center [239, 68] width 14 height 14
type input "Sep 12, 2025"
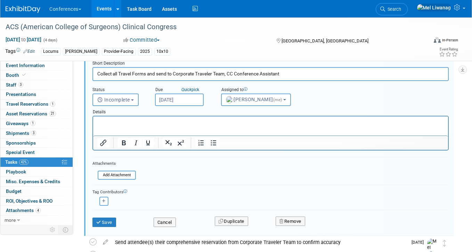
scroll to position [127, 0]
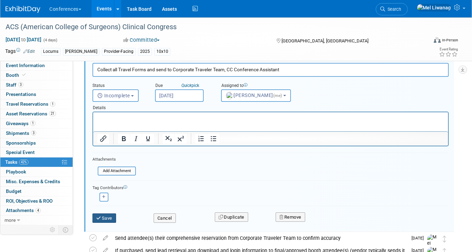
click at [113, 213] on button "Save" at bounding box center [104, 218] width 24 height 10
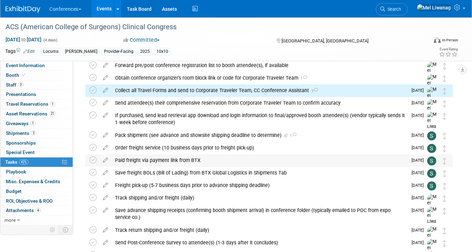
scroll to position [92, 0]
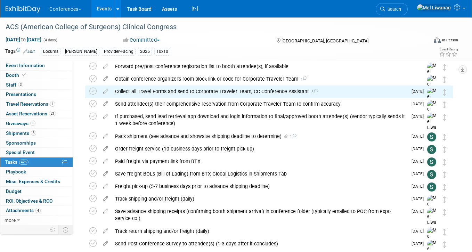
click at [194, 94] on div "Collect all Travel Forms and send to Corporate Traveler Team, CC Conference Ass…" at bounding box center [259, 91] width 296 height 12
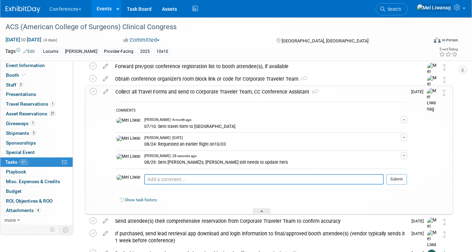
click at [402, 153] on button "button" at bounding box center [403, 155] width 6 height 7
click at [370, 166] on link "Edit Comment" at bounding box center [378, 166] width 55 height 10
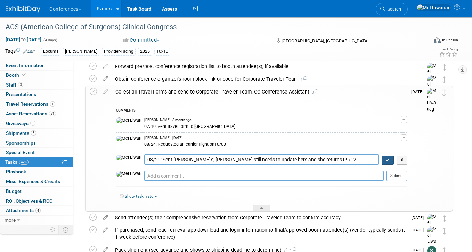
type textarea "08/29: Sent Rachel's; Kristin still needs to update hers and she returns 09/12"
click at [389, 161] on icon "button" at bounding box center [387, 160] width 5 height 4
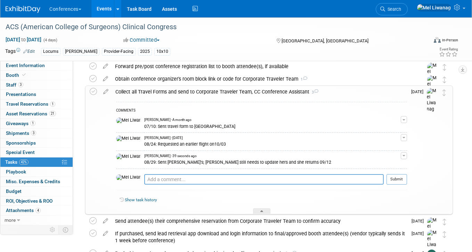
click at [291, 93] on div "Collect all Travel Forms and send to Corporate Traveler Team, CC Conference Ass…" at bounding box center [259, 92] width 295 height 12
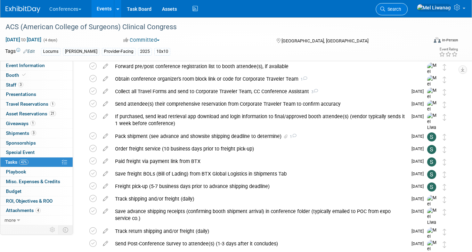
click at [407, 12] on link "Search" at bounding box center [391, 9] width 32 height 12
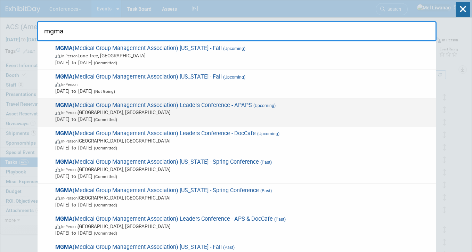
type input "mgma"
click at [253, 108] on span "MGMA (Medical Group Management Association) Leaders Conference - APAPS (Upcomin…" at bounding box center [242, 112] width 379 height 21
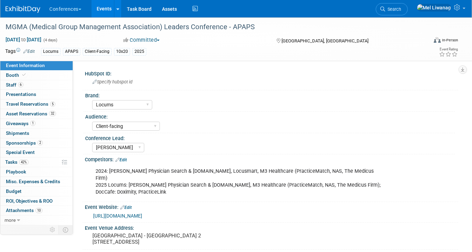
select select "Locums"
select select "Client-facing"
select select "[PERSON_NAME]"
click at [36, 84] on link "6 Staff 6" at bounding box center [36, 84] width 72 height 9
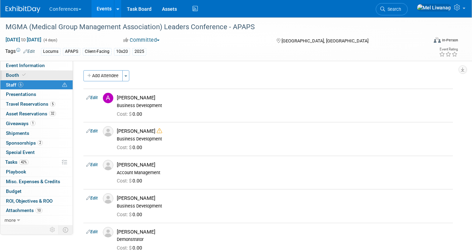
click at [38, 72] on link "Booth" at bounding box center [36, 74] width 72 height 9
select select "10'x20'"
select select "Yes"
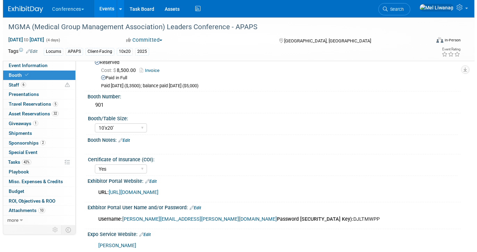
scroll to position [22, 0]
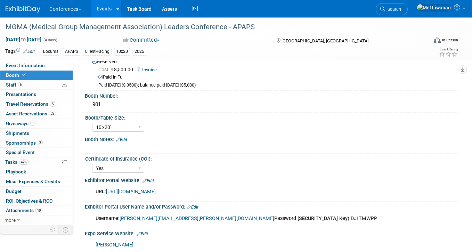
click at [201, 199] on div "URL: https://www.conferenceharvester.com/harvester2ex/login.asp?EventKey=NUSFNB…" at bounding box center [271, 191] width 373 height 16
click at [156, 194] on link "https://www.conferenceharvester.com/harvester2ex/login.asp?EventKey=NUSFNBIJ" at bounding box center [131, 192] width 50 height 6
click at [33, 7] on img at bounding box center [23, 9] width 35 height 7
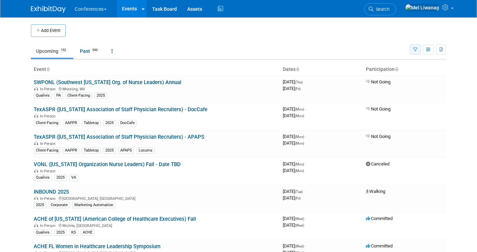
click at [412, 50] on button "button" at bounding box center [415, 49] width 11 height 10
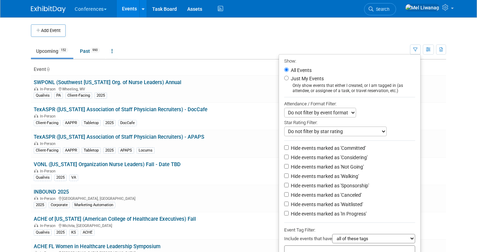
click at [304, 81] on label "Just My Events" at bounding box center [306, 78] width 34 height 7
click at [289, 80] on input "Just My Events" at bounding box center [286, 78] width 5 height 5
radio input "true"
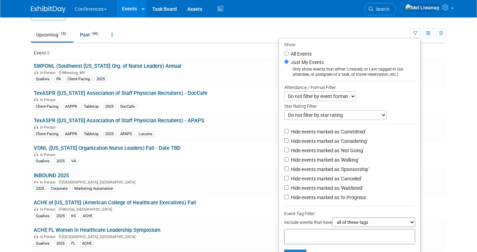
click at [323, 148] on label "Hide events marked as 'Not Going'" at bounding box center [326, 150] width 74 height 7
click at [289, 148] on input "Hide events marked as 'Not Going'" at bounding box center [286, 150] width 5 height 5
checkbox input "true"
click at [334, 190] on label "Hide events marked as 'Waitlisted'" at bounding box center [326, 187] width 74 height 7
click at [289, 190] on input "Hide events marked as 'Waitlisted'" at bounding box center [286, 187] width 5 height 5
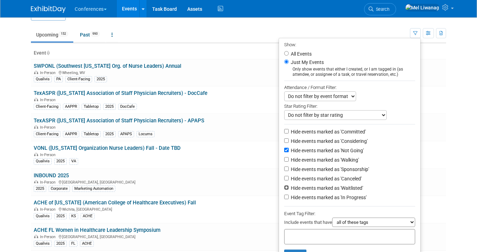
checkbox input "true"
click at [334, 182] on label "Hide events marked as 'Canceled'" at bounding box center [325, 178] width 72 height 7
click at [289, 180] on input "Hide events marked as 'Canceled'" at bounding box center [286, 178] width 5 height 5
checkbox input "true"
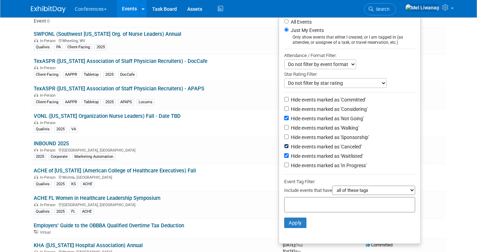
scroll to position [51, 0]
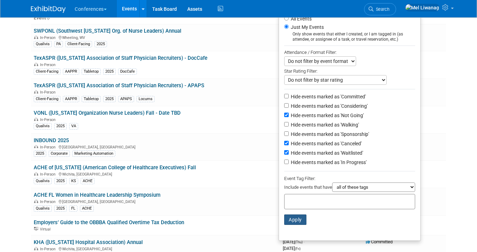
click at [301, 220] on button "Apply" at bounding box center [295, 219] width 22 height 10
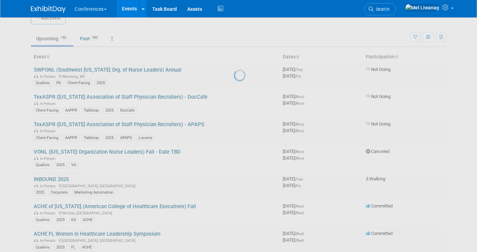
scroll to position [0, 0]
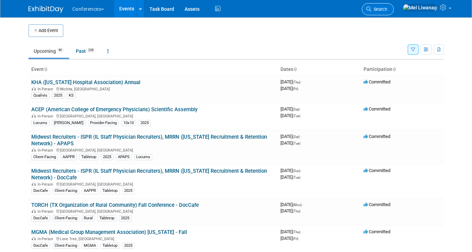
click at [387, 9] on span "Search" at bounding box center [379, 9] width 16 height 5
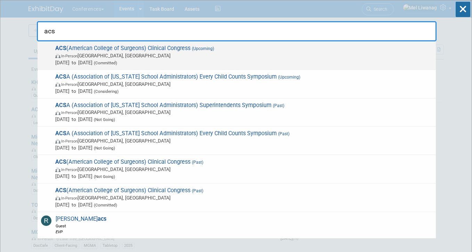
type input "acs"
click at [171, 60] on span "Oct 4, 2025 to Oct 7, 2025 (Committed)" at bounding box center [243, 62] width 377 height 7
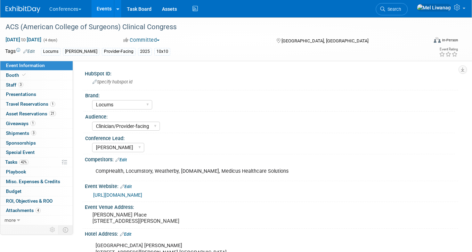
select select "Locums"
select select "Clinician/Provider-facing"
select select "[PERSON_NAME]"
click at [40, 162] on link "42% Tasks 42%" at bounding box center [36, 161] width 72 height 9
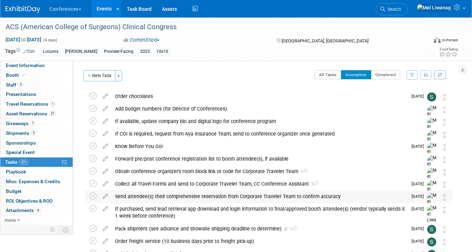
click at [196, 198] on div "Send attendee(s) their comprehensive reservation from Corporate Traveler Team t…" at bounding box center [259, 196] width 296 height 12
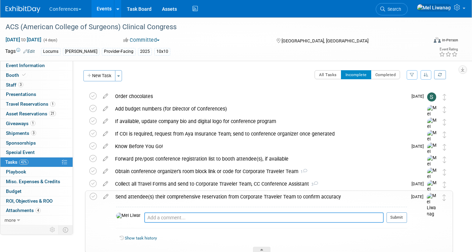
click at [193, 214] on textarea at bounding box center [263, 217] width 239 height 10
type textarea "08/29: Sent Rachel's"
click at [398, 217] on button "Submit" at bounding box center [396, 217] width 20 height 10
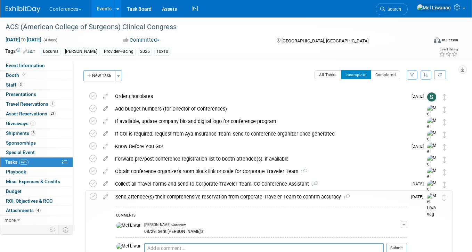
click at [316, 198] on div "Send attendee(s) their comprehensive reservation from Corporate Traveler Team t…" at bounding box center [259, 197] width 295 height 12
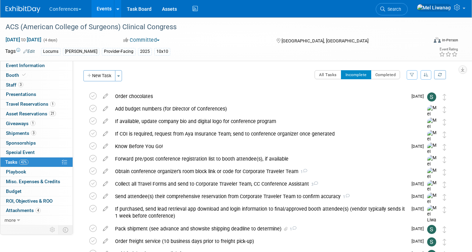
click at [402, 16] on li "Search" at bounding box center [391, 8] width 32 height 17
click at [401, 7] on span "Search" at bounding box center [393, 9] width 16 height 5
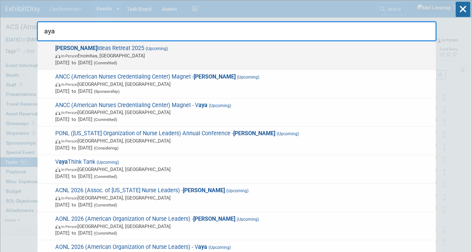
type input "aya"
click at [254, 46] on span "Aya Ideas Retreat 2025 (Upcoming) In-Person Encinitas, CA Sep 8, 2025 to Sep 10…" at bounding box center [242, 55] width 379 height 21
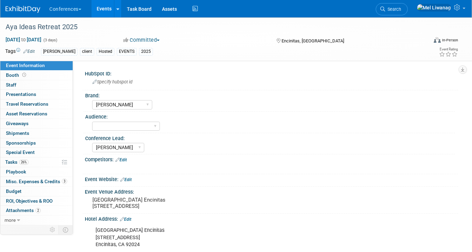
select select "[PERSON_NAME]"
click at [42, 40] on span "[DATE] to [DATE]" at bounding box center [23, 39] width 36 height 6
select select "8"
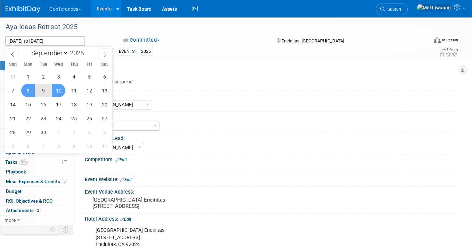
click at [259, 105] on div "Aya Bespoke Corporate [PERSON_NAME] DocCafe Education Government Services Locum…" at bounding box center [273, 103] width 363 height 11
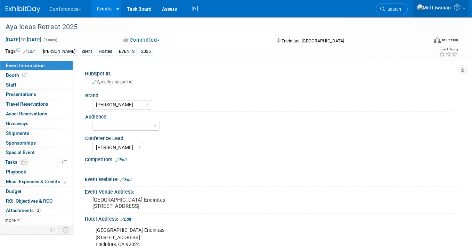
click at [460, 12] on link at bounding box center [440, 8] width 55 height 17
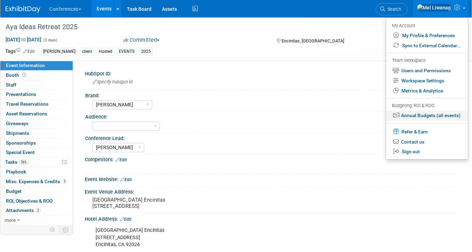
click at [416, 118] on link "Annual Budgets (all events)" at bounding box center [427, 115] width 82 height 10
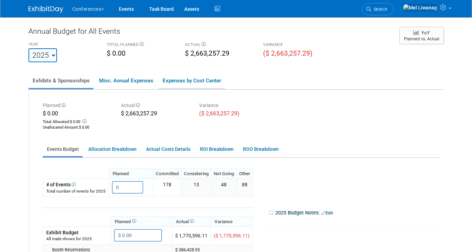
click at [193, 83] on link "Expenses by Cost Center" at bounding box center [191, 80] width 66 height 15
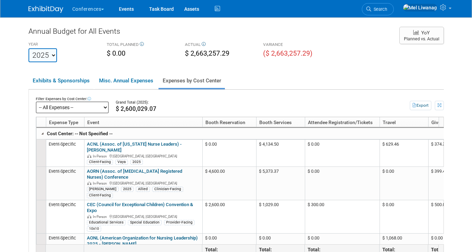
click at [111, 102] on td "Grand Total (2025): $ 2,600,029.07" at bounding box center [246, 104] width 274 height 17
click at [106, 103] on select "-- All Expenses -- -- Cost Center Not Specified -- Aya Education Aya Healthcare…" at bounding box center [72, 107] width 73 height 12
click select "-- All Expenses -- -- Cost Center Not Specified -- Aya Education Aya Healthcare…" at bounding box center [72, 107] width 73 height 12
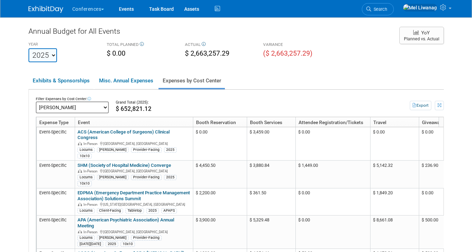
click at [74, 113] on select "-- All Expenses -- -- Cost Center Not Specified -- Aya Education Aya Healthcare…" at bounding box center [72, 107] width 73 height 12
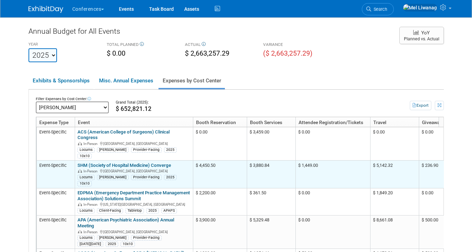
click at [142, 163] on link "SHM (Society of Hospital Medicine) Converge" at bounding box center [123, 165] width 93 height 5
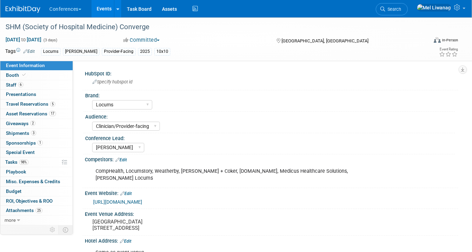
select select "Locums"
select select "Clinician/Provider-facing"
select select "[PERSON_NAME]"
click at [42, 74] on link "Booth" at bounding box center [36, 74] width 72 height 9
select select "10'x10'"
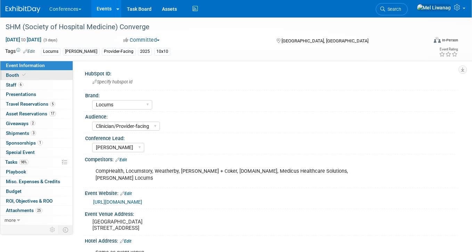
select select "Yes"
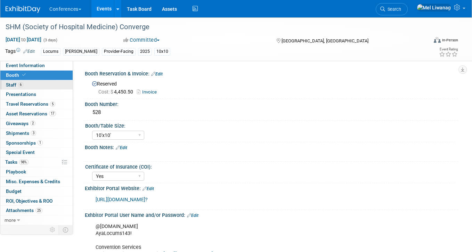
click at [42, 85] on link "6 Staff 6" at bounding box center [36, 84] width 72 height 9
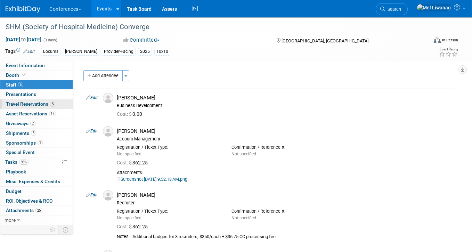
click at [43, 104] on span "Travel Reservations 5" at bounding box center [30, 104] width 49 height 6
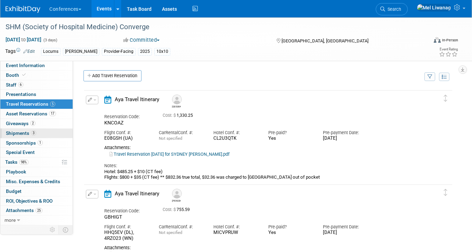
click at [31, 135] on span "Shipments 3" at bounding box center [21, 133] width 30 height 6
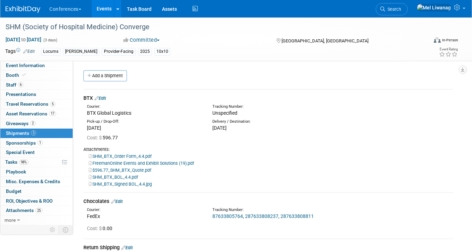
click at [106, 98] on link "Edit" at bounding box center [99, 97] width 11 height 5
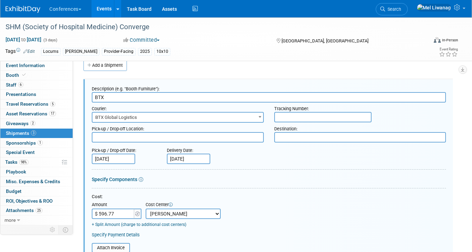
click at [22, 10] on img at bounding box center [23, 9] width 35 height 7
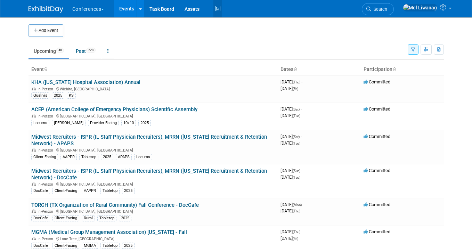
click at [216, 8] on icon at bounding box center [217, 8] width 9 height 11
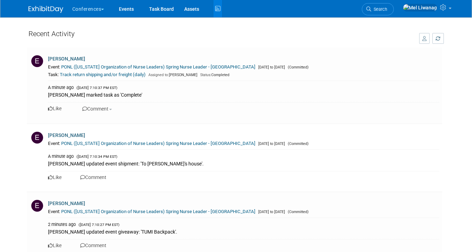
click at [425, 38] on icon "button" at bounding box center [424, 38] width 5 height 5
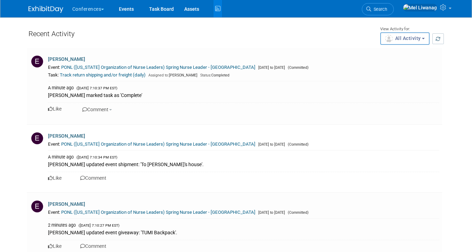
click at [393, 40] on span "All Activity" at bounding box center [403, 38] width 36 height 6
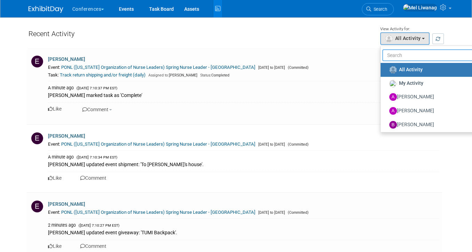
click at [388, 51] on input "text" at bounding box center [430, 55] width 97 height 12
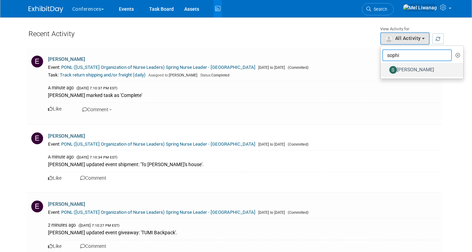
type input "sophi"
click at [404, 68] on label "Sophie Buffo" at bounding box center [420, 69] width 73 height 11
click at [386, 68] on input "Sophie Buffo" at bounding box center [384, 69] width 5 height 5
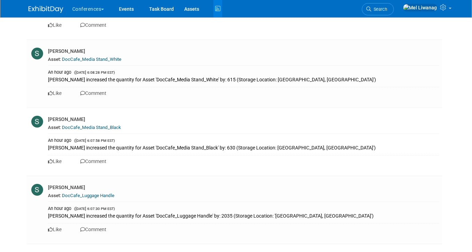
scroll to position [2185, 0]
click at [95, 192] on link "DocCafe_Luggage Handle" at bounding box center [88, 194] width 52 height 5
click at [50, 9] on img at bounding box center [45, 9] width 35 height 7
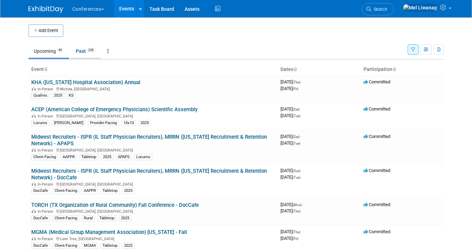
click at [87, 49] on link "Past 228" at bounding box center [85, 50] width 30 height 13
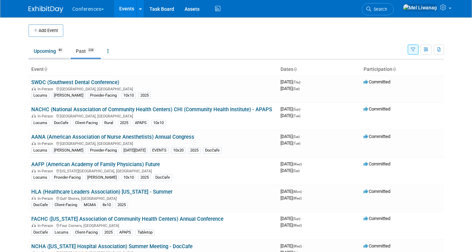
click at [45, 51] on link "Upcoming 40" at bounding box center [48, 50] width 41 height 13
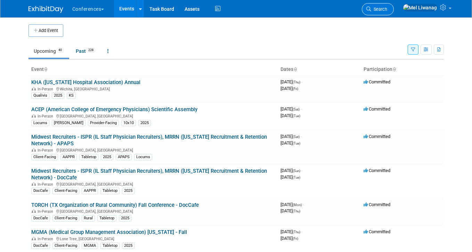
click at [371, 10] on icon at bounding box center [368, 9] width 5 height 5
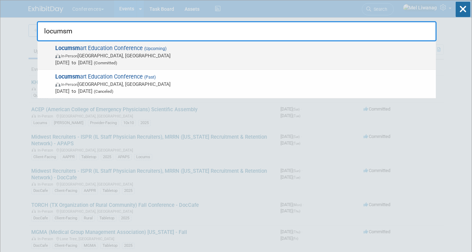
type input "locumsm"
click at [231, 56] on span "In-Person Nashville, TN" at bounding box center [243, 55] width 377 height 7
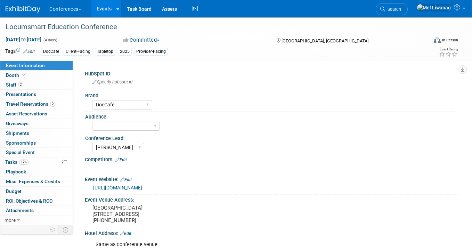
select select "DocCafe"
select select "[PERSON_NAME]"
click at [200, 107] on div "Aya Bespoke Corporate Dawson DocCafe Education Government Services Locums Nursi…" at bounding box center [273, 103] width 363 height 11
click at [34, 90] on link "0 Presentations 0" at bounding box center [36, 94] width 72 height 9
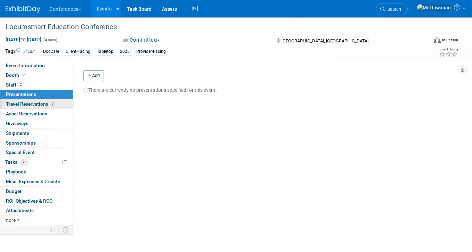
click at [47, 105] on span "Travel Reservations 2" at bounding box center [30, 104] width 49 height 6
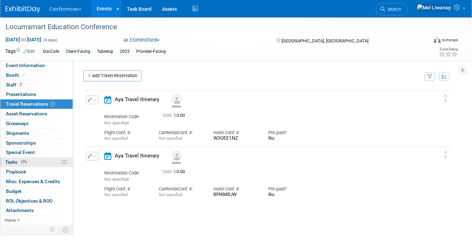
click at [41, 162] on link "17% Tasks 17%" at bounding box center [36, 161] width 72 height 9
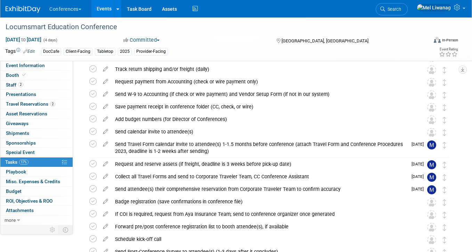
scroll to position [127, 0]
click at [44, 65] on link "Event Information" at bounding box center [36, 65] width 72 height 9
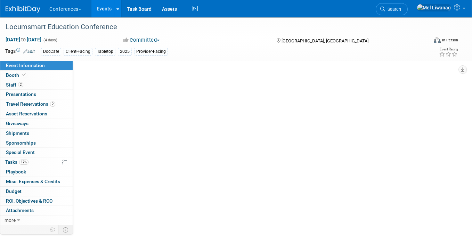
select select "DocCafe"
select select "[PERSON_NAME]"
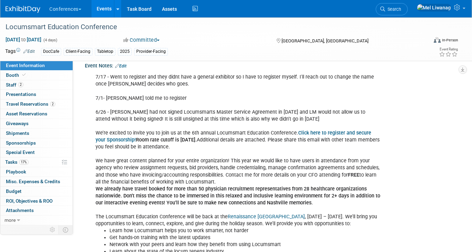
scroll to position [326, 0]
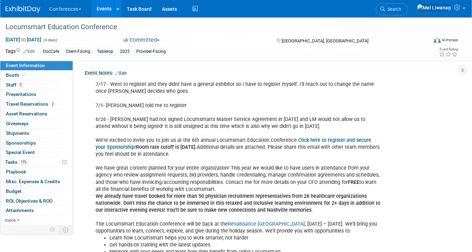
click at [156, 135] on div "7/17 - Went to register and they didnt have a general exhibitor so I have to re…" at bounding box center [238, 178] width 294 height 202
click at [173, 139] on div "7/17 - Went to register and they didnt have a general exhibitor so I have to re…" at bounding box center [238, 178] width 294 height 202
click at [53, 82] on link "2 Staff 2" at bounding box center [36, 84] width 72 height 9
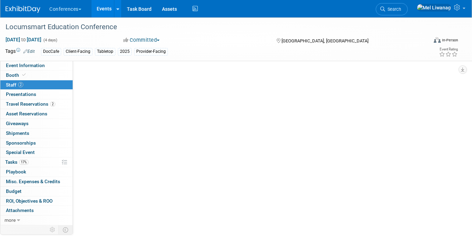
scroll to position [0, 0]
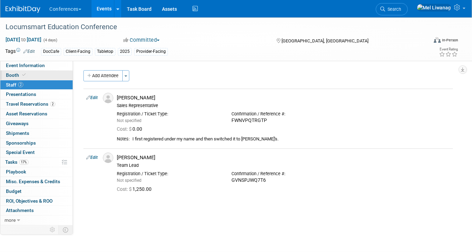
click at [35, 75] on link "Booth" at bounding box center [36, 74] width 72 height 9
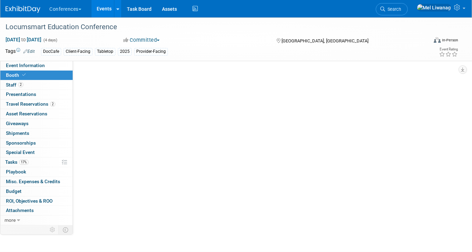
select select "6' tabletop"
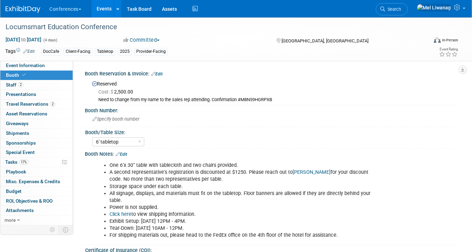
click at [22, 13] on div "Conferences Explore: My Workspaces 2 Go to Workspace: Conferences Marketing Req…" at bounding box center [232, 8] width 452 height 17
click at [24, 10] on img at bounding box center [23, 9] width 35 height 7
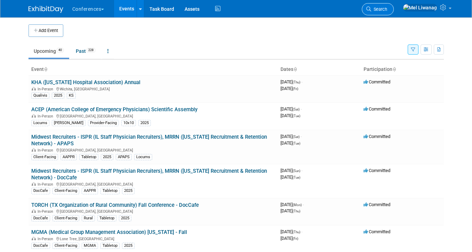
click at [393, 13] on link "Search" at bounding box center [377, 9] width 32 height 12
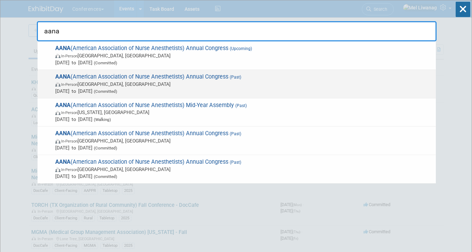
type input "aana"
click at [139, 77] on span "AANA (American Association of Nurse Anesthetists) Annual Congress (Past) In-Per…" at bounding box center [242, 83] width 379 height 21
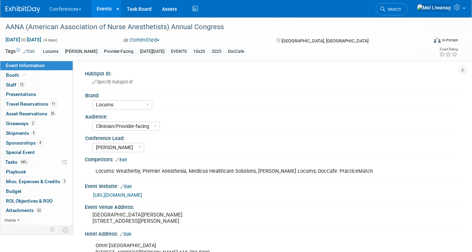
select select "Locums"
select select "Clinician/Provider-facing"
select select "[PERSON_NAME]"
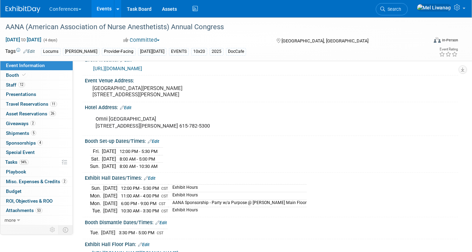
scroll to position [172, 0]
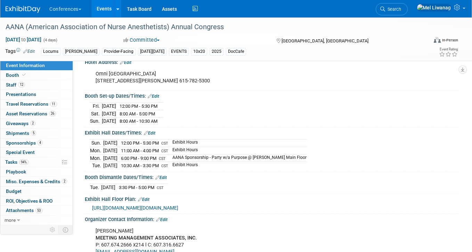
click at [155, 206] on span "https://mma-inc.ungerboeck.com/prod/app85.cshtml?aat=79725034434334695436776d41…" at bounding box center [135, 208] width 86 height 6
click at [194, 13] on icon at bounding box center [195, 8] width 9 height 11
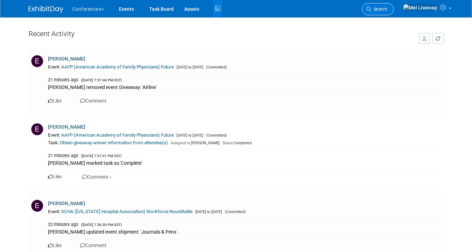
click at [393, 14] on link "Search" at bounding box center [377, 9] width 32 height 12
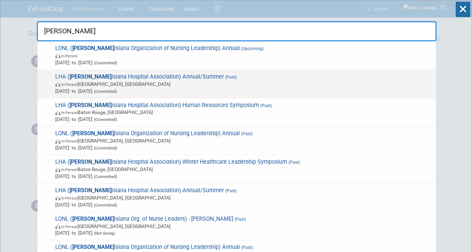
type input "[PERSON_NAME]"
click at [207, 90] on span "[DATE] to [DATE] (Committed)" at bounding box center [243, 91] width 377 height 7
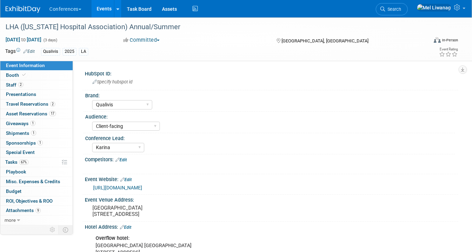
select select "Qualivis"
select select "Client-facing"
select select "Karina"
click at [35, 26] on div "LHA ([US_STATE] Hospital Association) Annual/Summer" at bounding box center [211, 27] width 416 height 13
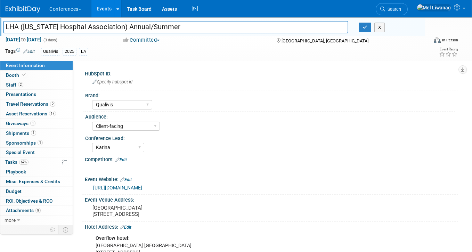
drag, startPoint x: 186, startPoint y: 28, endPoint x: -97, endPoint y: 15, distance: 284.0
click at [0, 15] on html "Conferences Explore: My Workspaces 2 Go to Workspace: Conferences Marketing Req…" at bounding box center [236, 126] width 472 height 252
click at [142, 188] on link "[URL][DOMAIN_NAME]" at bounding box center [117, 188] width 49 height 6
click at [50, 107] on link "2 Travel Reservations 2" at bounding box center [36, 103] width 72 height 9
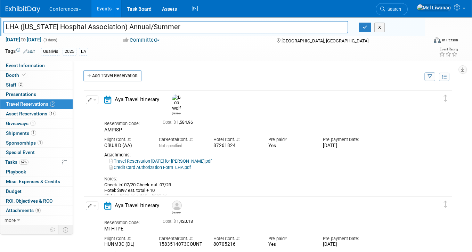
click at [153, 158] on link "Travel Reservation [DATE] for [PERSON_NAME].pdf" at bounding box center [160, 160] width 102 height 5
click at [380, 27] on button "X" at bounding box center [379, 28] width 11 height 10
